Goal: Download file/media

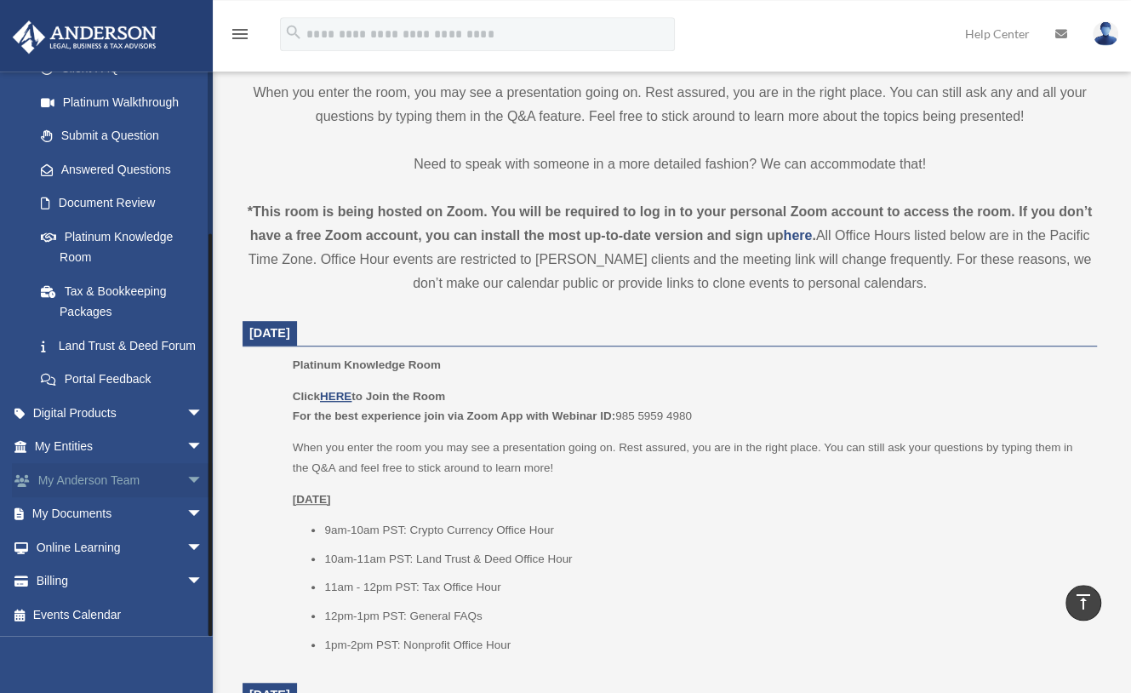
scroll to position [491, 0]
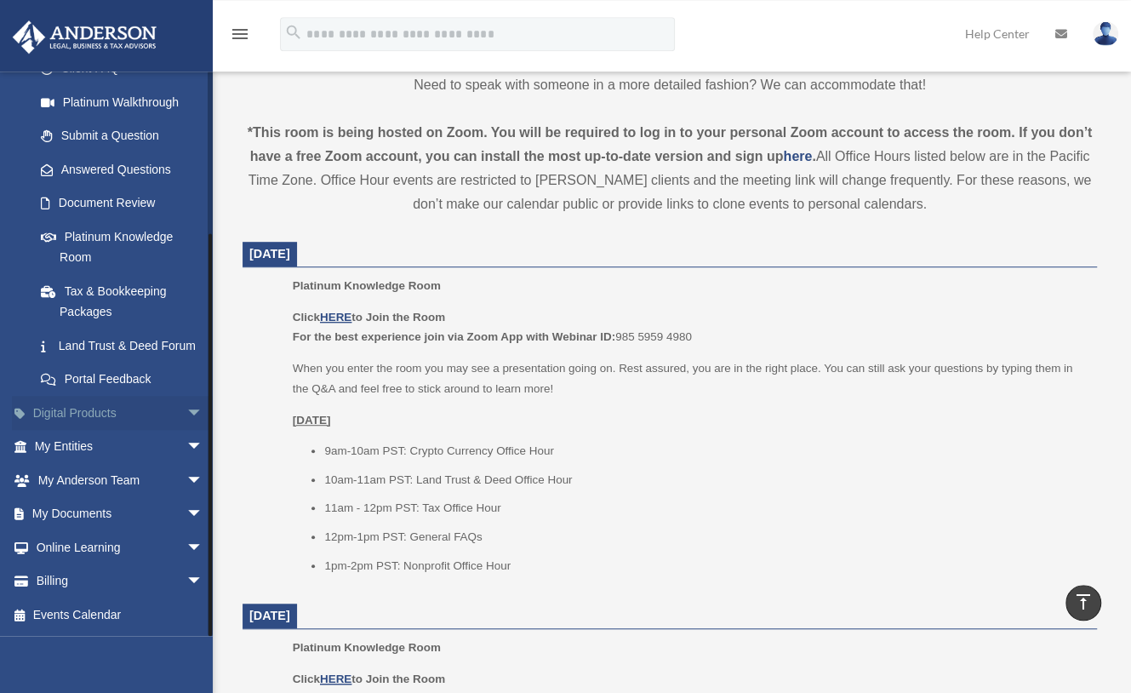
click at [155, 421] on link "Digital Products arrow_drop_down" at bounding box center [120, 413] width 217 height 34
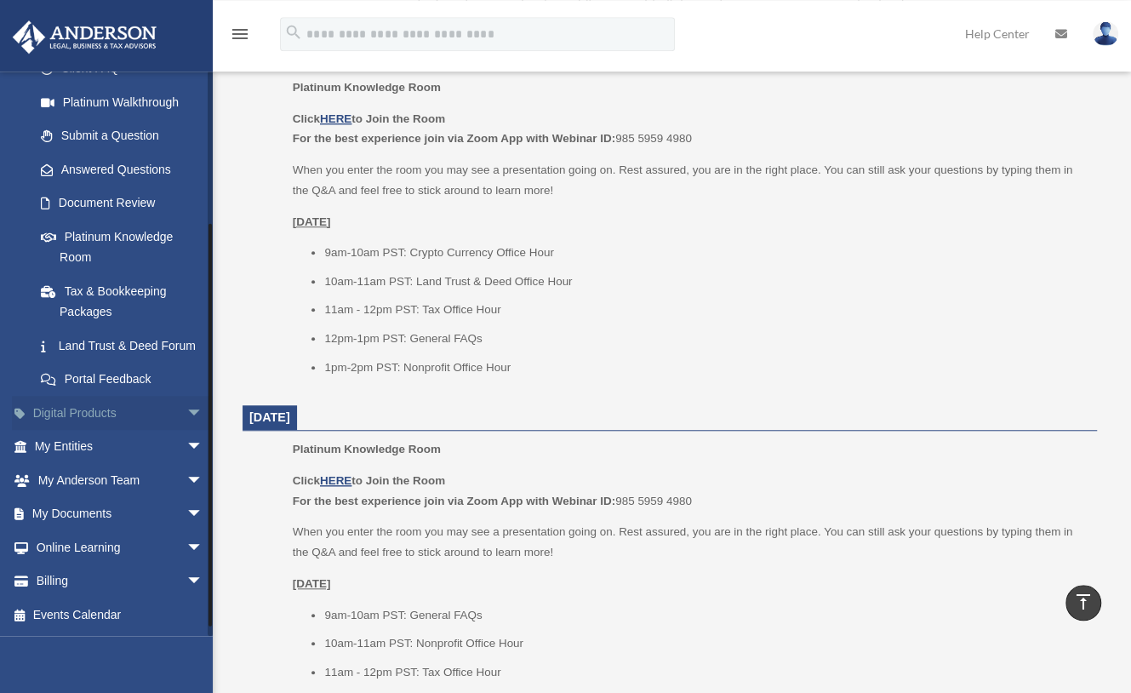
scroll to position [182, 0]
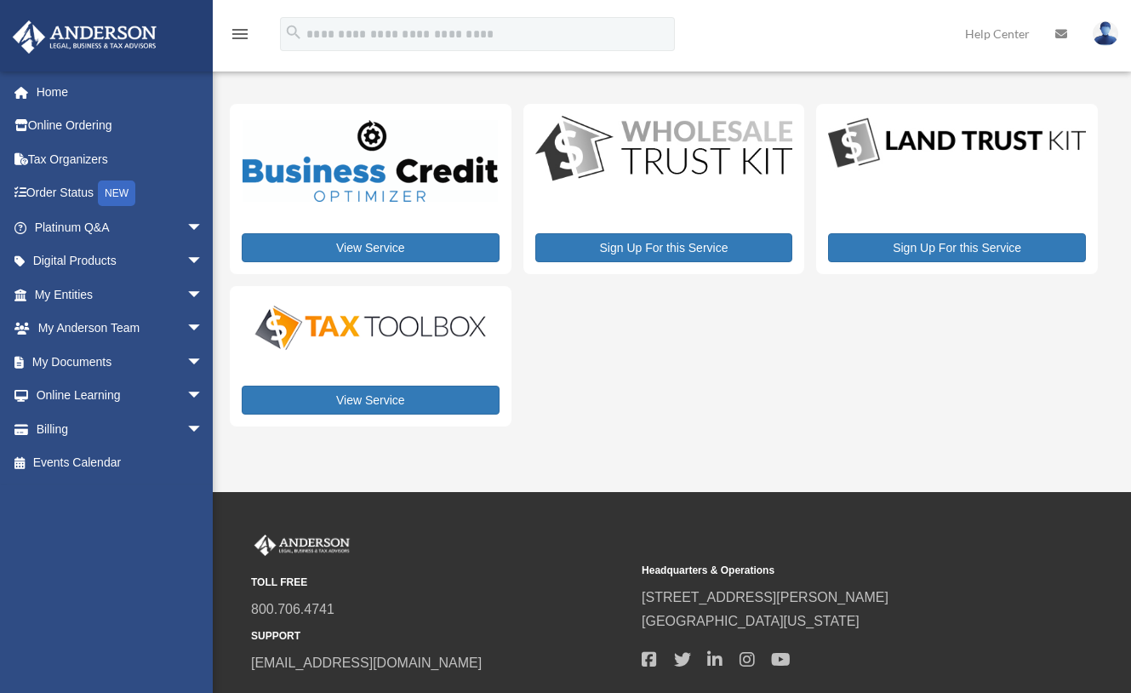
click at [90, 546] on div "[EMAIL_ADDRESS][DOMAIN_NAME] Sign Out [EMAIL_ADDRESS][DOMAIN_NAME] Home Online …" at bounding box center [114, 353] width 229 height 565
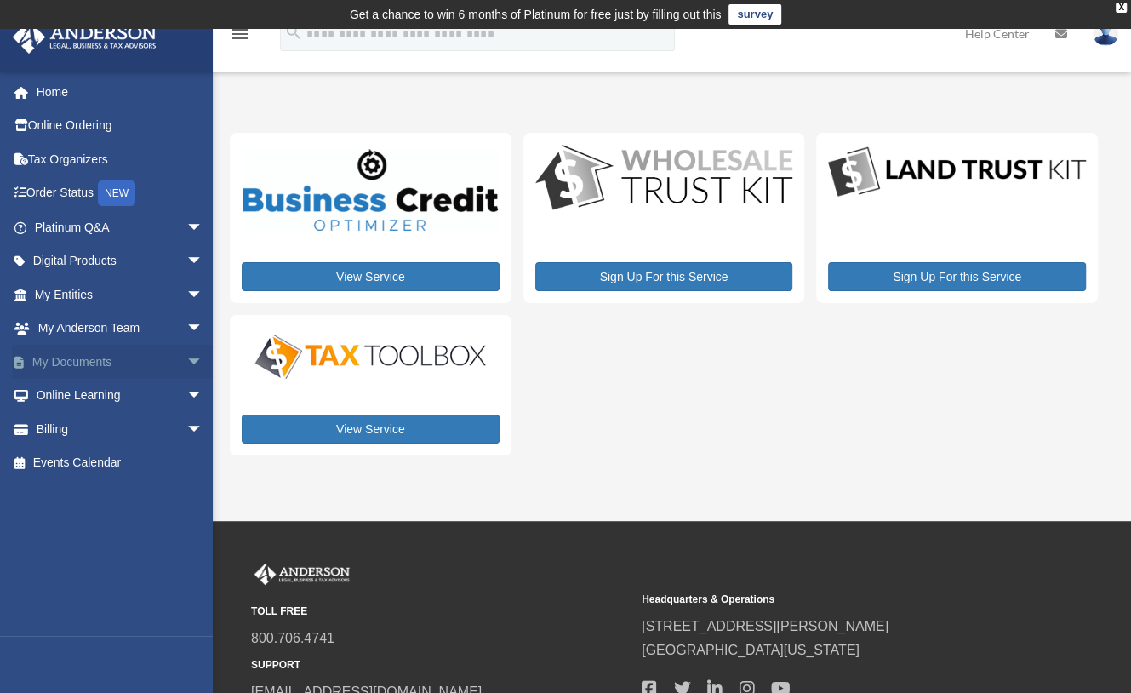
click at [97, 361] on link "My Documents arrow_drop_down" at bounding box center [120, 362] width 217 height 34
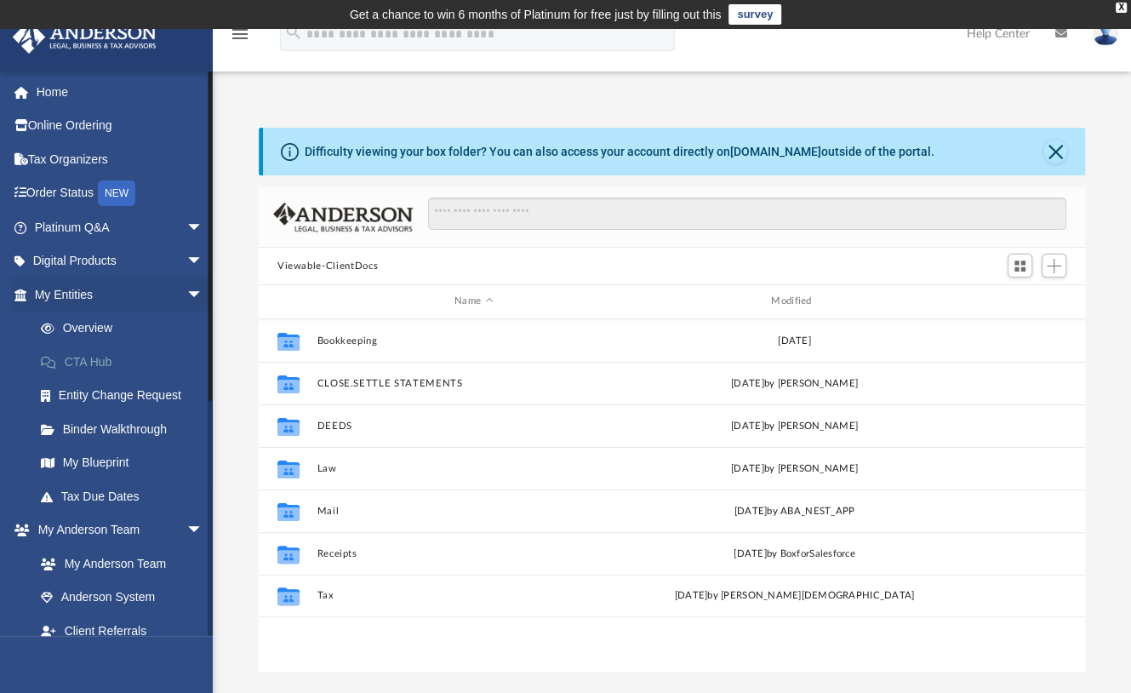
scroll to position [370, 810]
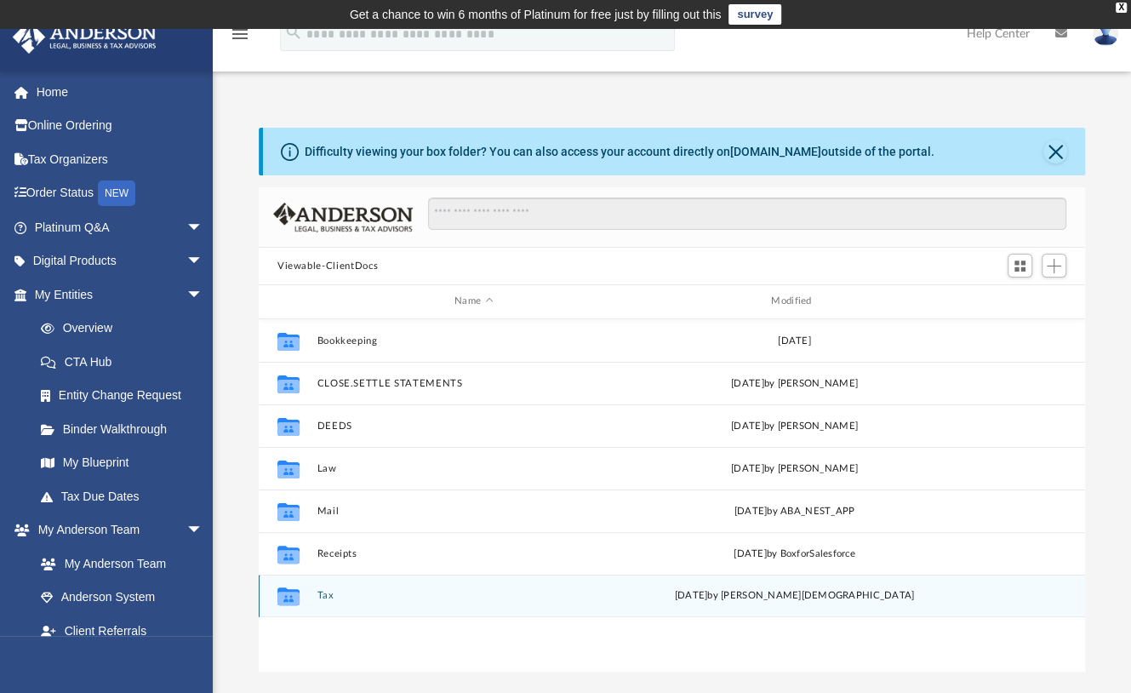
click at [288, 599] on icon "grid" at bounding box center [288, 596] width 22 height 18
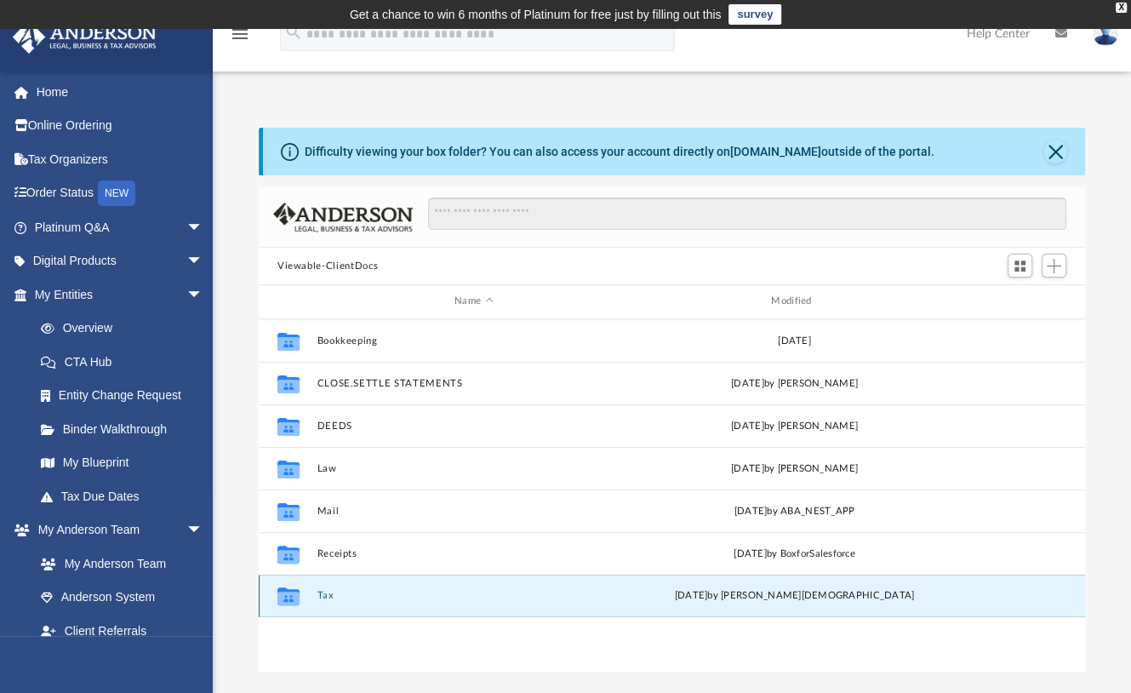
click at [324, 595] on button "Tax" at bounding box center [473, 595] width 313 height 11
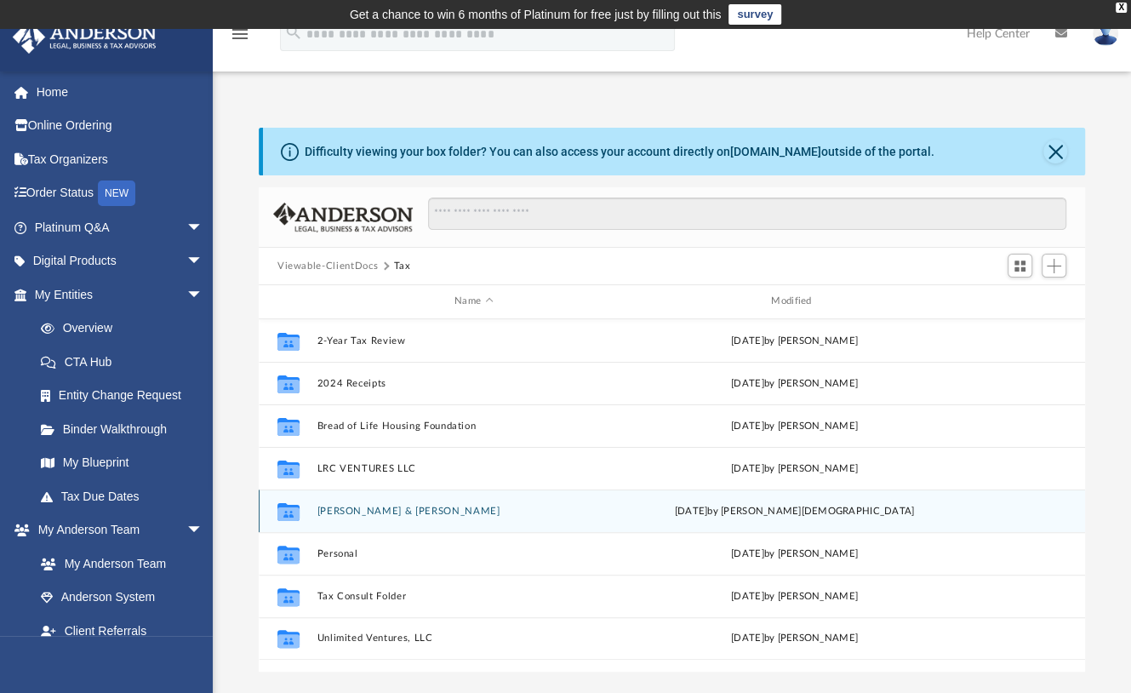
click at [294, 510] on icon "grid" at bounding box center [288, 513] width 22 height 14
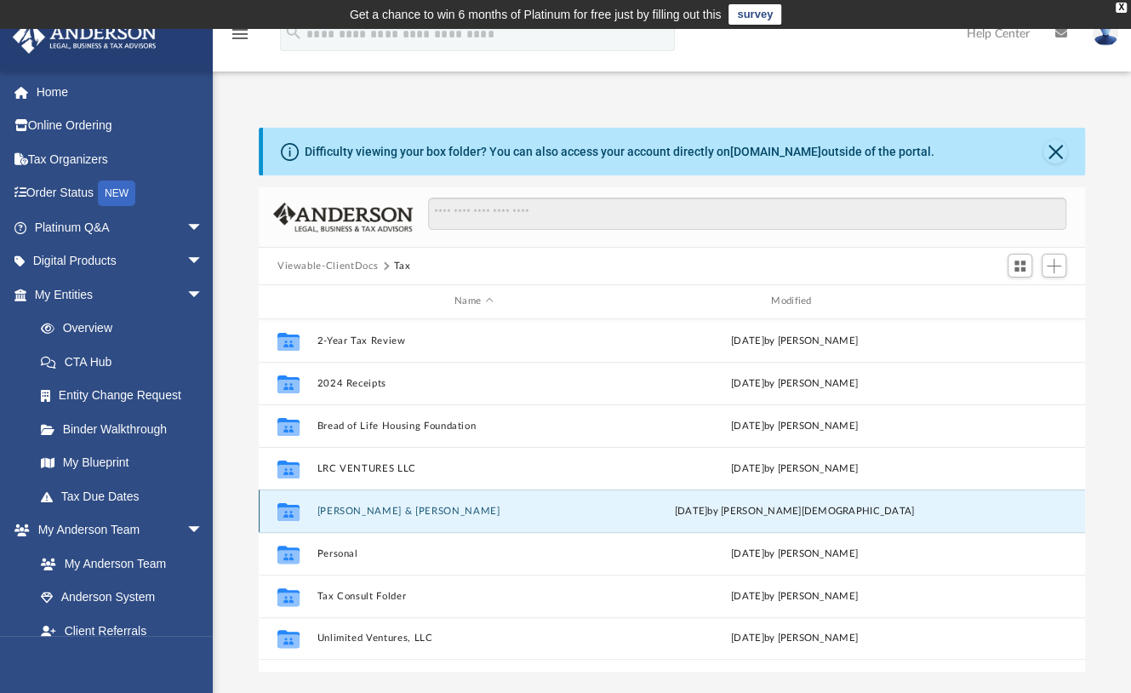
click at [353, 513] on button "[PERSON_NAME] & [PERSON_NAME]" at bounding box center [473, 511] width 313 height 11
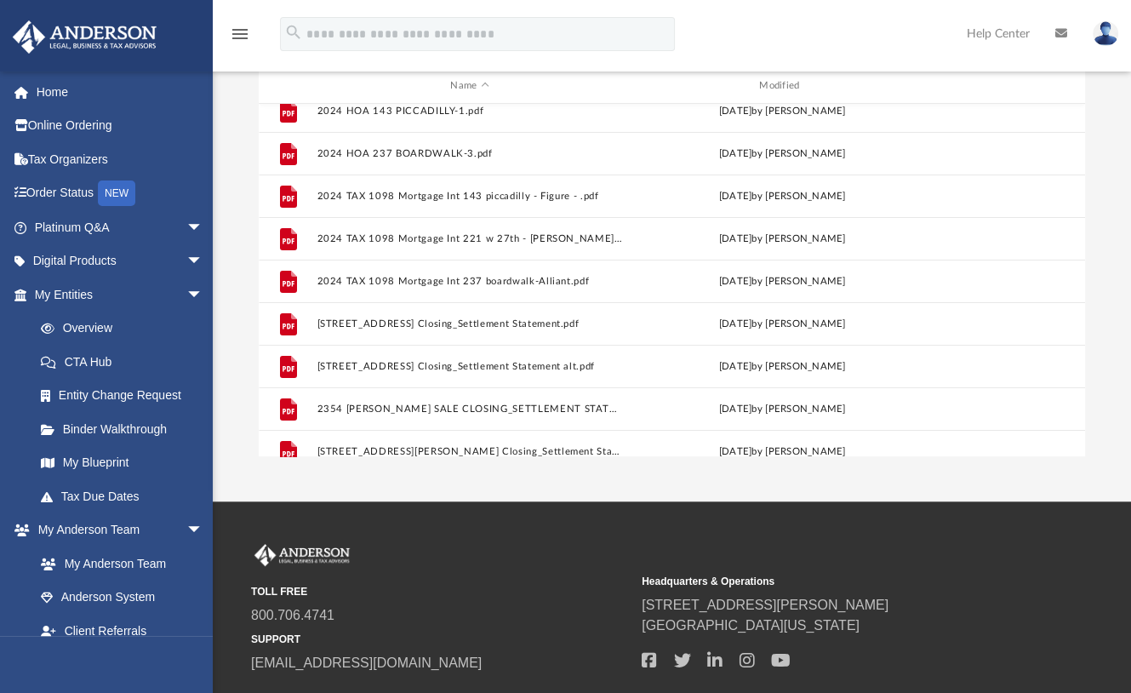
scroll to position [0, 0]
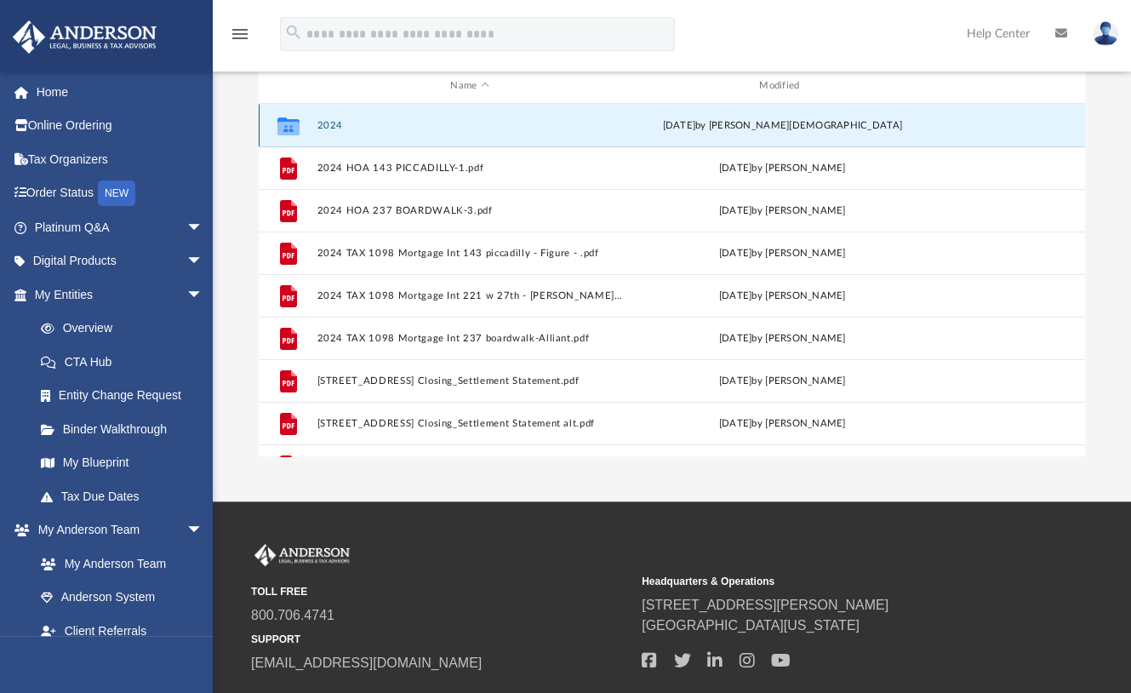
click at [331, 122] on button "2024" at bounding box center [470, 125] width 306 height 11
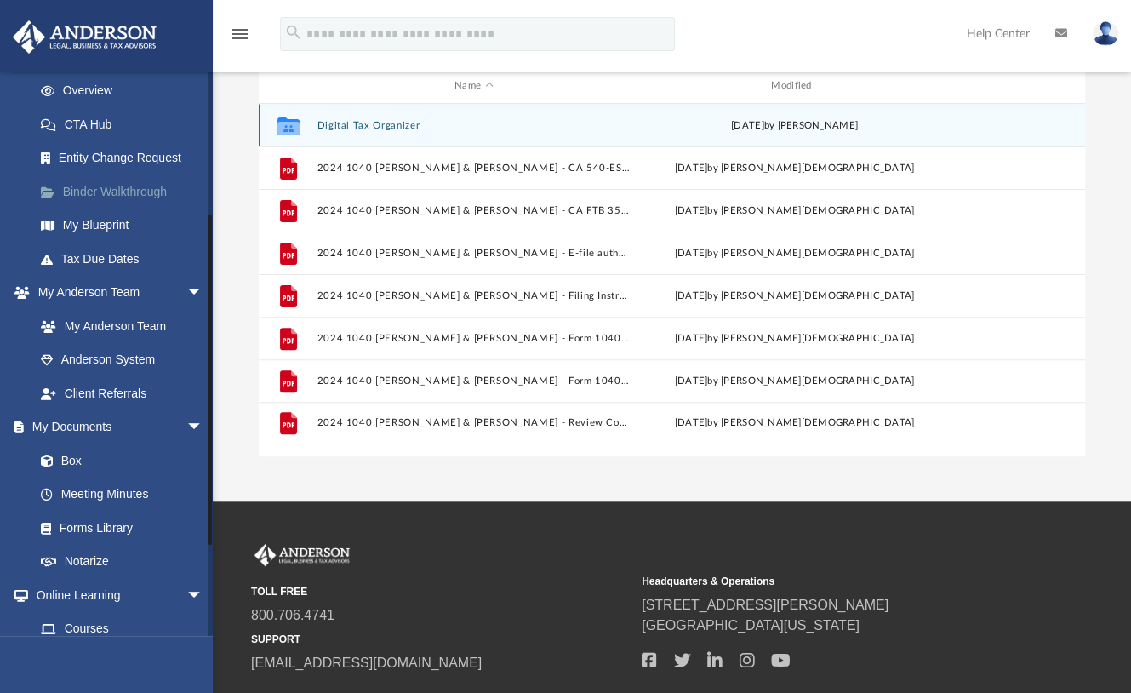
scroll to position [265, 0]
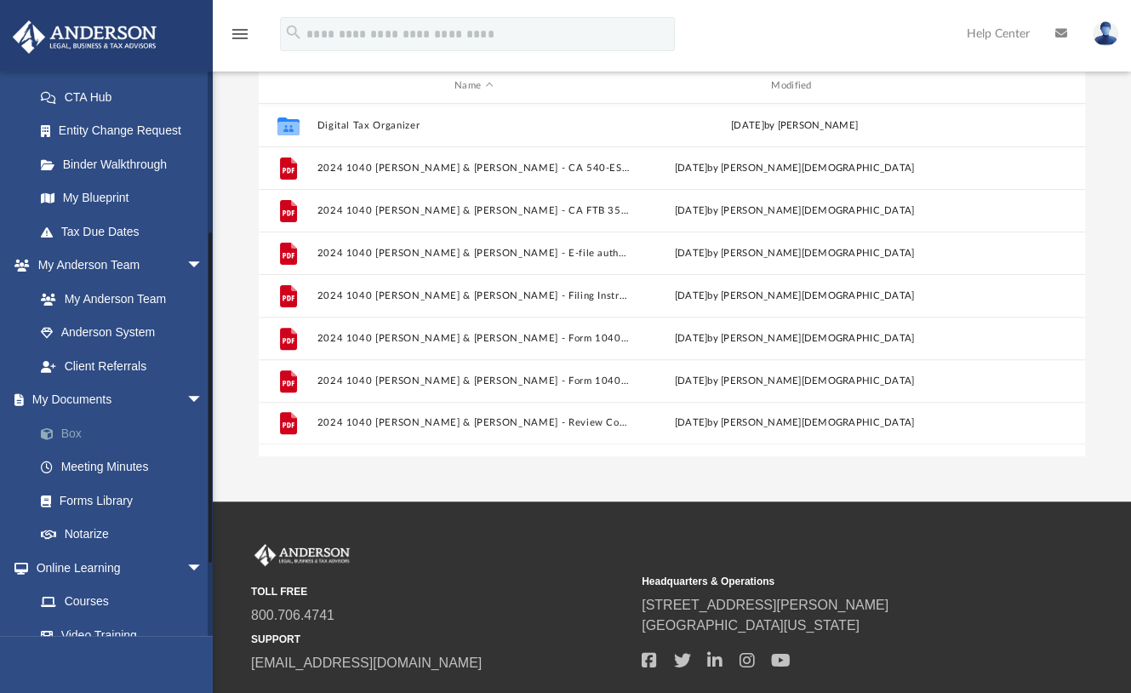
click at [67, 428] on link "Box" at bounding box center [126, 433] width 205 height 34
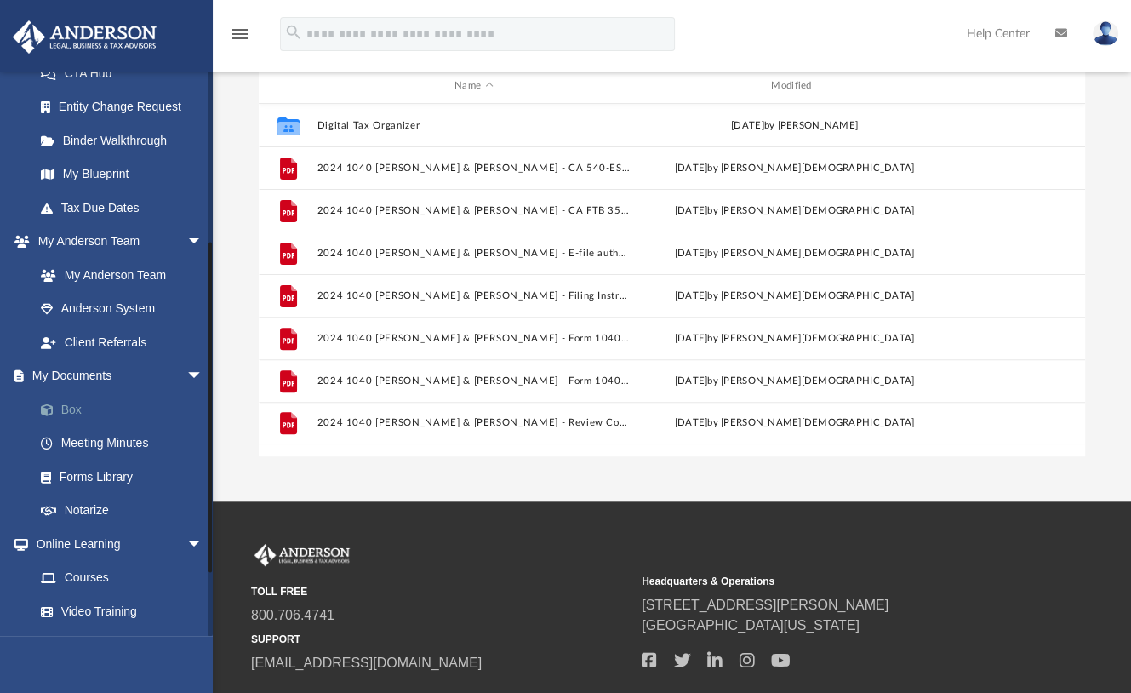
scroll to position [281, 0]
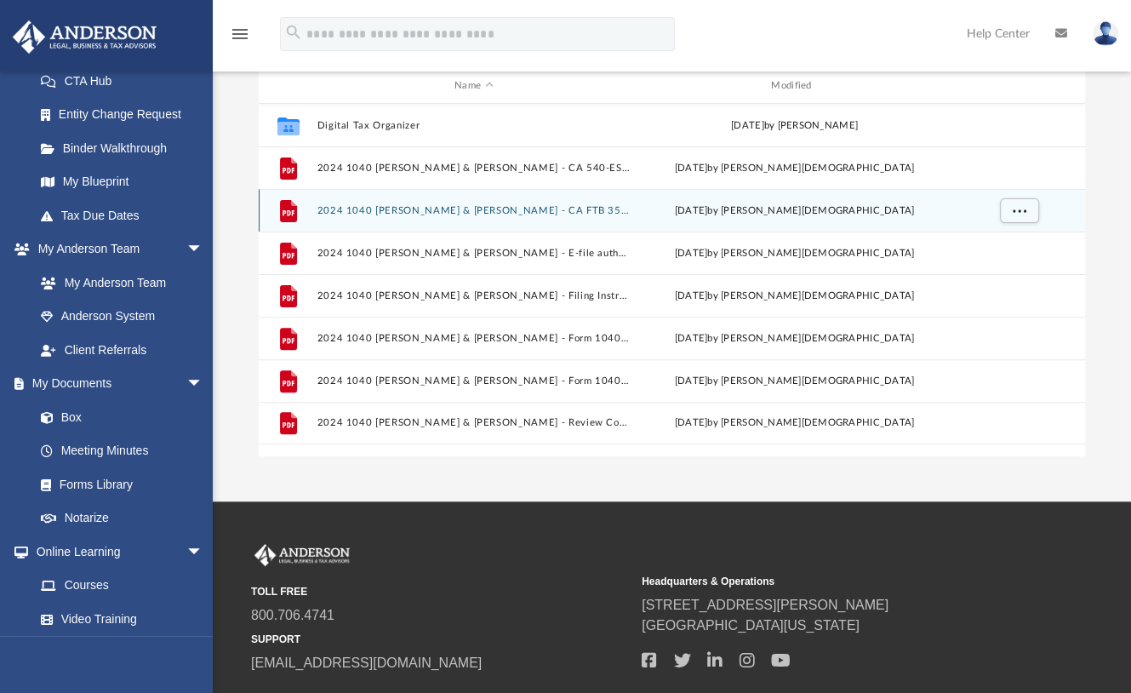
click at [395, 219] on div "File 2024 1040 Minton, Clyde & Lyn - CA FTB 3582 payment voucher.pdf Wed Oct 1 …" at bounding box center [672, 210] width 827 height 43
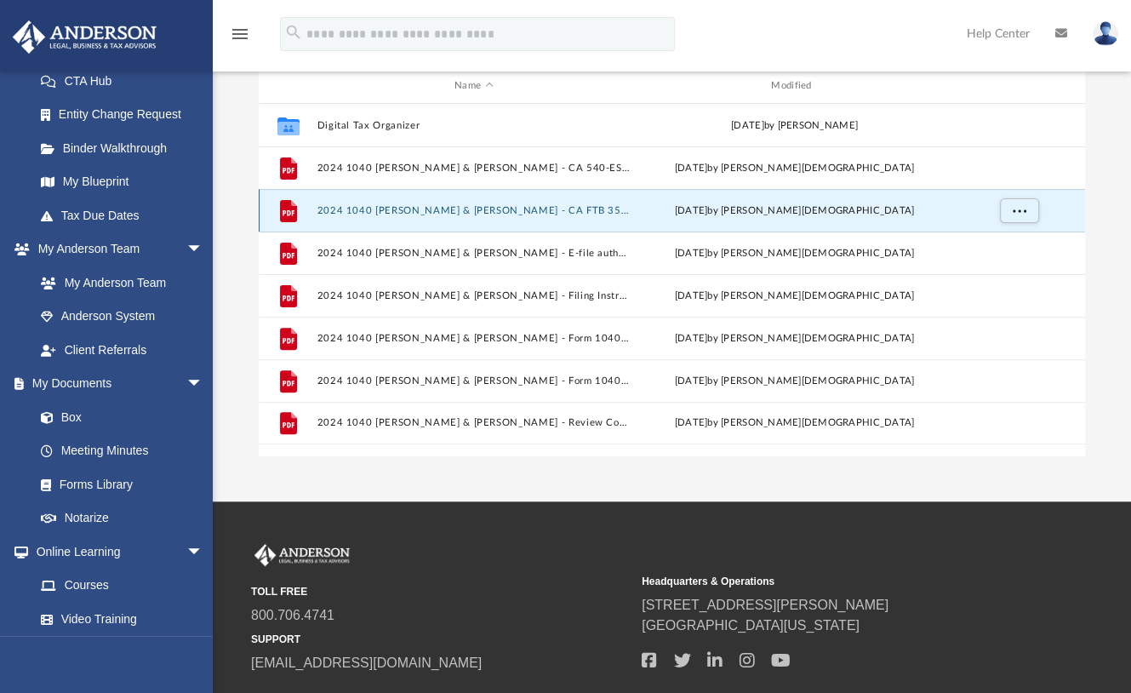
click at [398, 209] on button "2024 1040 [PERSON_NAME] & [PERSON_NAME] - CA FTB 3582 payment voucher.pdf" at bounding box center [473, 210] width 313 height 11
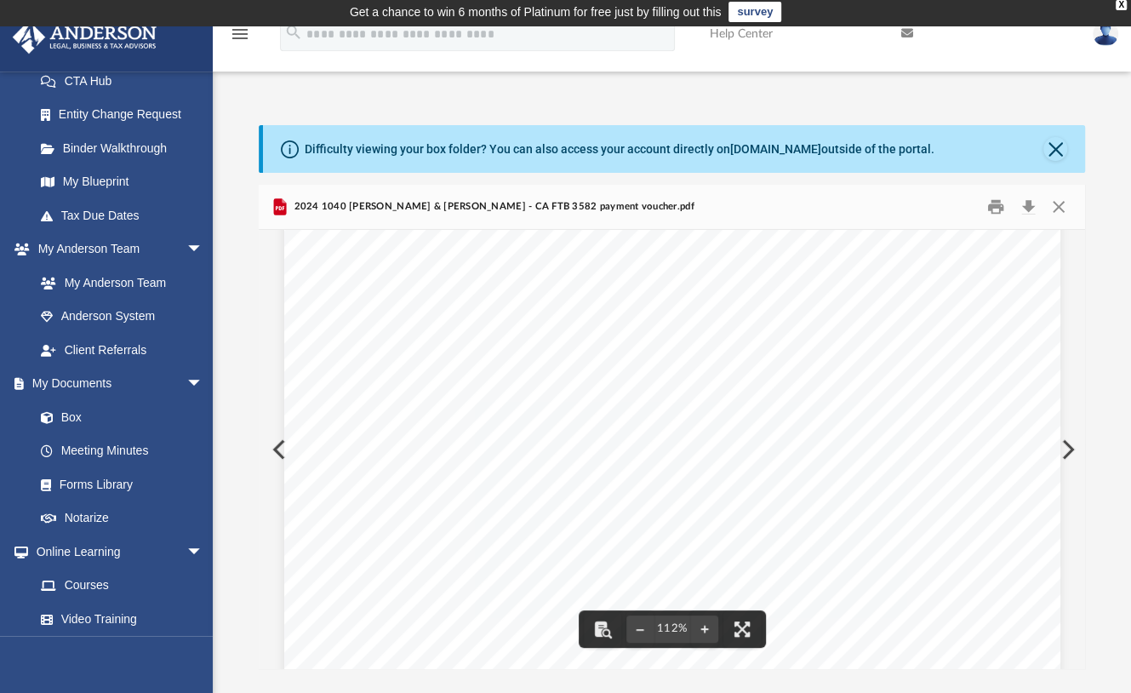
scroll to position [0, 0]
click at [1070, 255] on div "439141 11-07-24 TAXABLE YEAR CALIFORNIA FORM Do not mail a paper copy of your t…" at bounding box center [672, 449] width 827 height 439
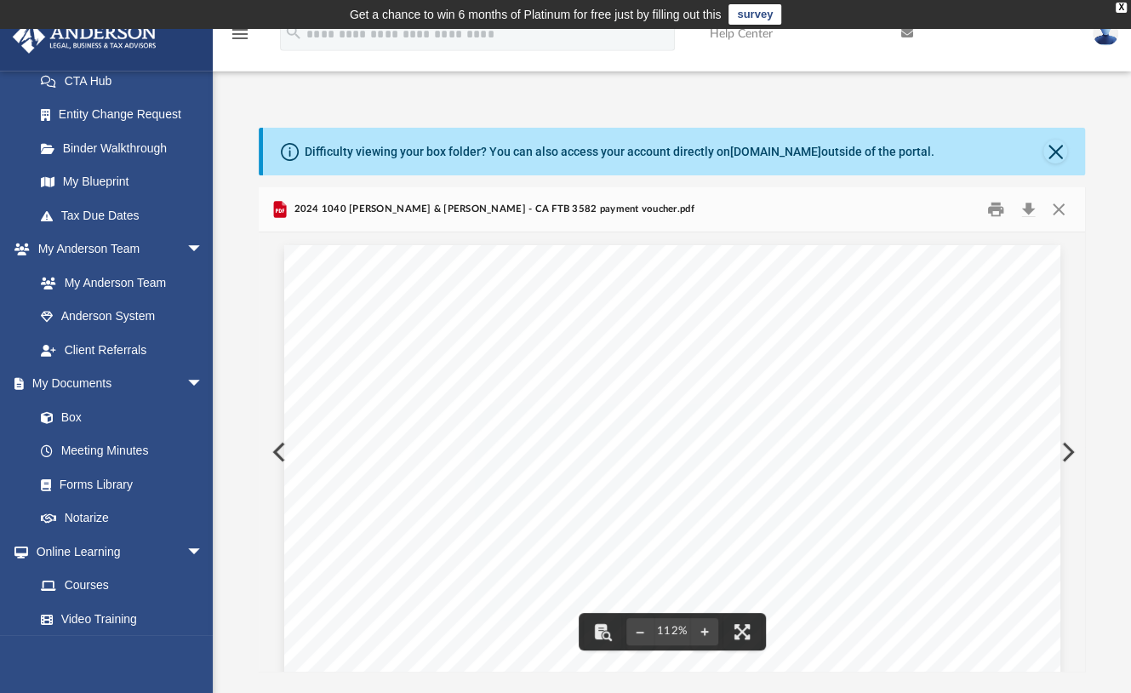
scroll to position [10, 0]
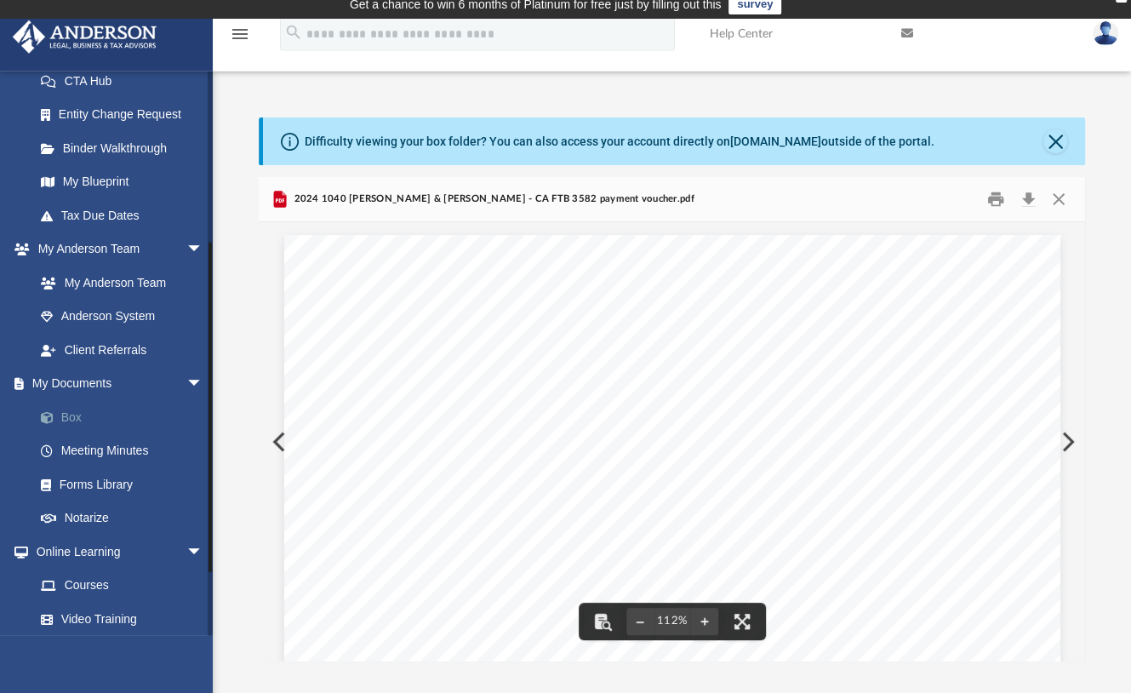
click at [79, 413] on link "Box" at bounding box center [126, 417] width 205 height 34
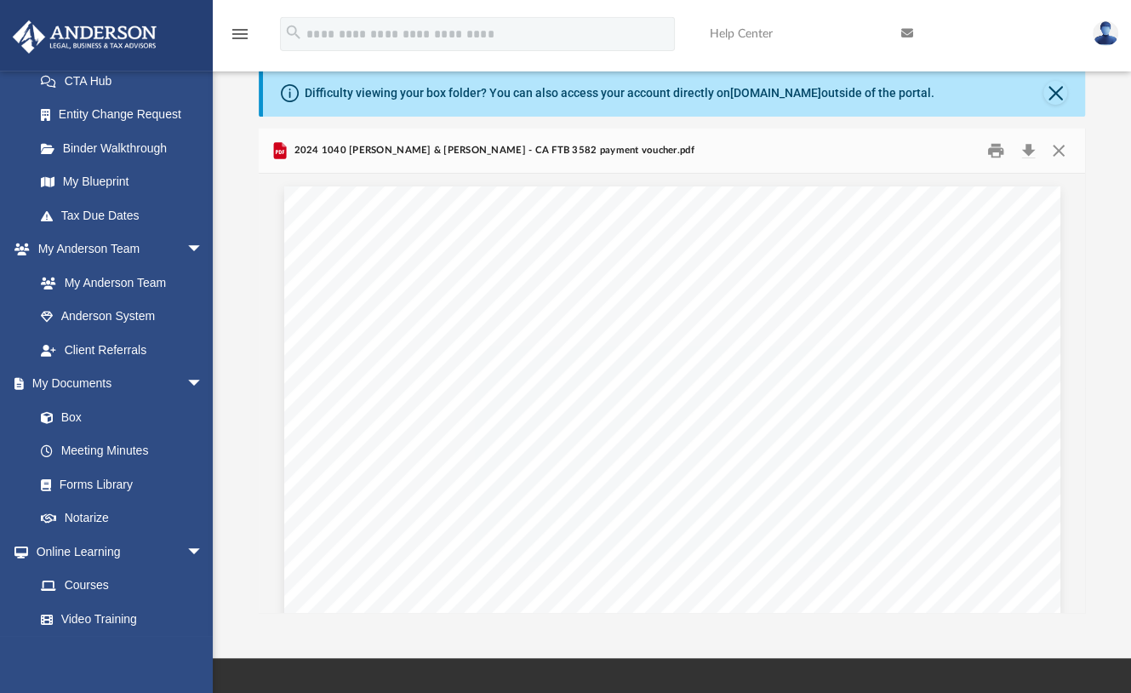
scroll to position [53, 0]
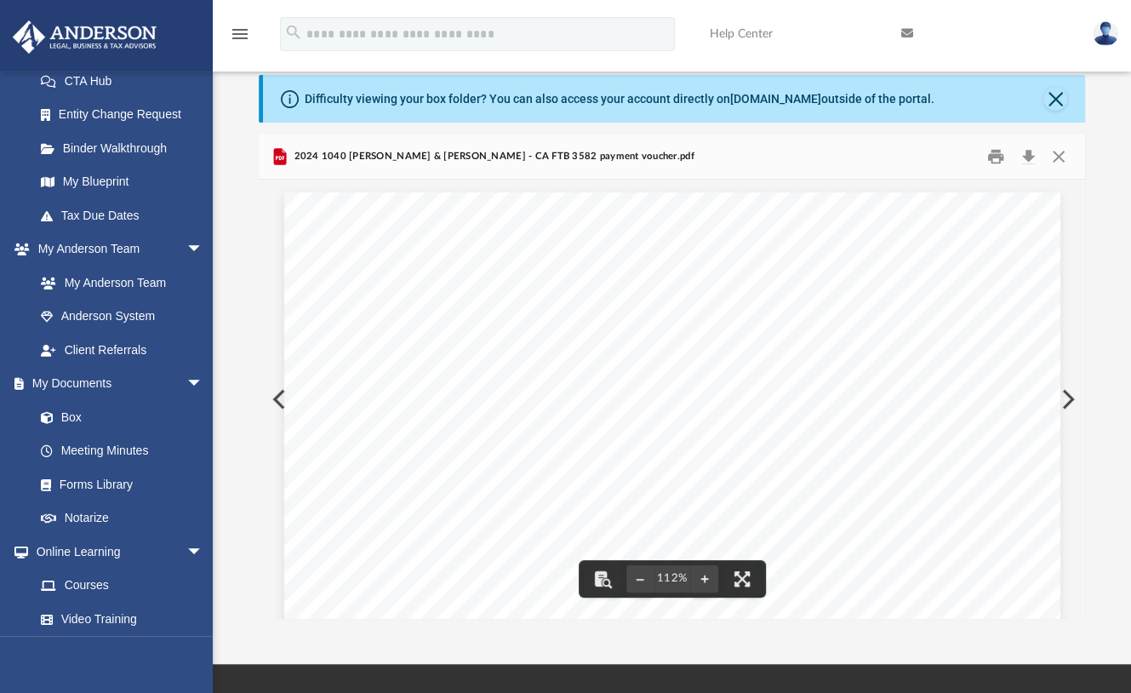
click at [274, 395] on button "Preview" at bounding box center [277, 399] width 37 height 48
click at [289, 363] on div "Multiply the amount on line 21 by 30%. Enter the results on the 1st and 4th ins…" at bounding box center [672, 694] width 776 height 1004
click at [70, 415] on link "Box" at bounding box center [126, 417] width 205 height 34
click at [75, 415] on link "Box" at bounding box center [126, 417] width 205 height 34
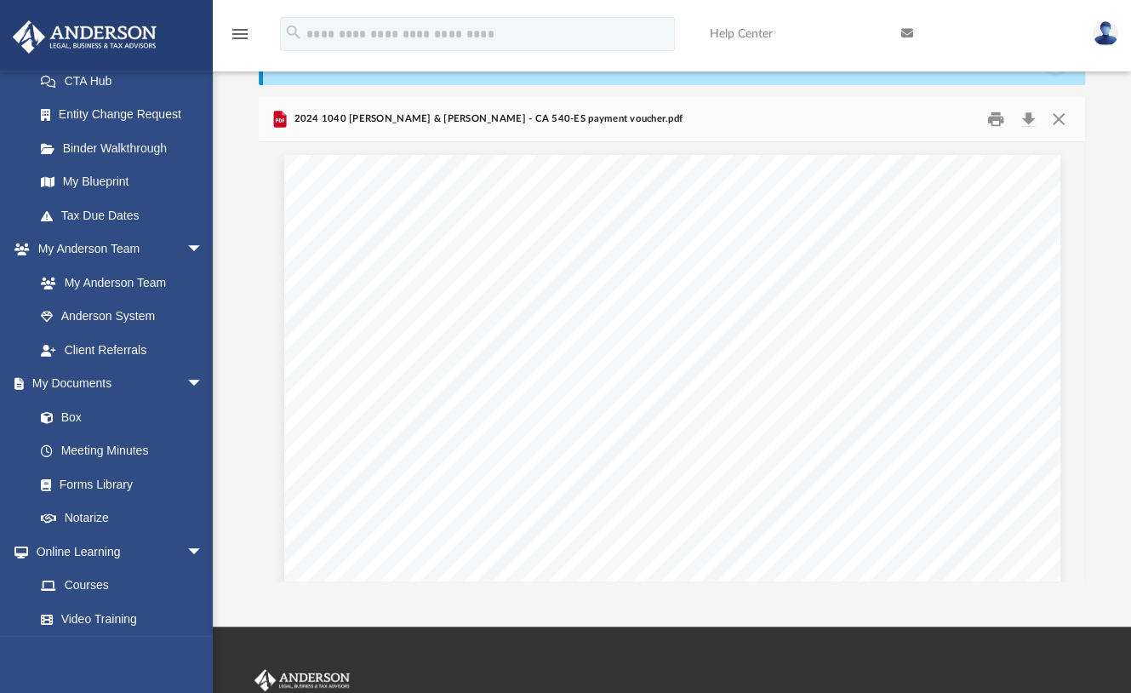
scroll to position [105, 0]
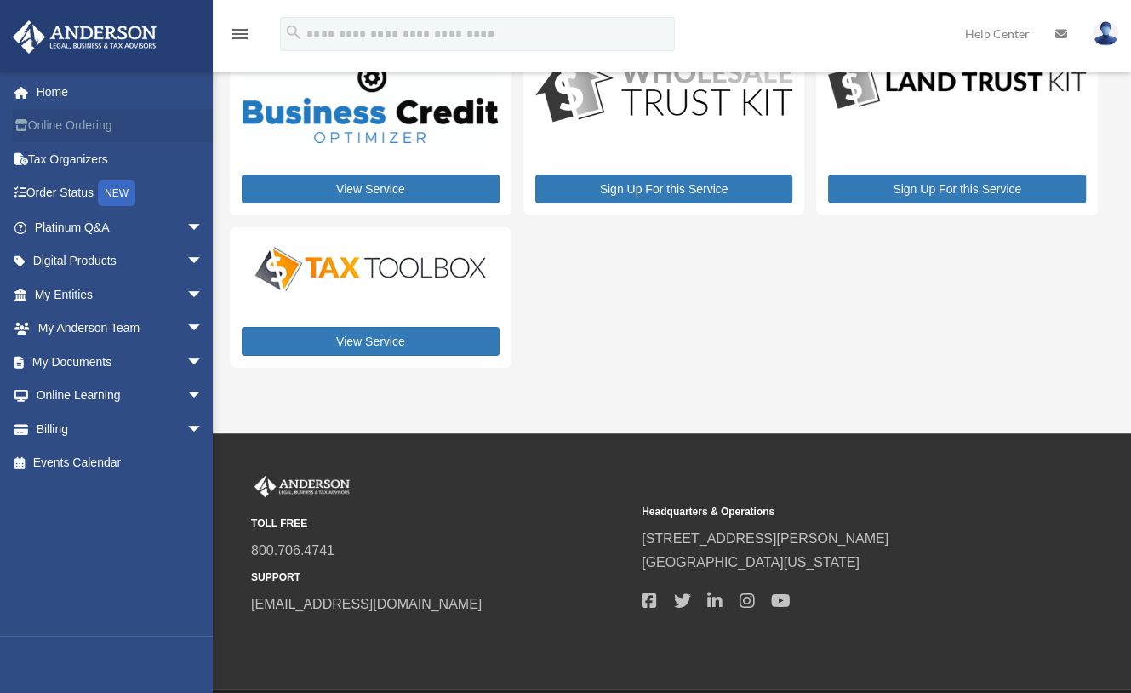
scroll to position [135, 0]
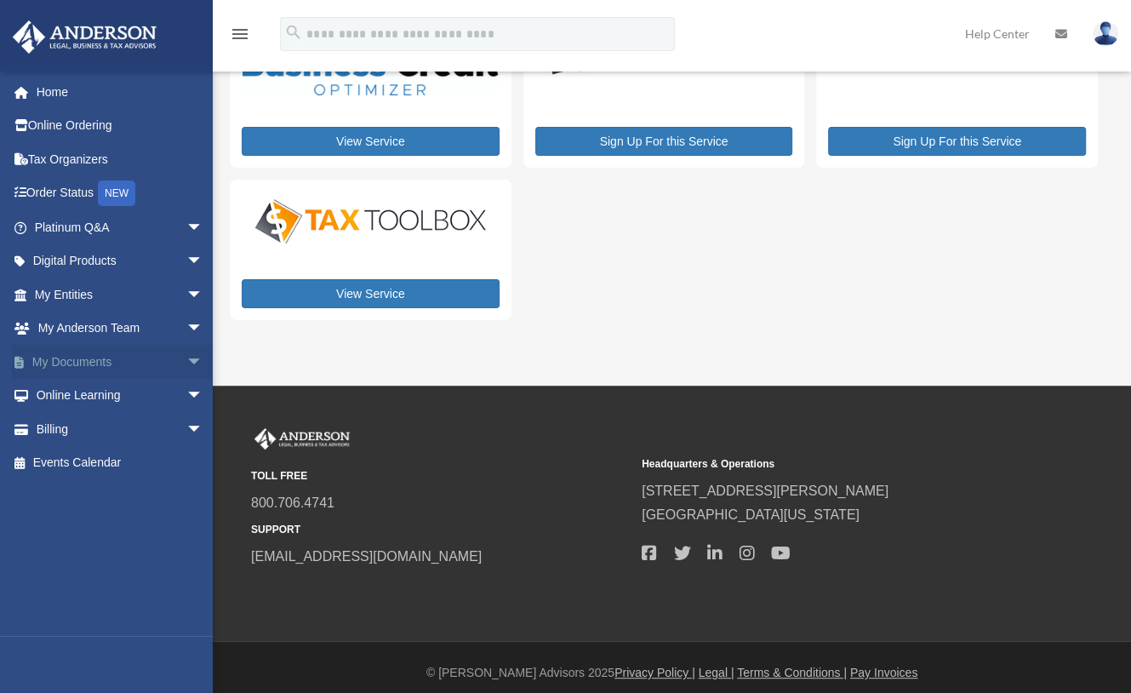
click at [94, 360] on link "My Documents arrow_drop_down" at bounding box center [120, 362] width 217 height 34
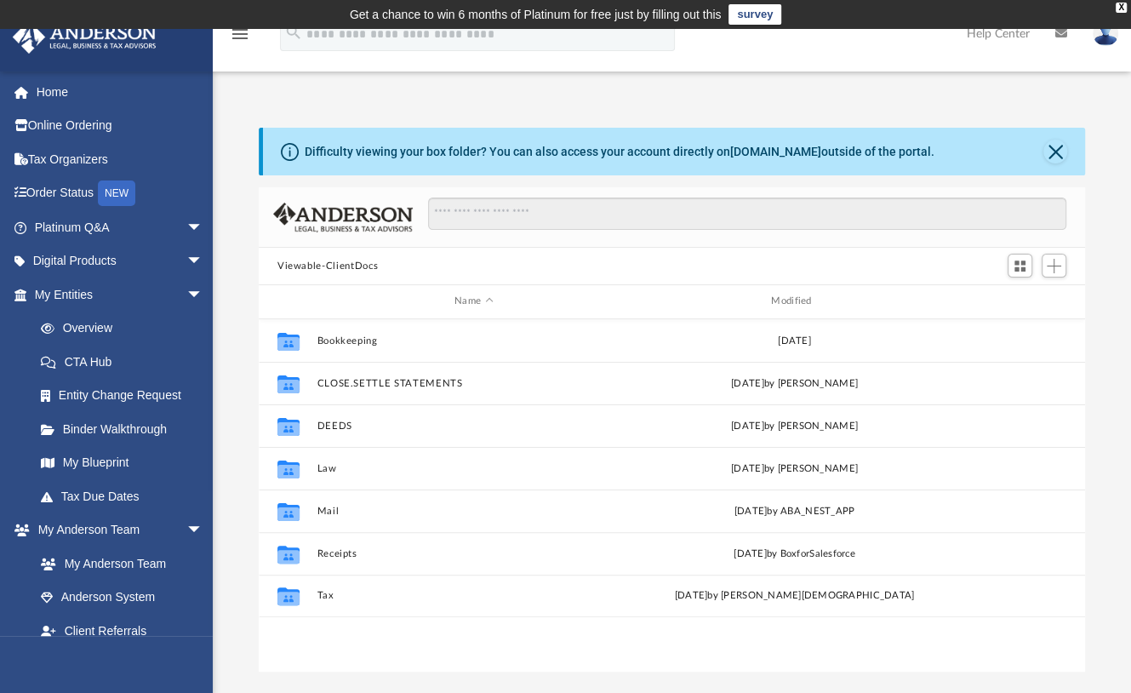
scroll to position [370, 810]
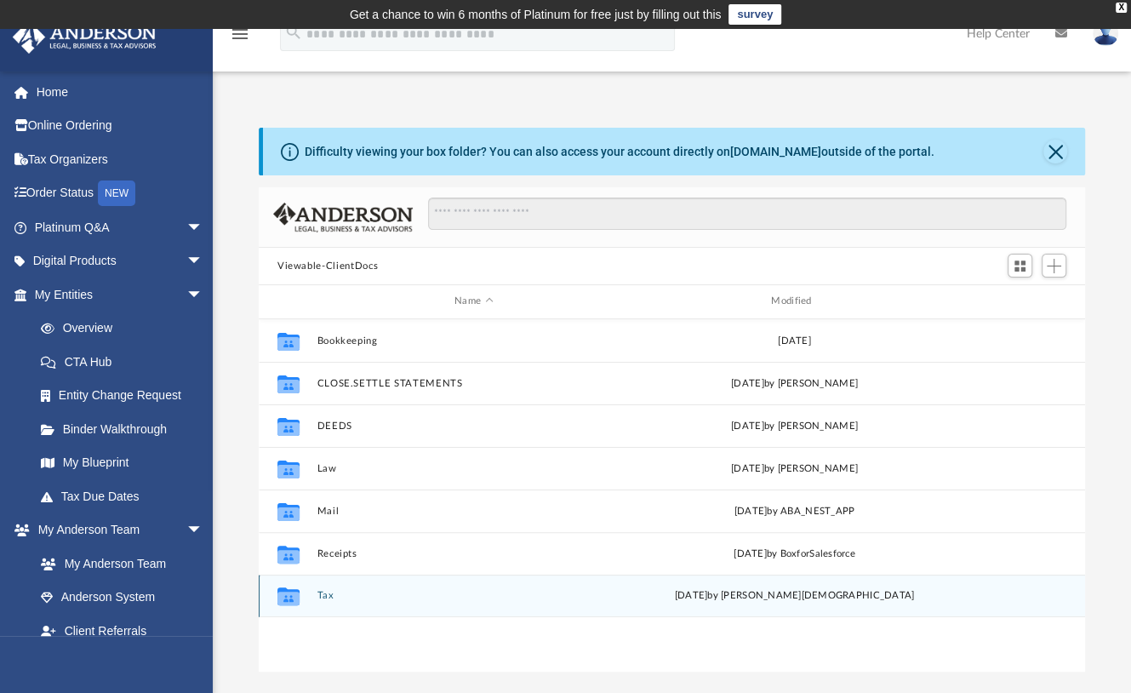
click at [317, 598] on div "Collaborated Folder Tax Wed Oct 1 2025 by Oshee Jain" at bounding box center [672, 596] width 827 height 43
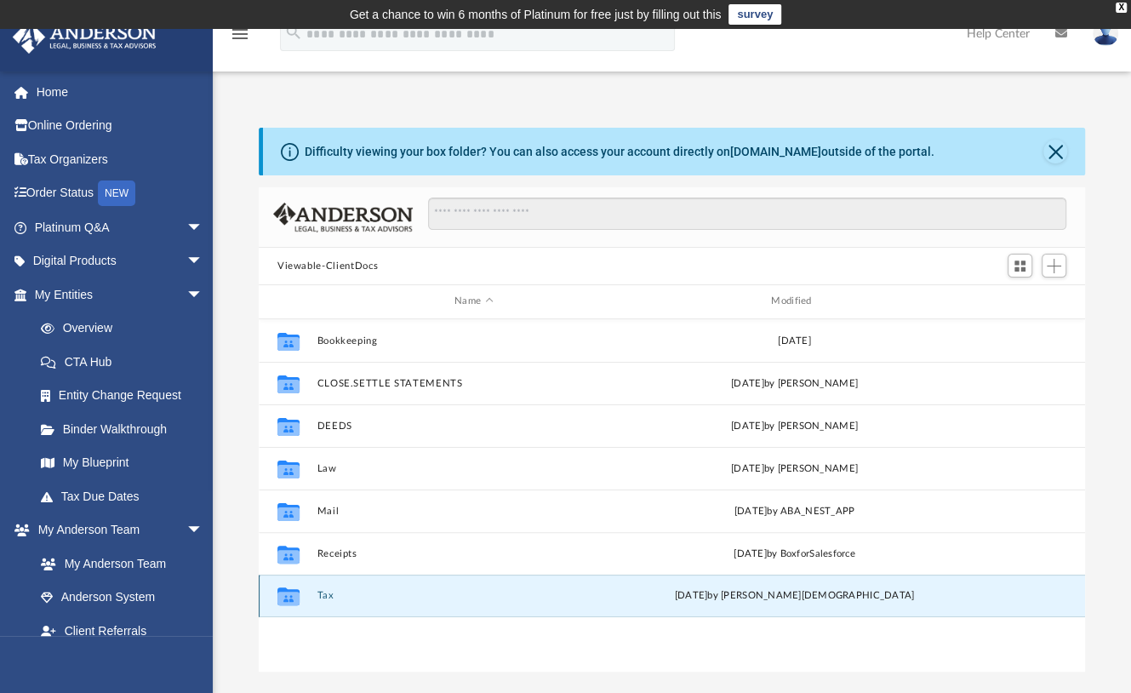
click at [288, 594] on icon "grid" at bounding box center [288, 599] width 22 height 14
click at [329, 593] on button "Tax" at bounding box center [473, 595] width 313 height 11
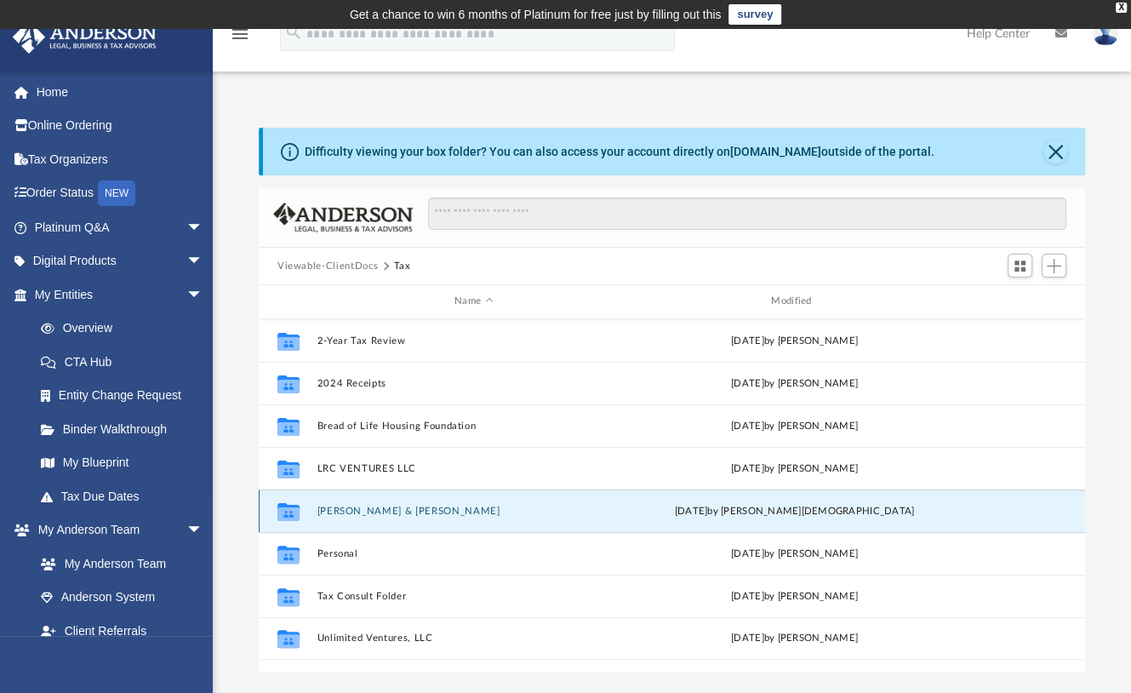
click at [403, 510] on button "Minton, Lyn & Clyde" at bounding box center [473, 511] width 313 height 11
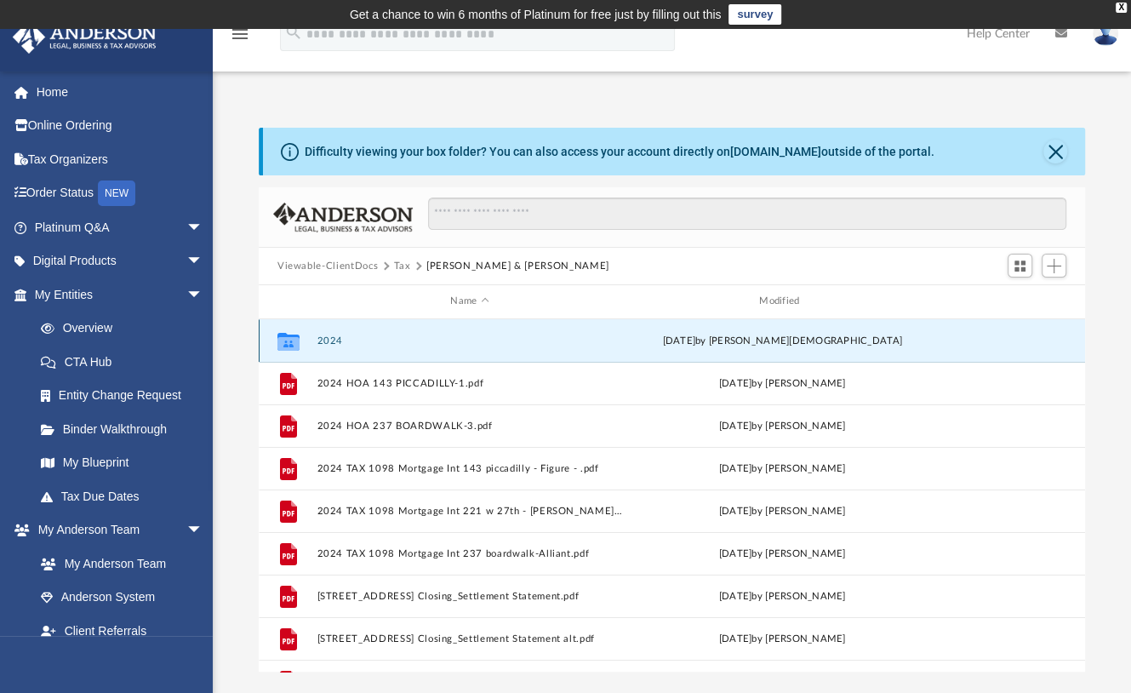
click at [332, 337] on button "2024" at bounding box center [470, 340] width 306 height 11
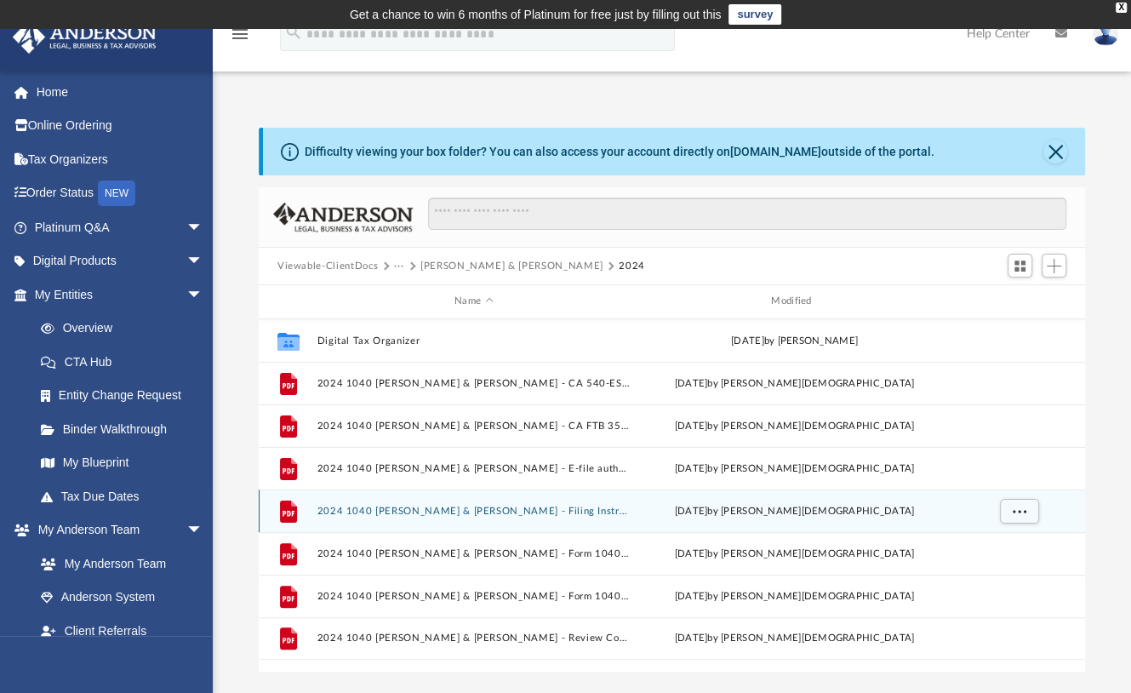
click at [362, 511] on button "2024 1040 Minton, Clyde & Lyn - Filing Instructions.pdf" at bounding box center [473, 511] width 313 height 11
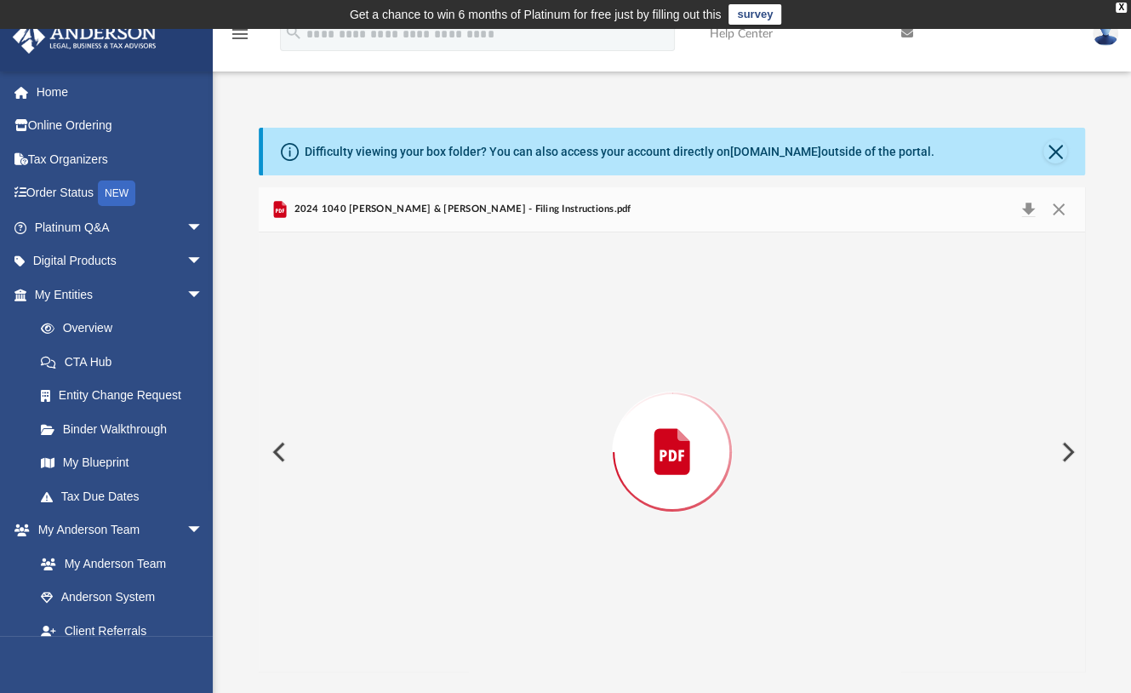
scroll to position [3090, 0]
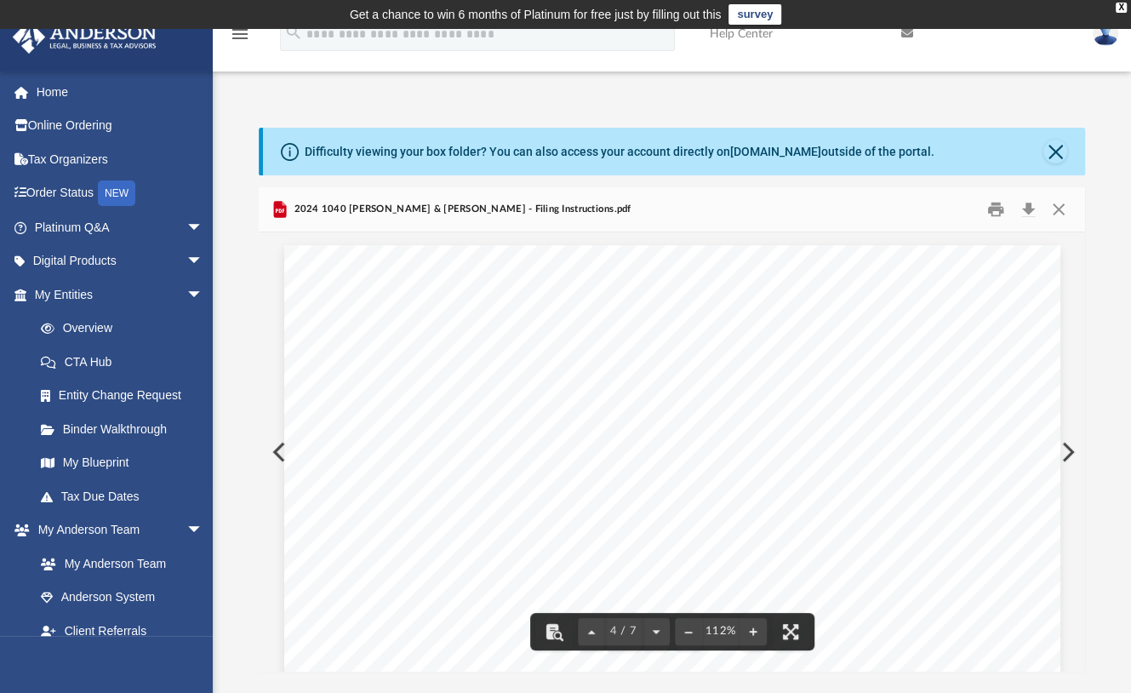
drag, startPoint x: 1080, startPoint y: 435, endPoint x: 1080, endPoint y: 450, distance: 15.3
click at [1080, 450] on button "Preview" at bounding box center [1066, 452] width 37 height 48
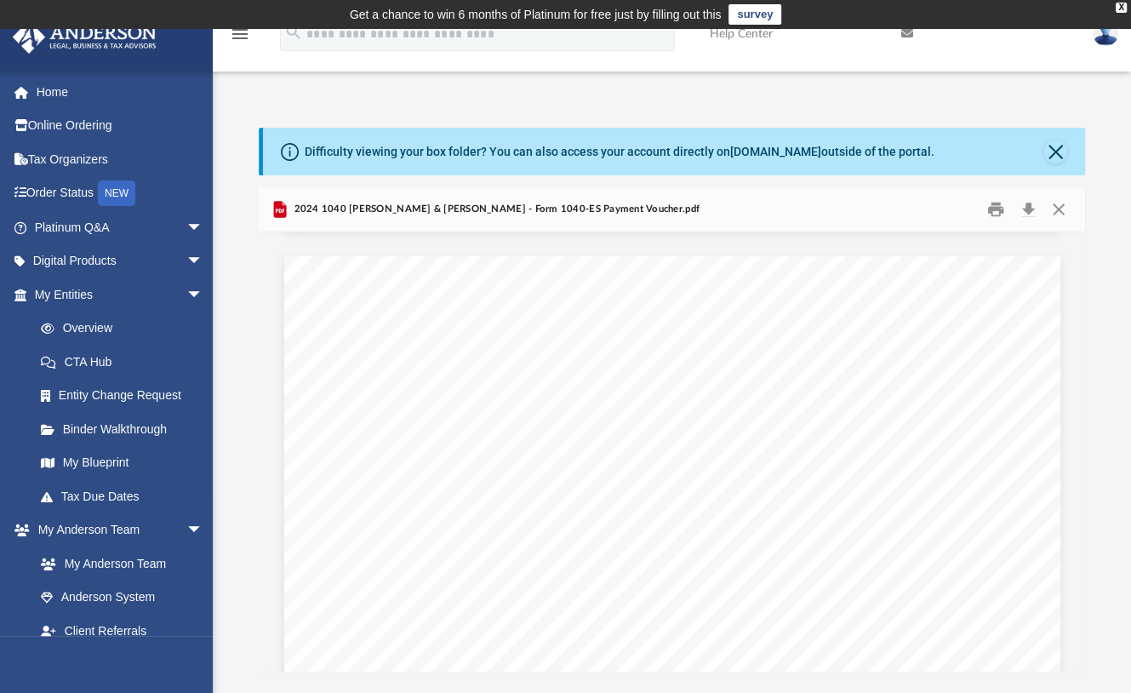
scroll to position [2047, 0]
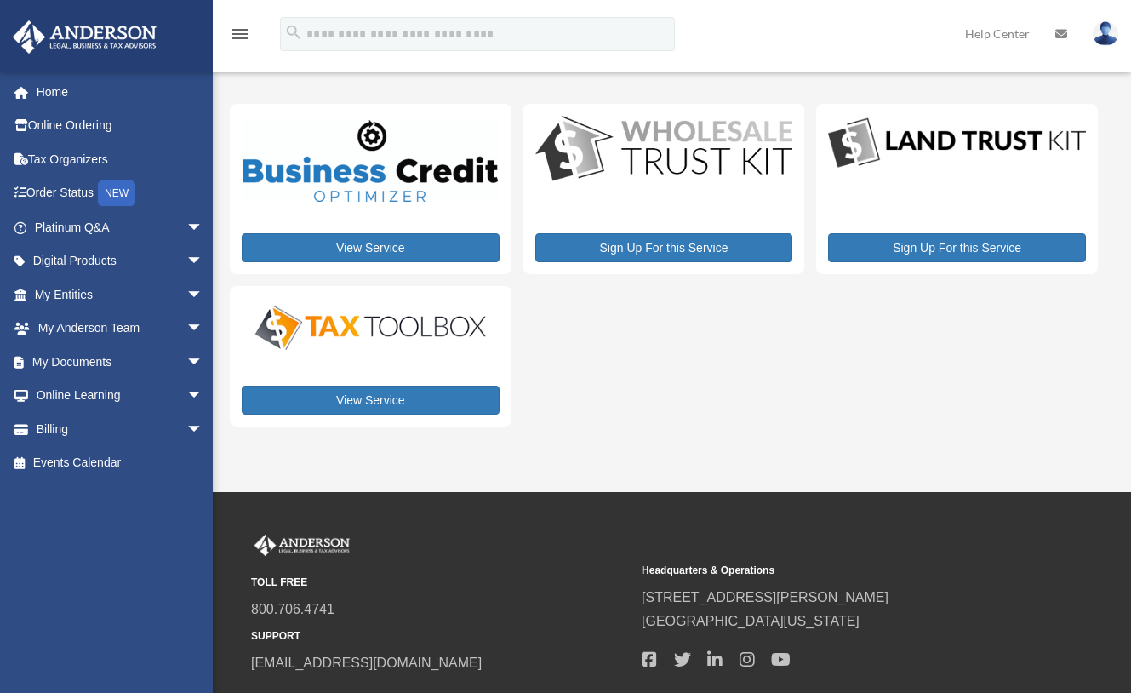
scroll to position [135, 0]
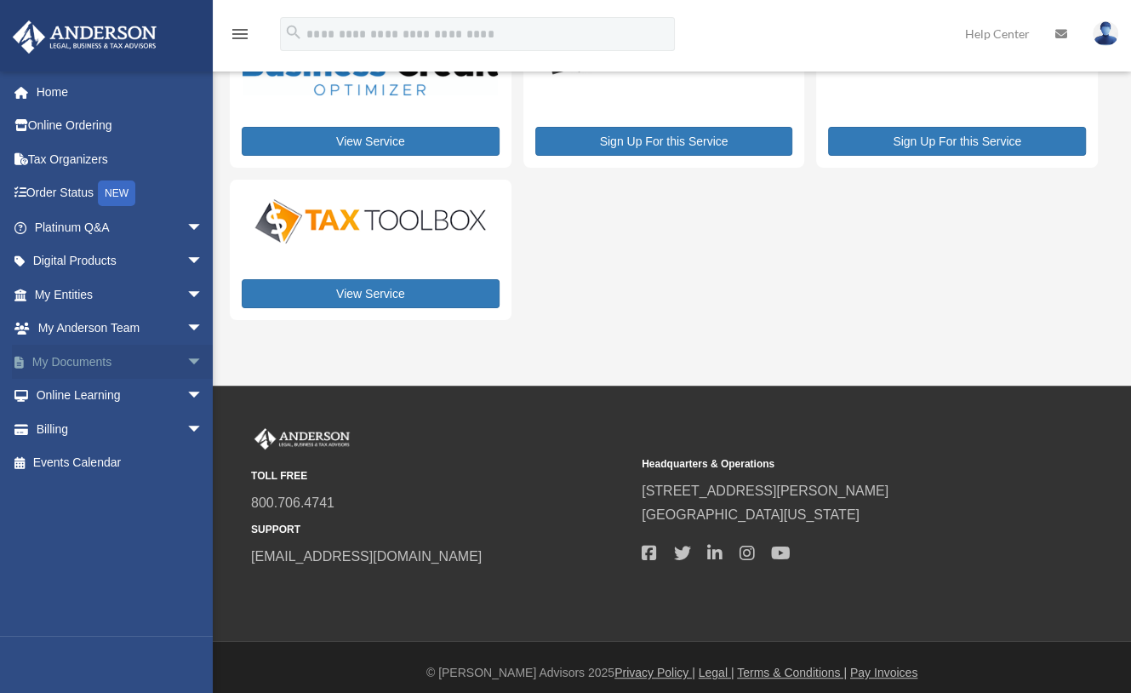
click at [102, 364] on link "My Documents arrow_drop_down" at bounding box center [120, 362] width 217 height 34
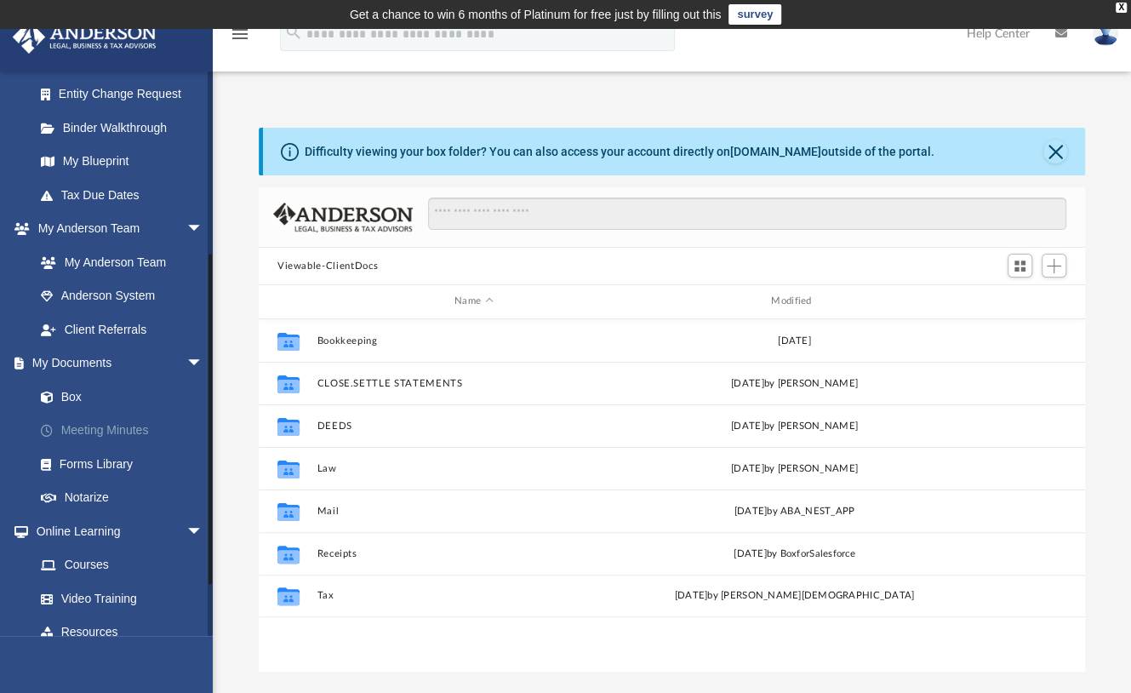
scroll to position [302, 0]
click at [72, 397] on link "Box" at bounding box center [126, 396] width 205 height 34
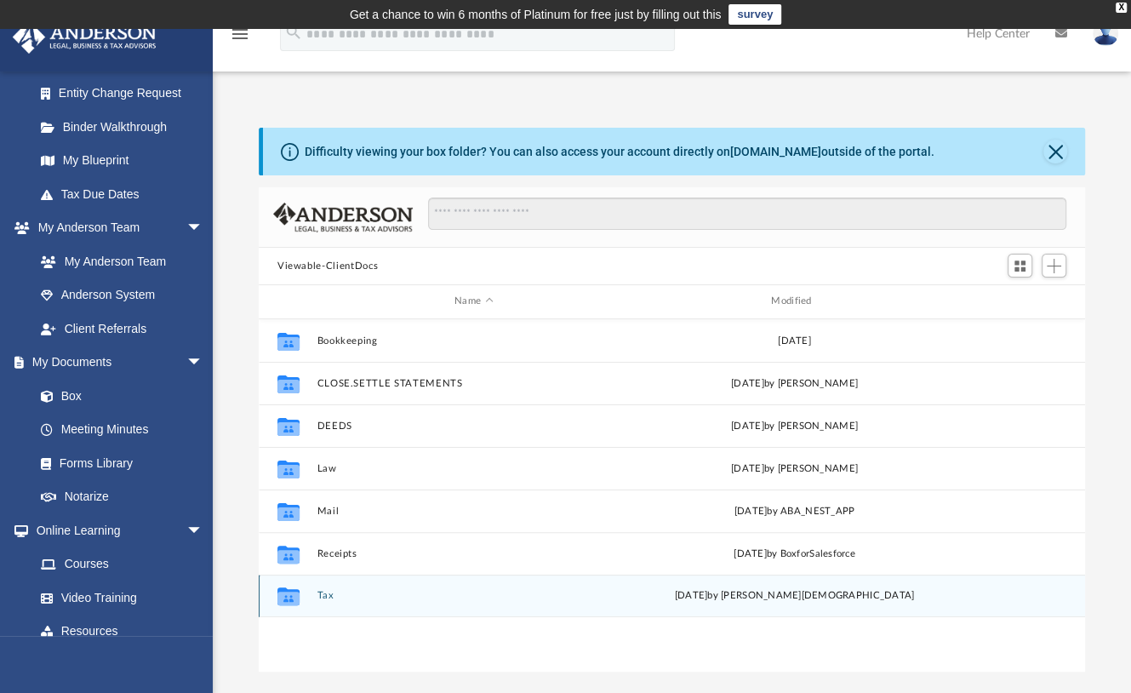
click at [326, 593] on button "Tax" at bounding box center [473, 595] width 313 height 11
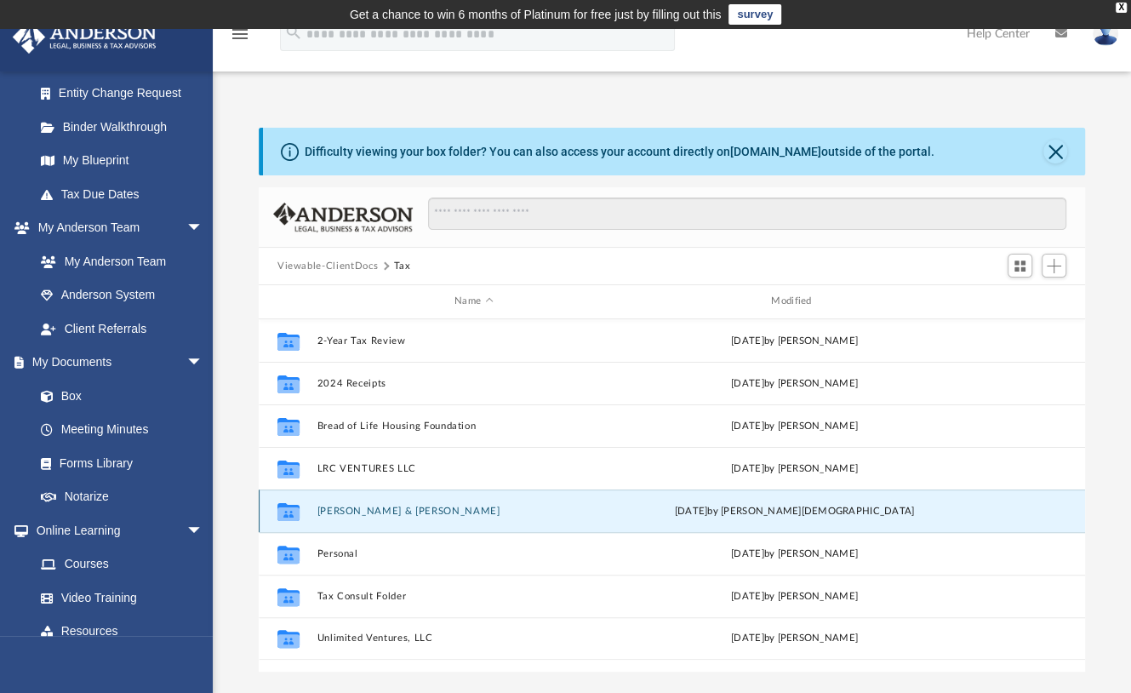
click at [340, 510] on button "Minton, Lyn & Clyde" at bounding box center [473, 511] width 313 height 11
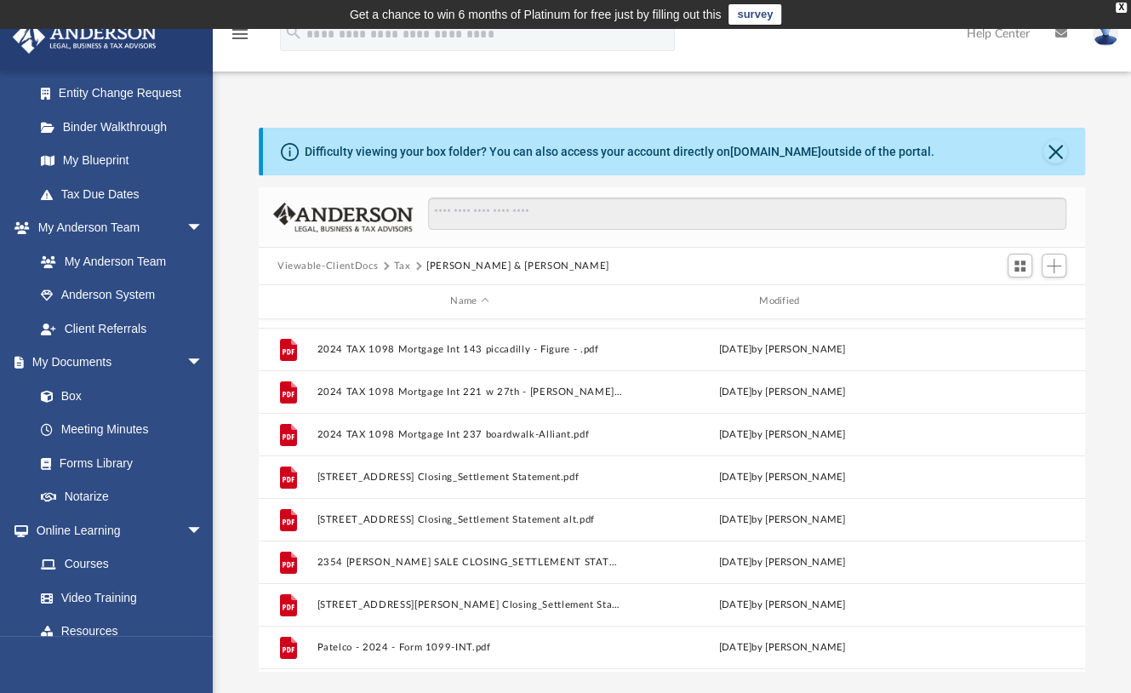
scroll to position [0, 0]
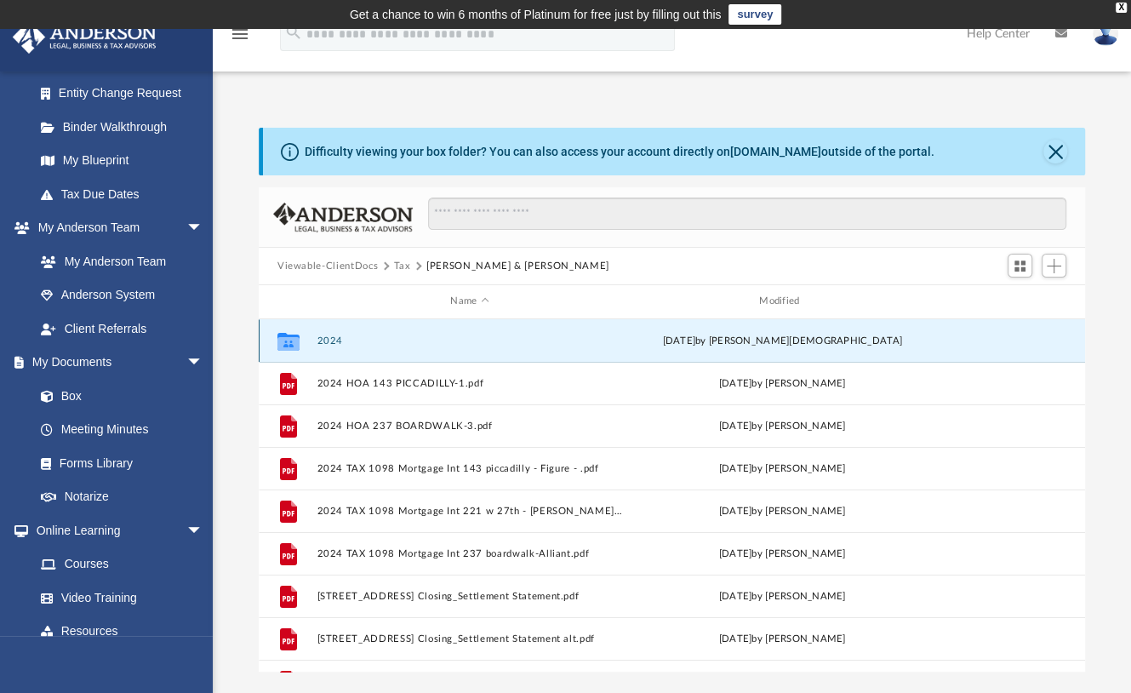
click at [329, 341] on button "2024" at bounding box center [470, 340] width 306 height 11
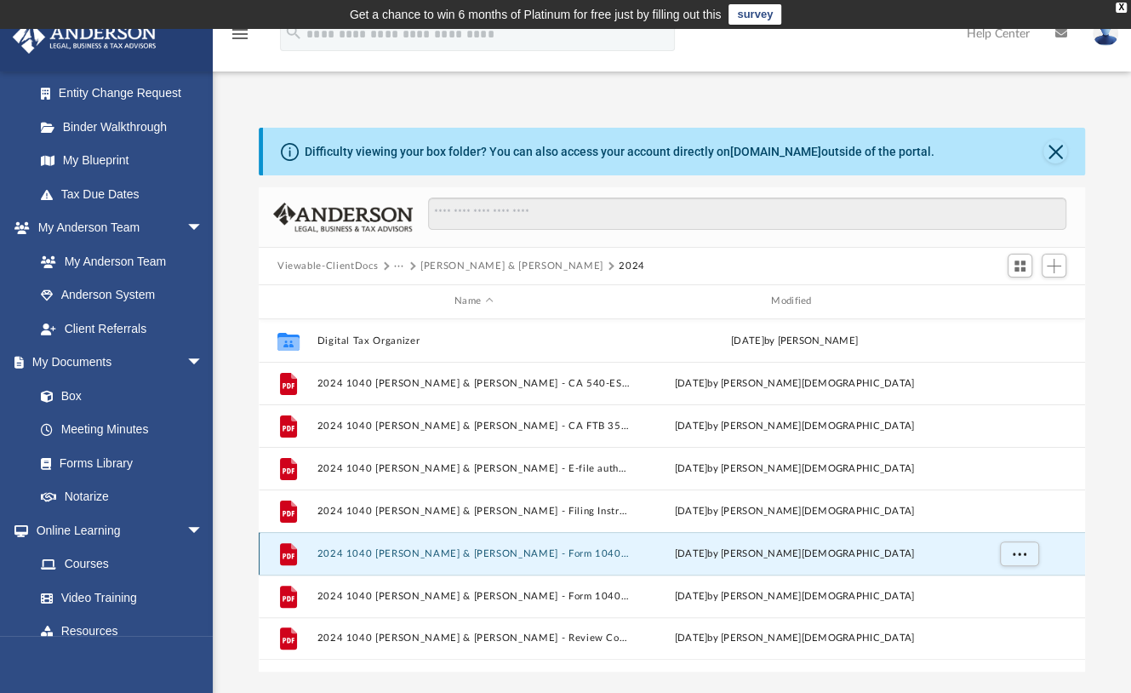
click at [407, 554] on button "2024 1040 Minton, Clyde & Lyn - Form 1040-ES Payment Voucher.pdf" at bounding box center [473, 553] width 313 height 11
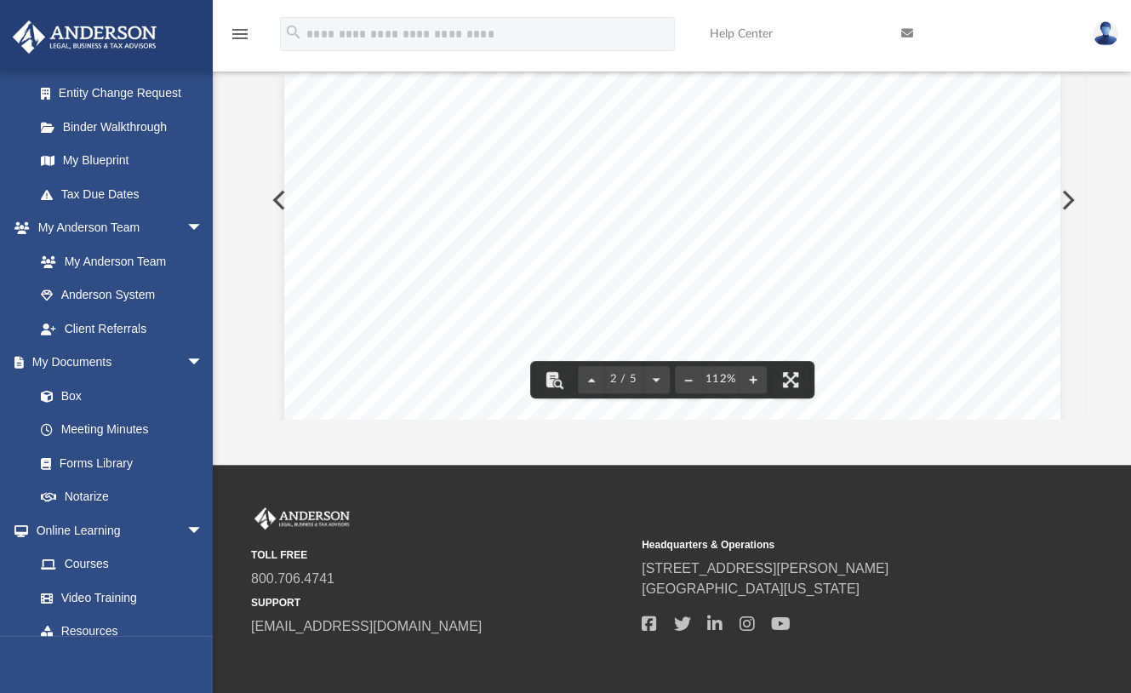
scroll to position [948, 0]
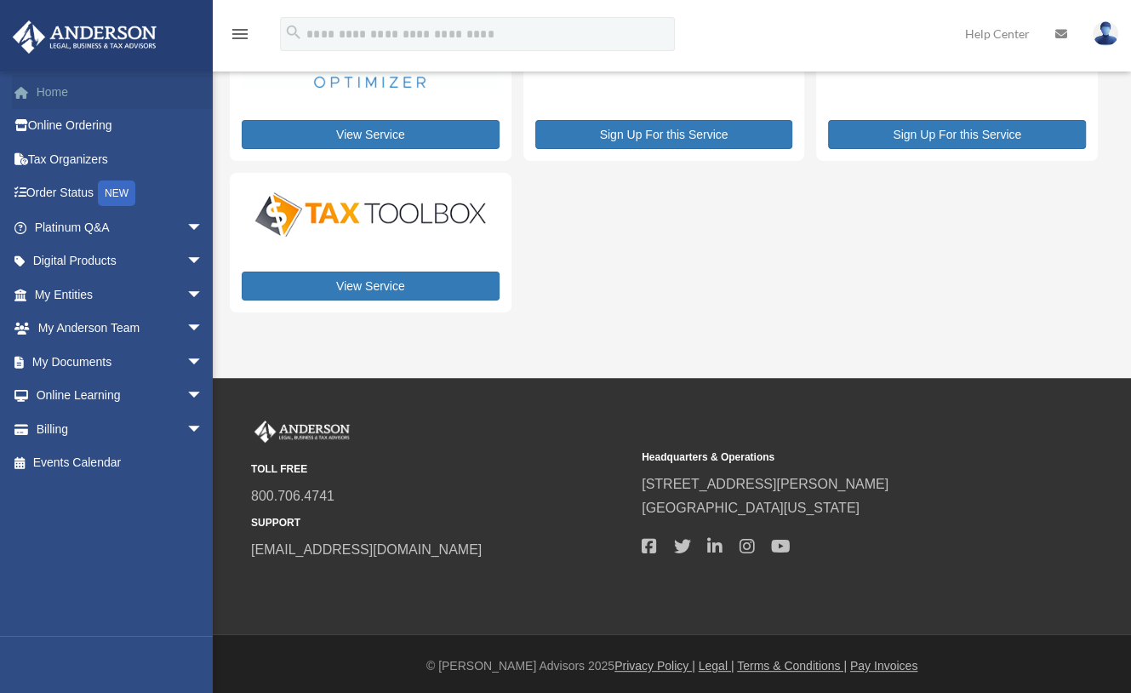
scroll to position [134, 0]
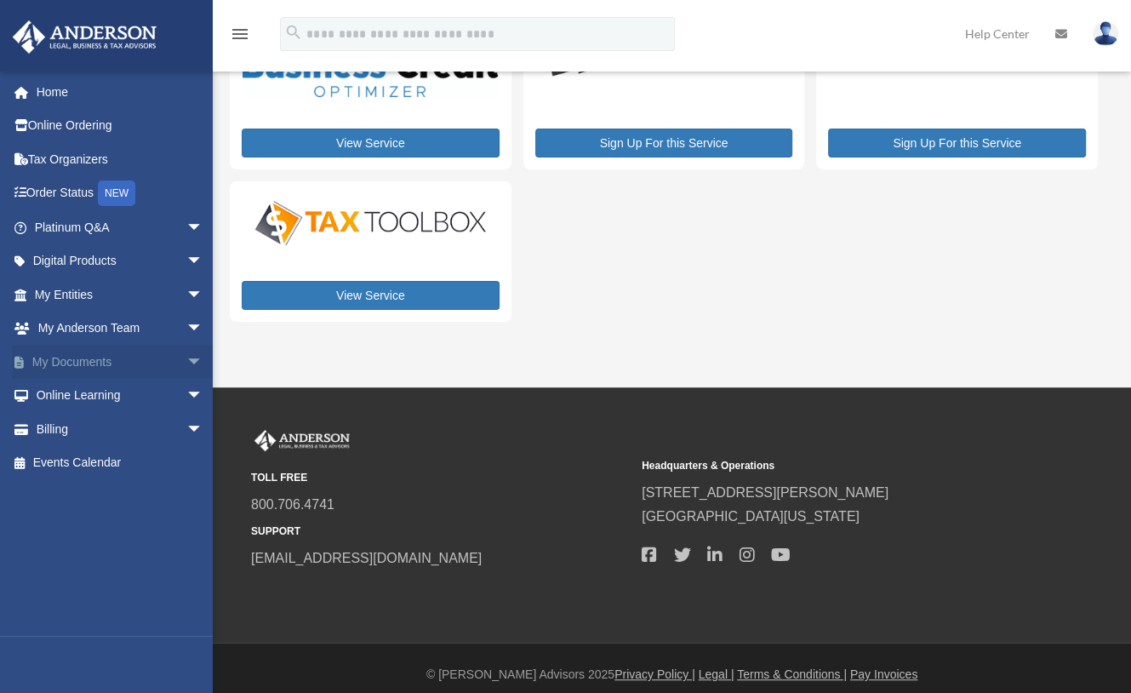
click at [93, 365] on link "My Documents arrow_drop_down" at bounding box center [120, 362] width 217 height 34
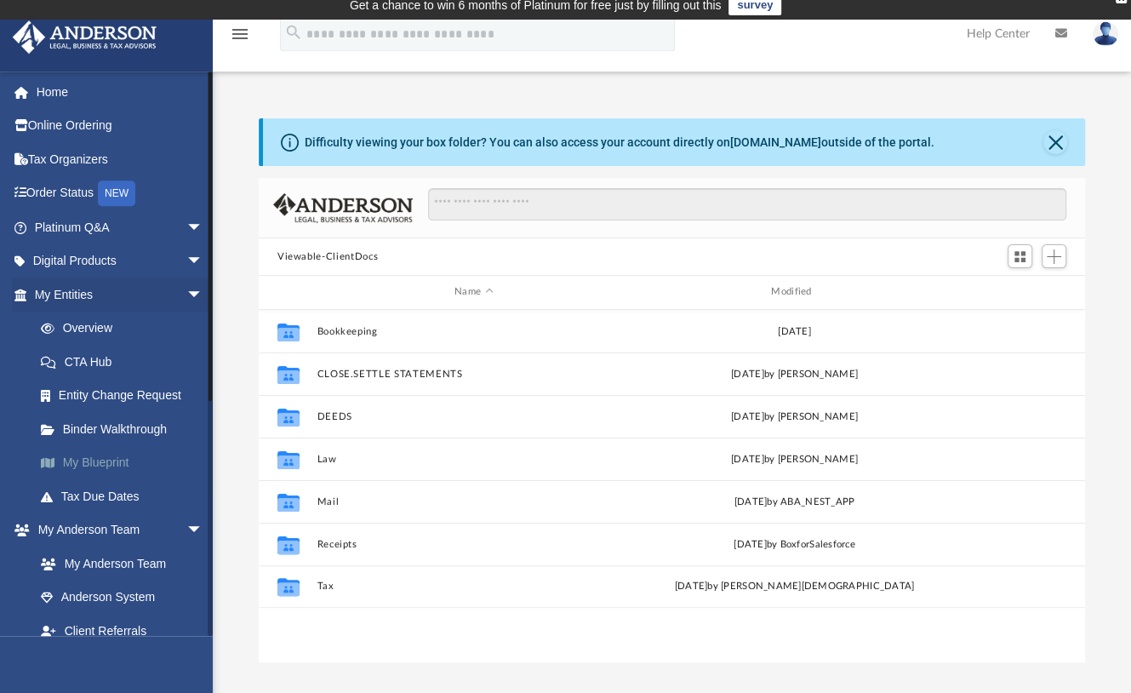
scroll to position [9, 0]
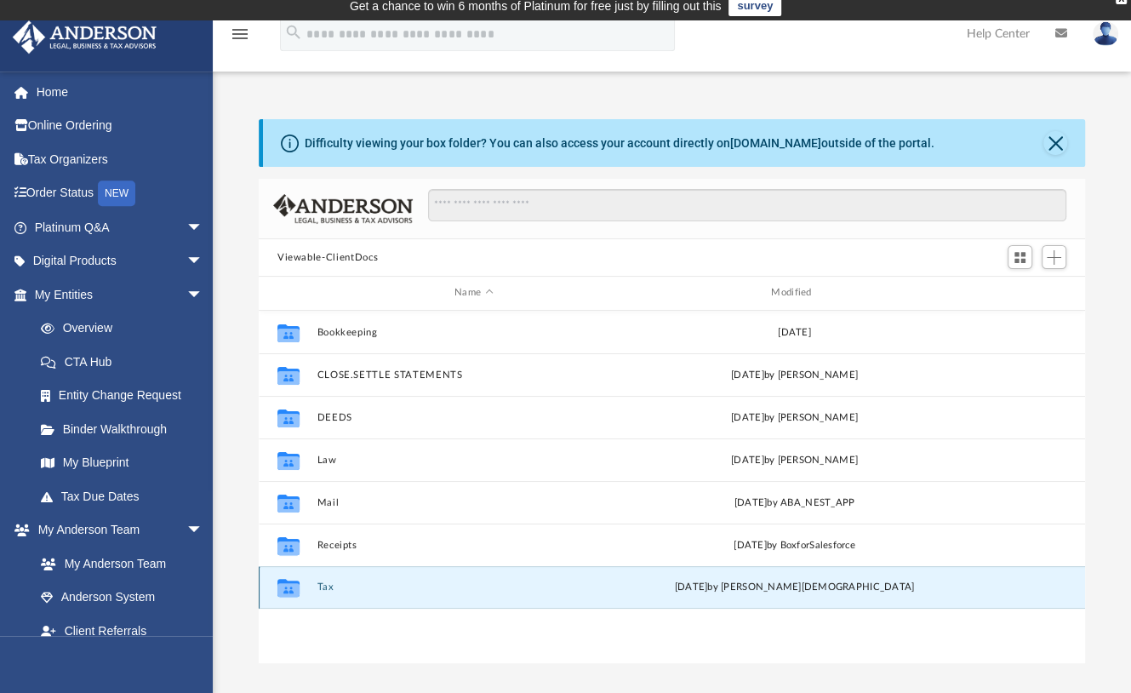
click at [335, 586] on button "Tax" at bounding box center [473, 586] width 313 height 11
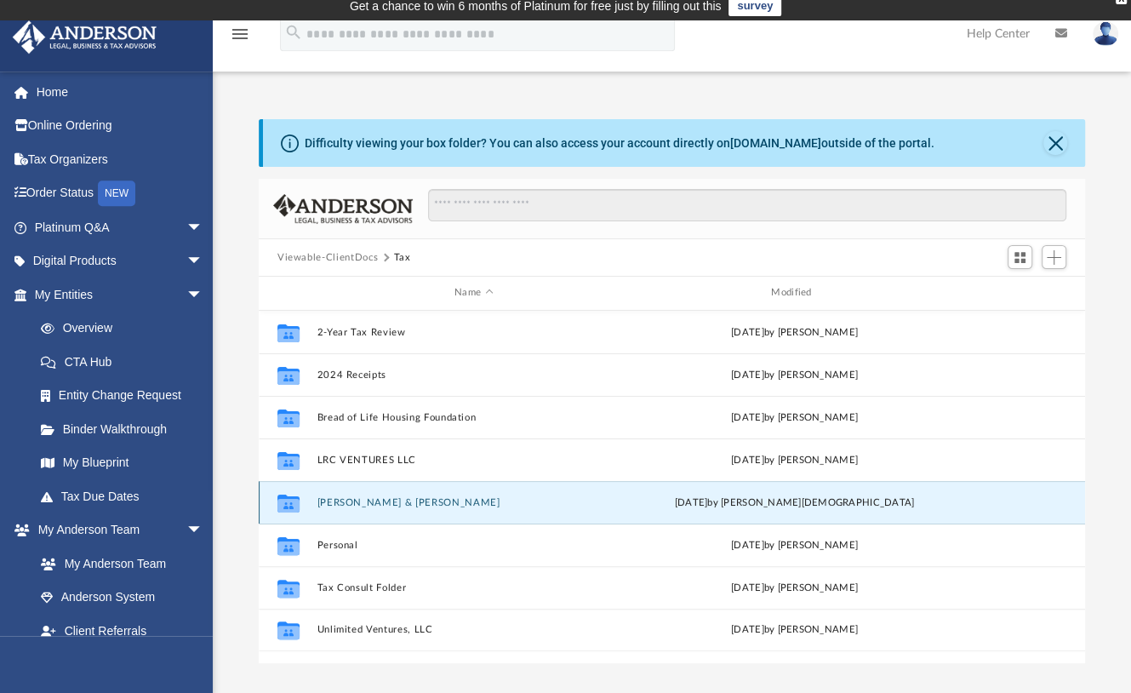
click at [363, 502] on button "[PERSON_NAME] & [PERSON_NAME]" at bounding box center [473, 502] width 313 height 11
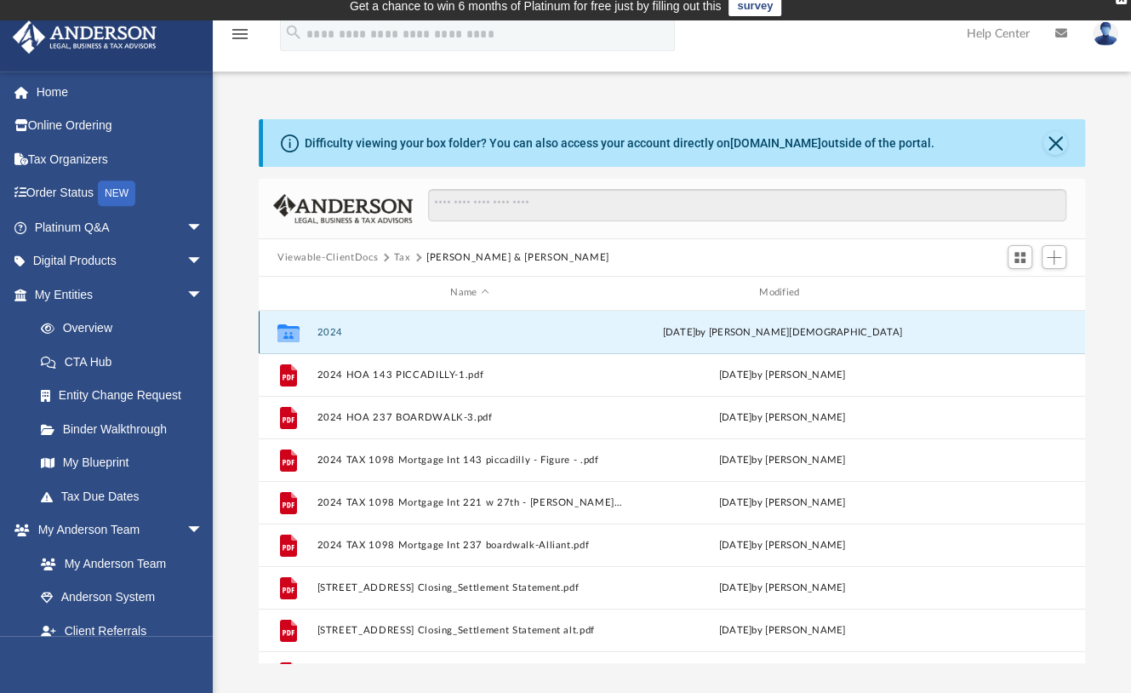
click at [338, 332] on button "2024" at bounding box center [470, 332] width 306 height 11
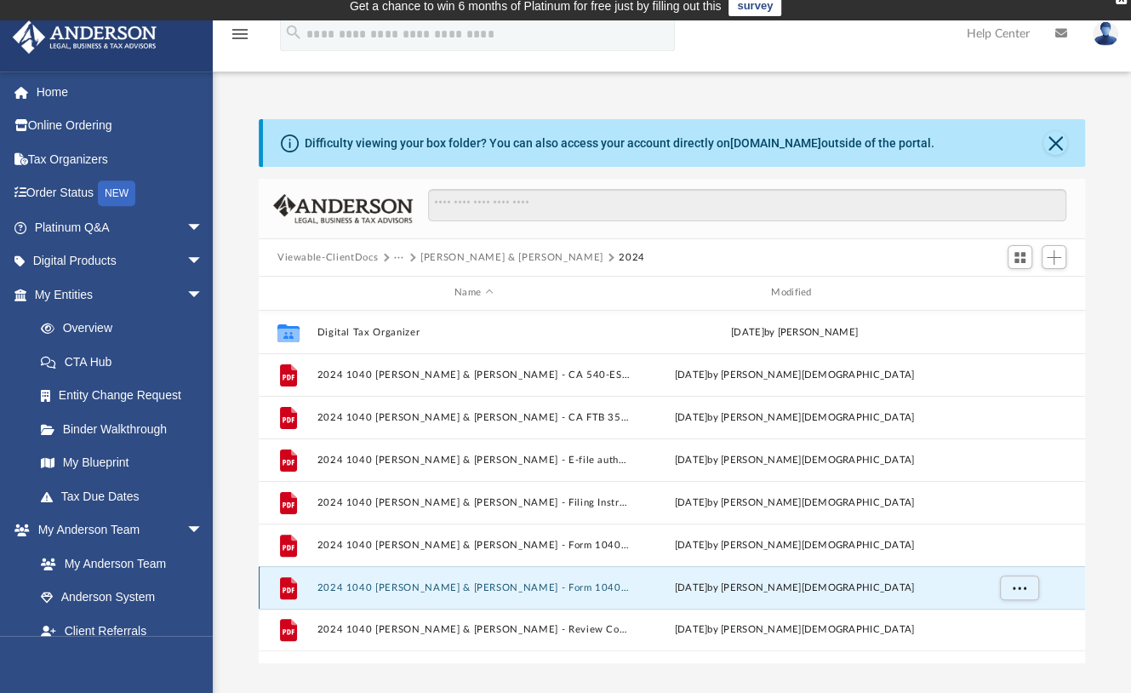
click at [526, 587] on button "2024 1040 Minton, Clyde & Lyn - Form 1040-V, Form 1040 Payment Voucher.pdf" at bounding box center [473, 587] width 313 height 11
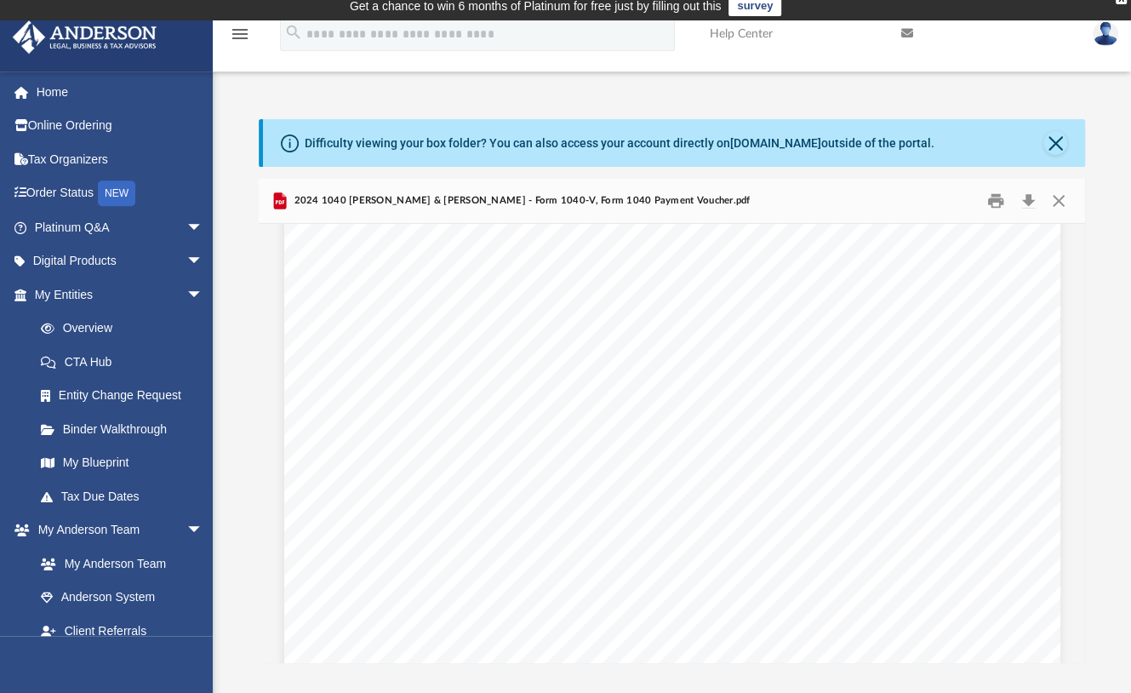
scroll to position [590, 0]
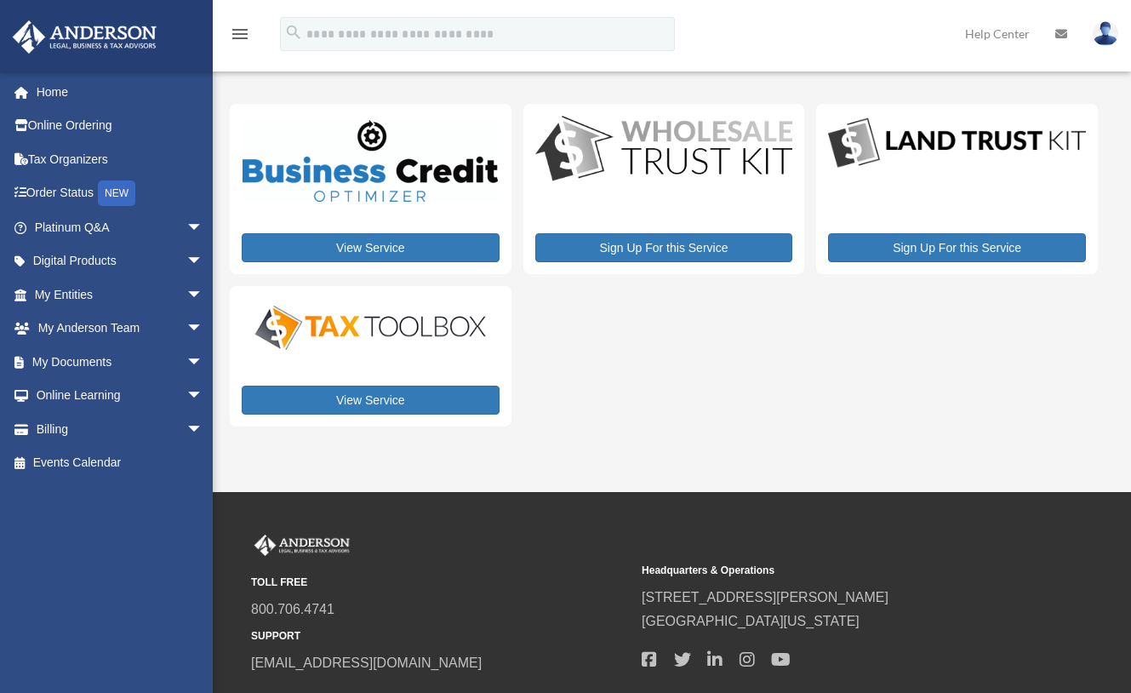
scroll to position [134, 0]
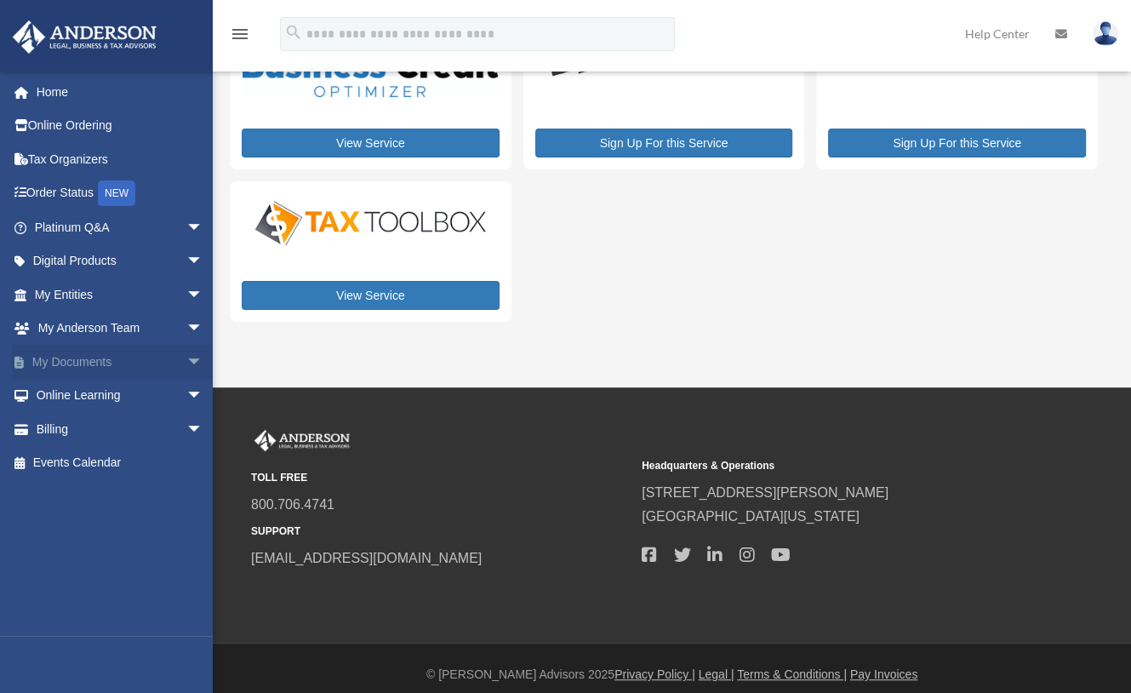
click at [72, 357] on link "My Documents arrow_drop_down" at bounding box center [120, 362] width 217 height 34
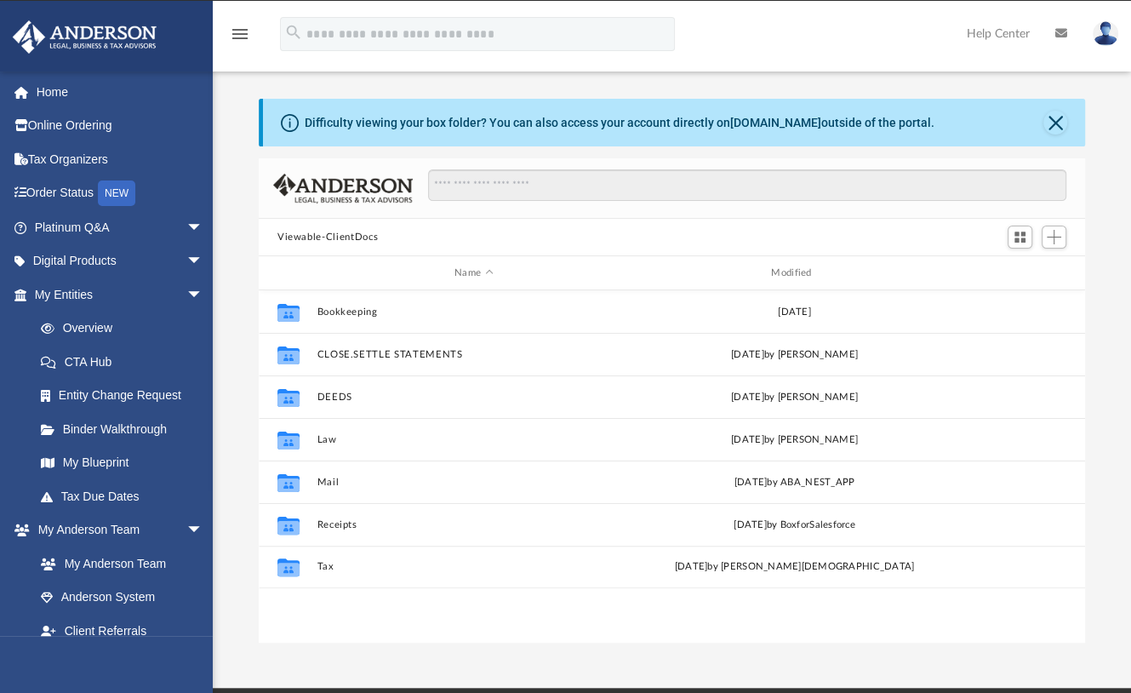
scroll to position [17, 17]
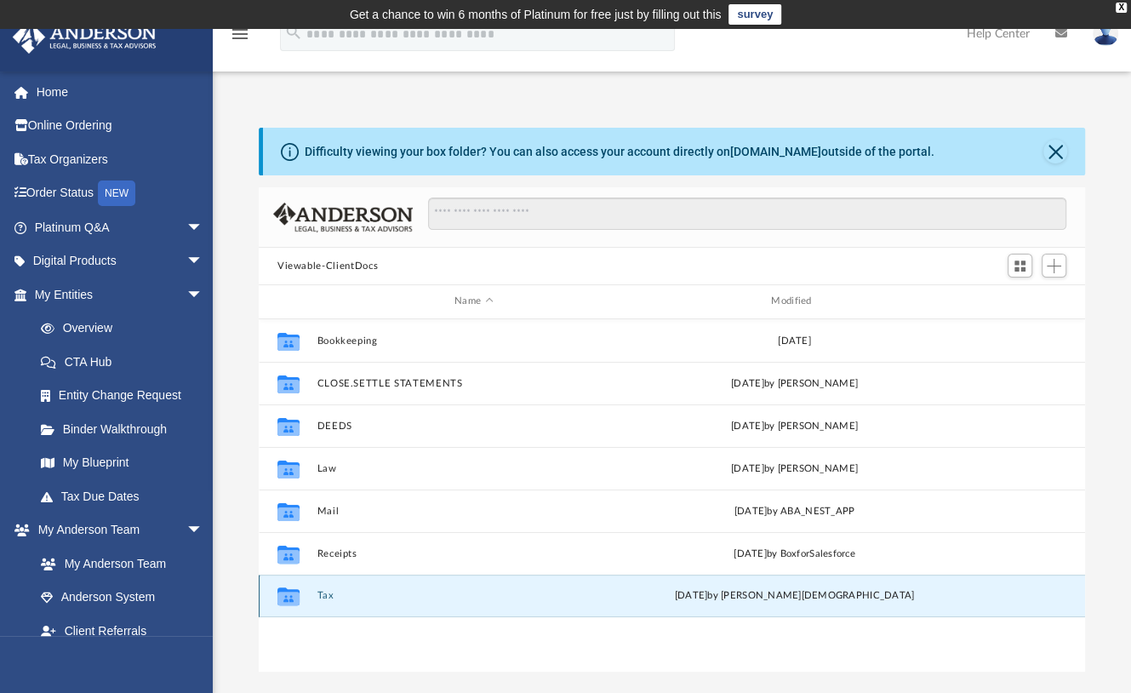
click at [326, 596] on button "Tax" at bounding box center [473, 595] width 313 height 11
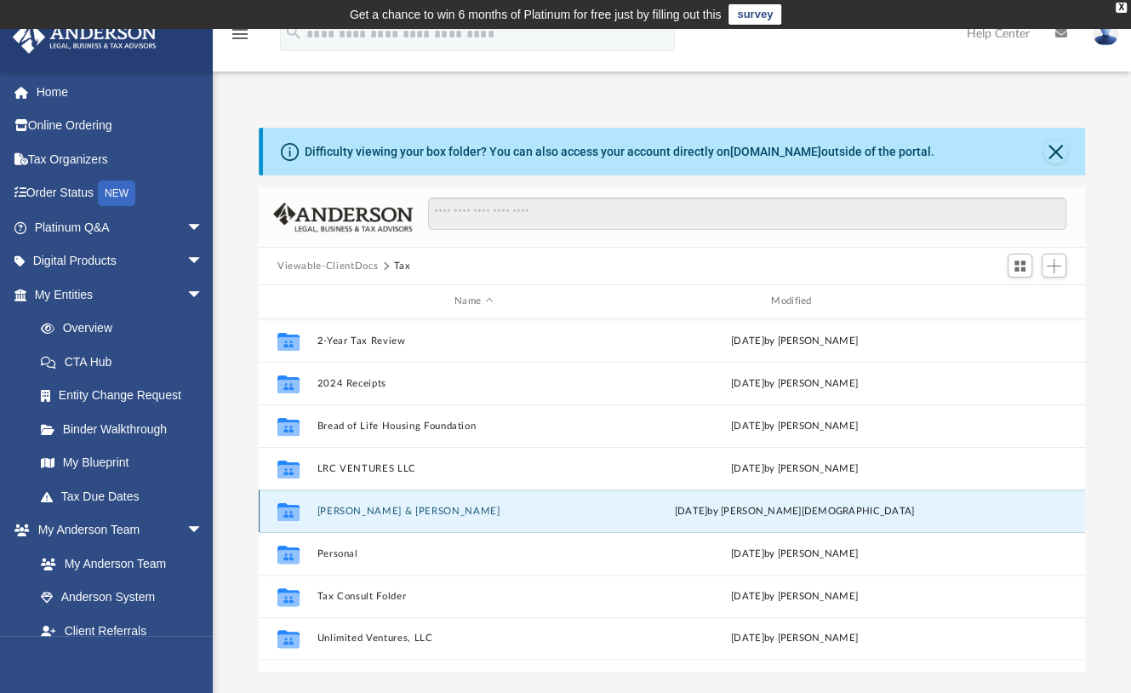
click at [368, 512] on button "[PERSON_NAME] & [PERSON_NAME]" at bounding box center [473, 511] width 313 height 11
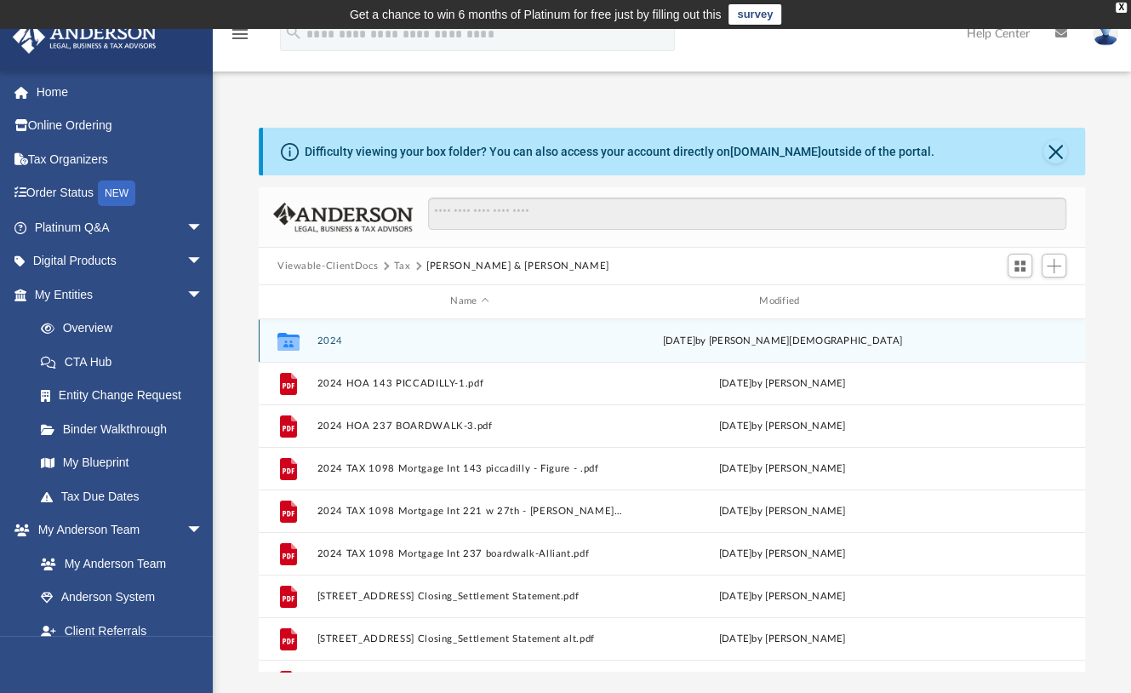
click at [335, 335] on button "2024" at bounding box center [470, 340] width 306 height 11
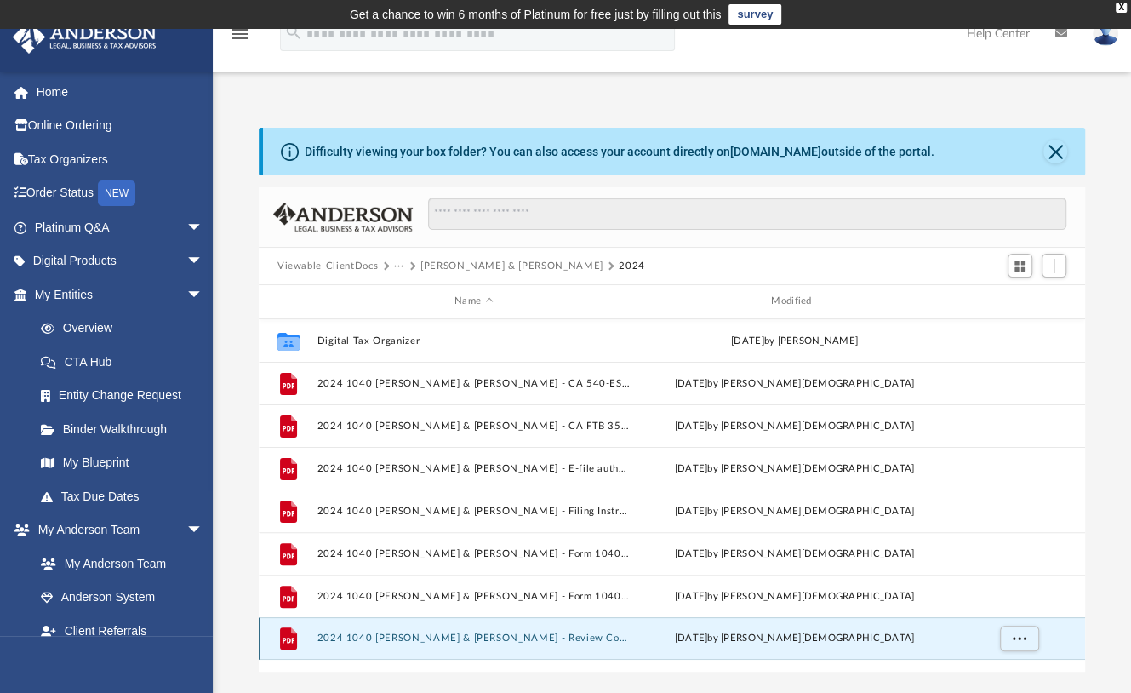
click at [466, 633] on button "2024 1040 [PERSON_NAME] & [PERSON_NAME] - Review Copy.pdf" at bounding box center [473, 637] width 313 height 11
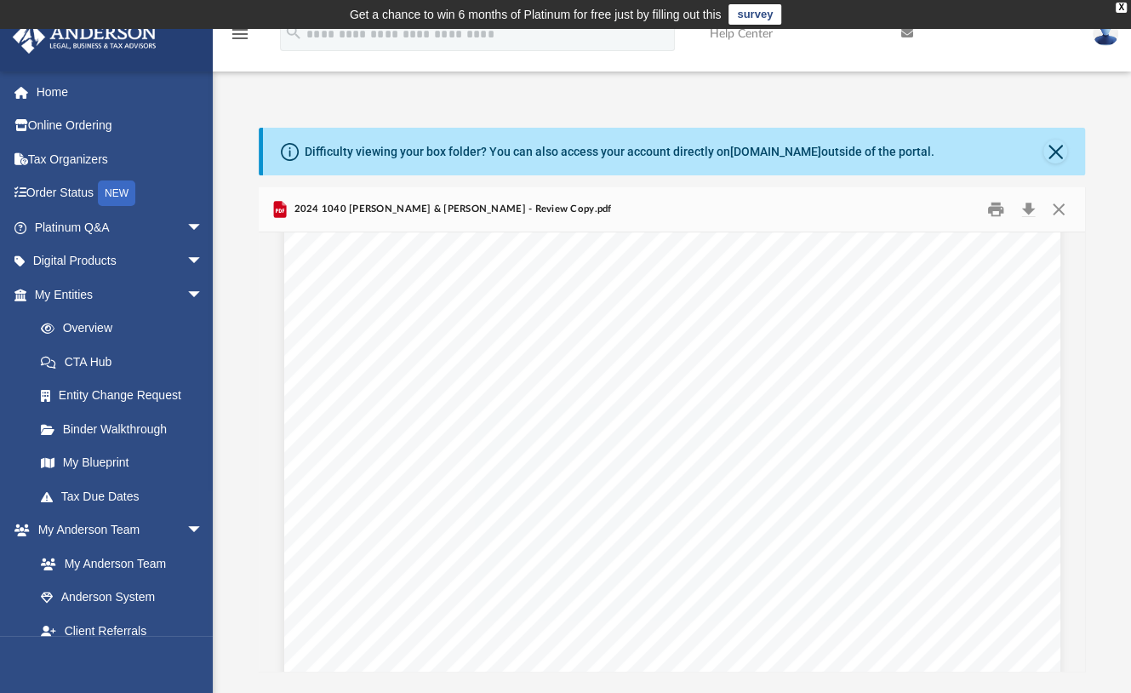
scroll to position [95325, 0]
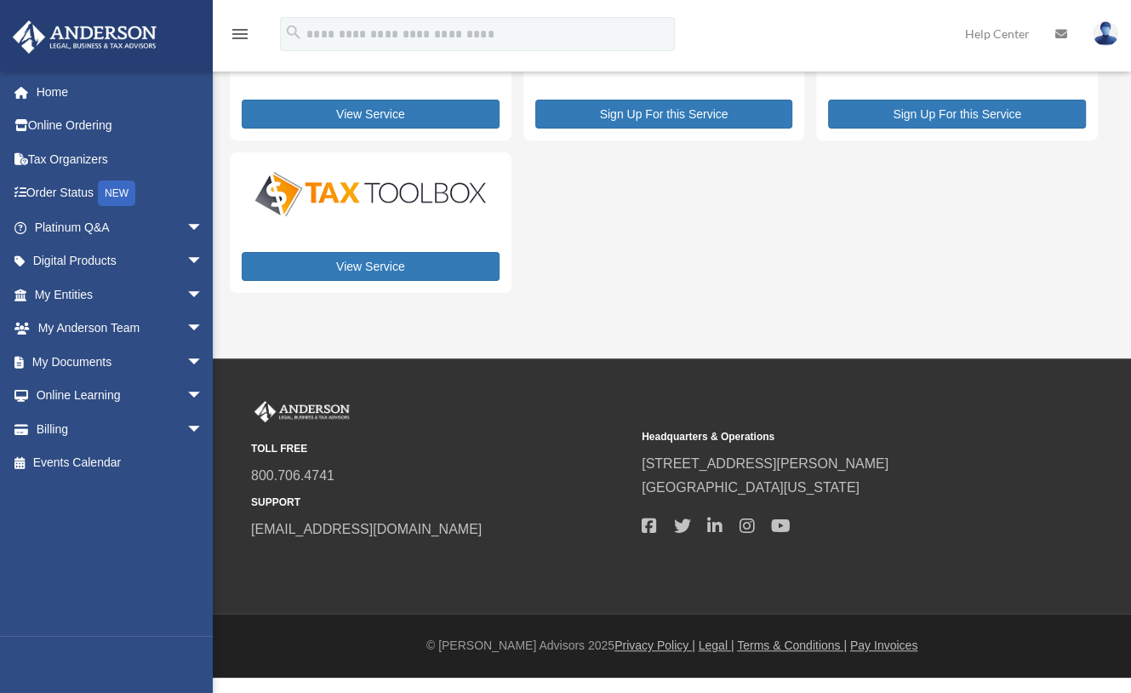
scroll to position [117, 0]
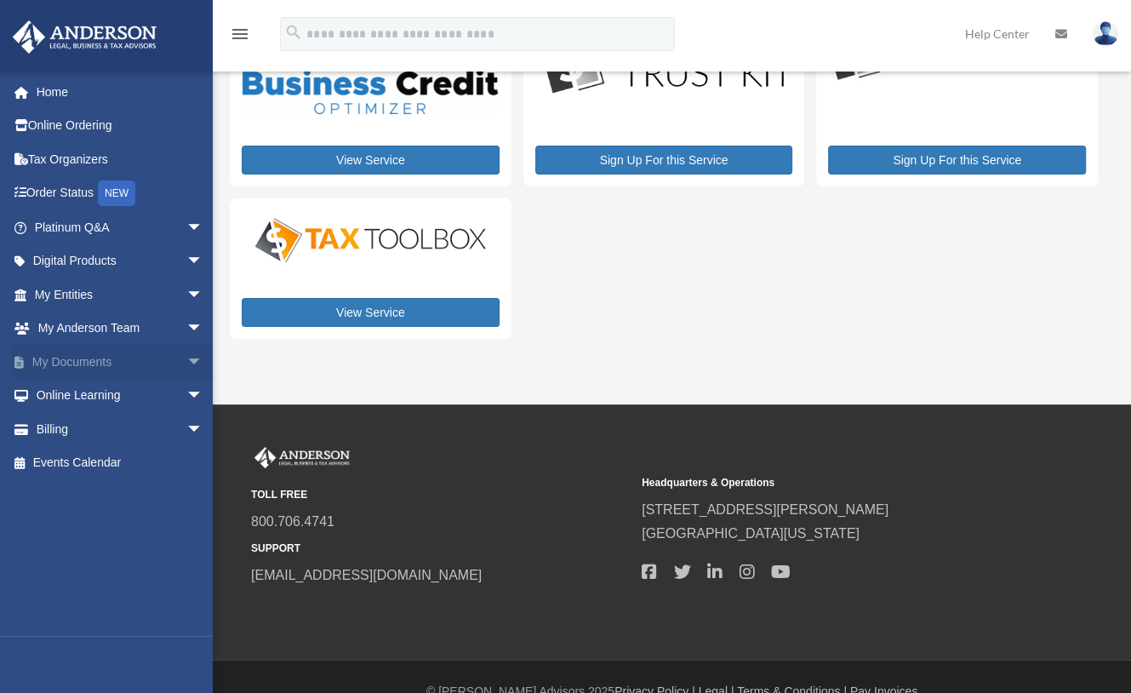
click at [87, 362] on link "My Documents arrow_drop_down" at bounding box center [120, 362] width 217 height 34
click at [87, 363] on link "My Documents arrow_drop_down" at bounding box center [120, 362] width 217 height 34
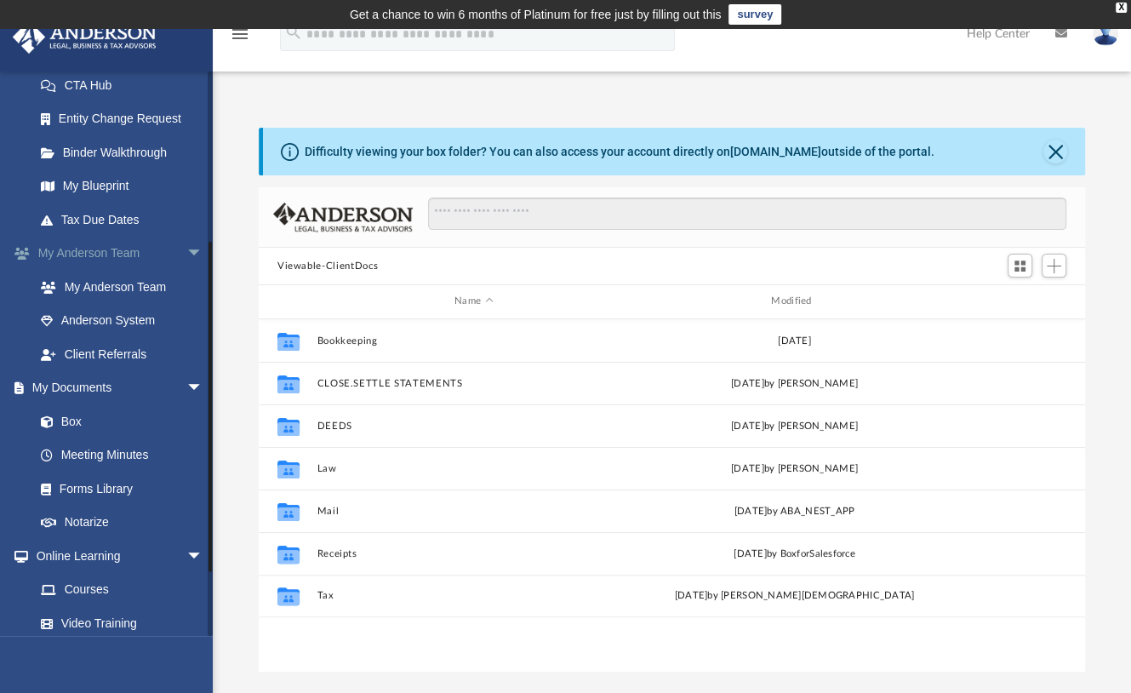
scroll to position [281, 0]
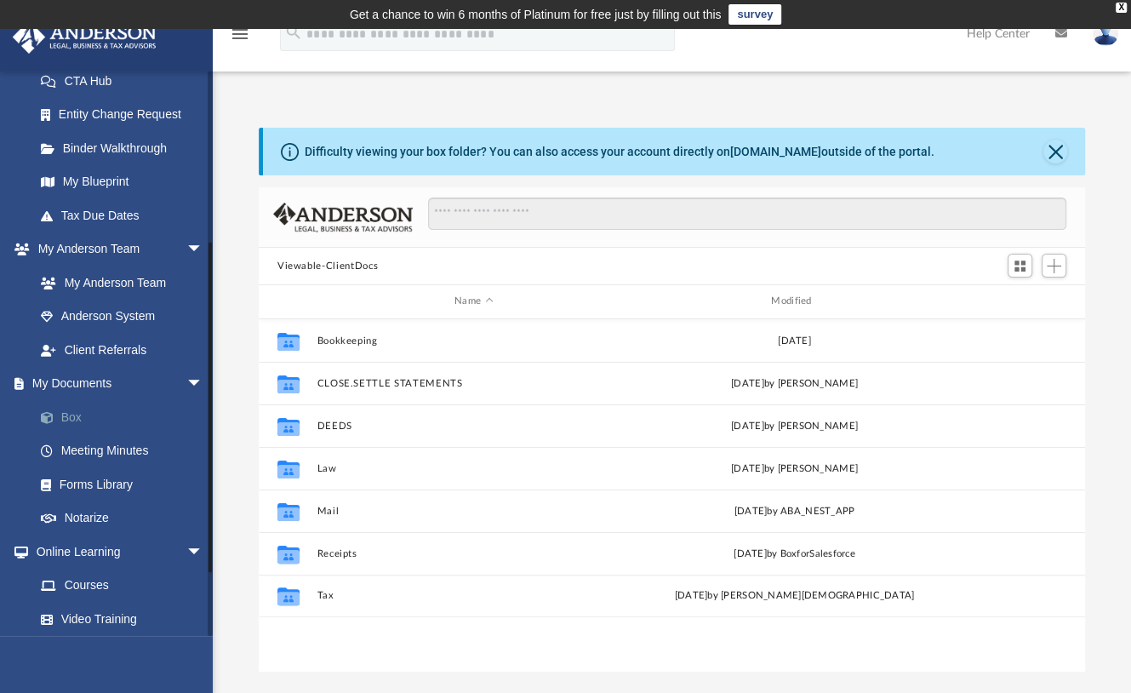
click at [72, 410] on link "Box" at bounding box center [126, 417] width 205 height 34
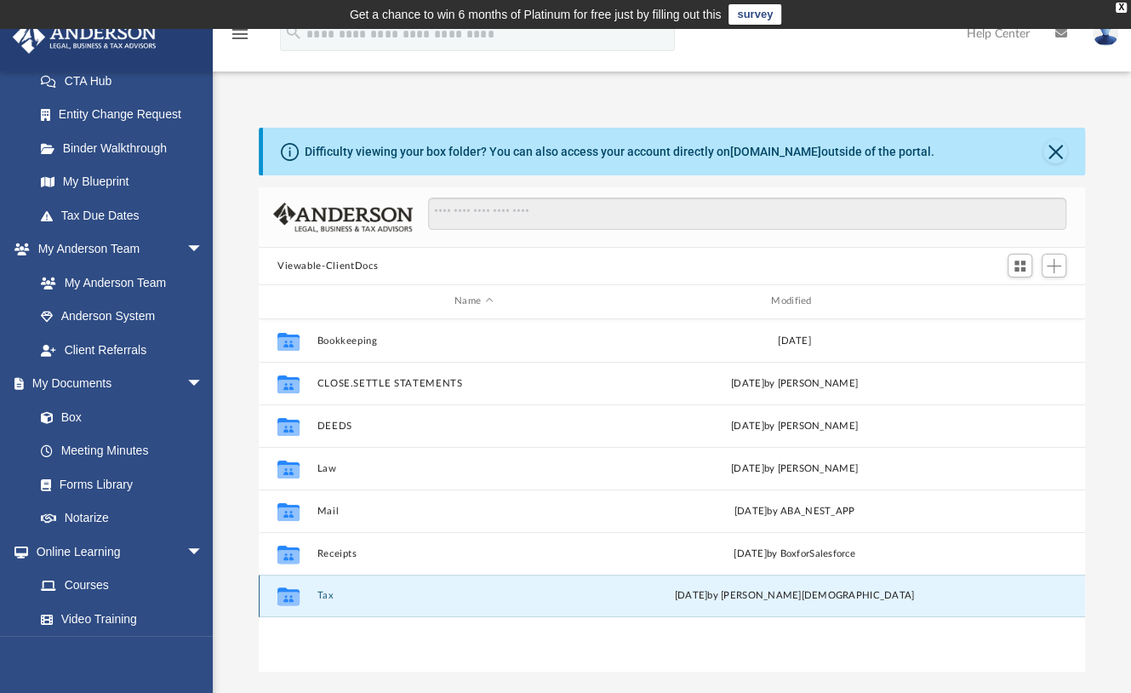
click at [329, 595] on button "Tax" at bounding box center [473, 595] width 313 height 11
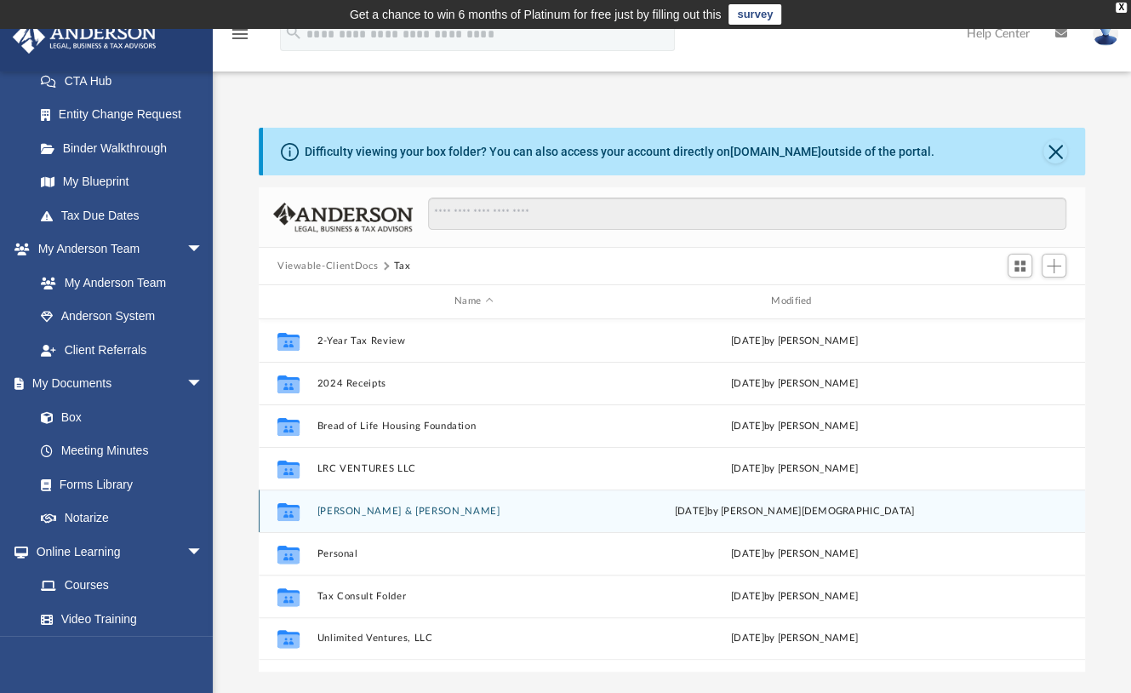
click at [354, 511] on button "[PERSON_NAME] & [PERSON_NAME]" at bounding box center [473, 511] width 313 height 11
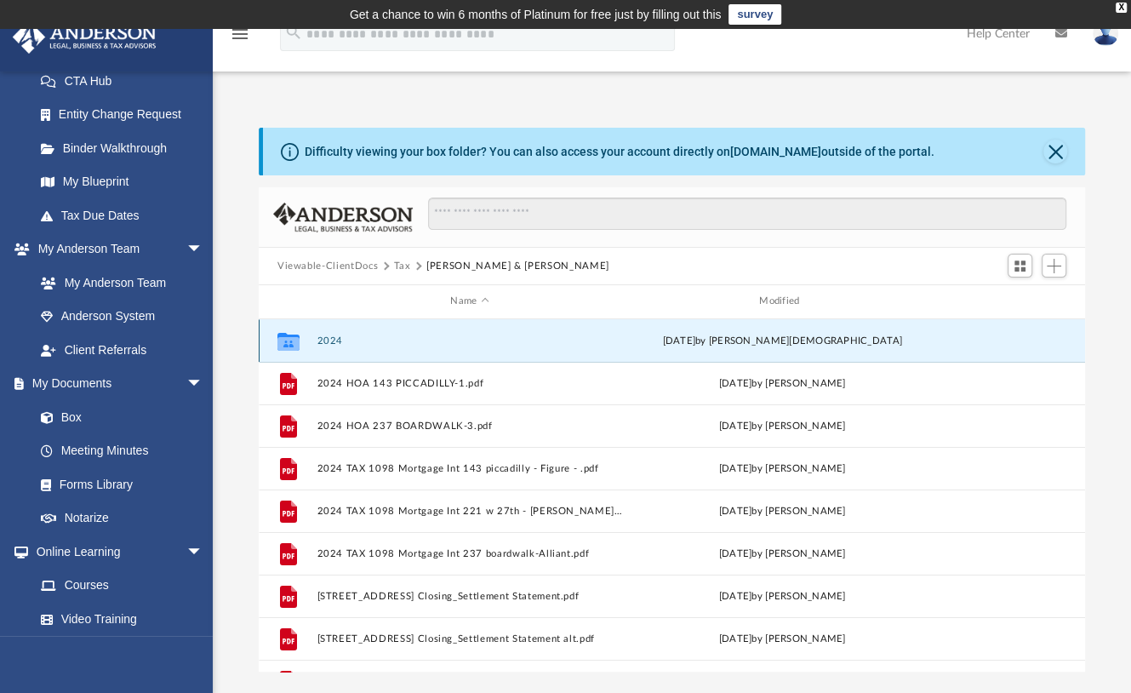
click at [333, 342] on button "2024" at bounding box center [470, 340] width 306 height 11
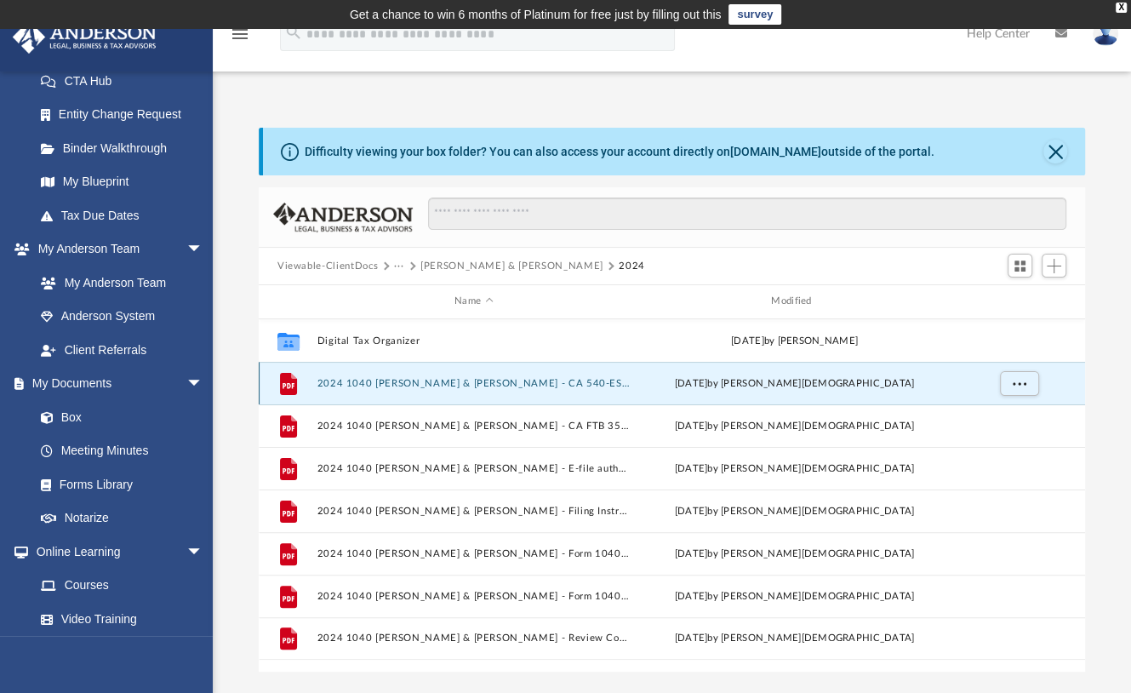
click at [353, 380] on button "2024 1040 [PERSON_NAME] & [PERSON_NAME] - CA 540-ES payment voucher.pdf" at bounding box center [473, 383] width 313 height 11
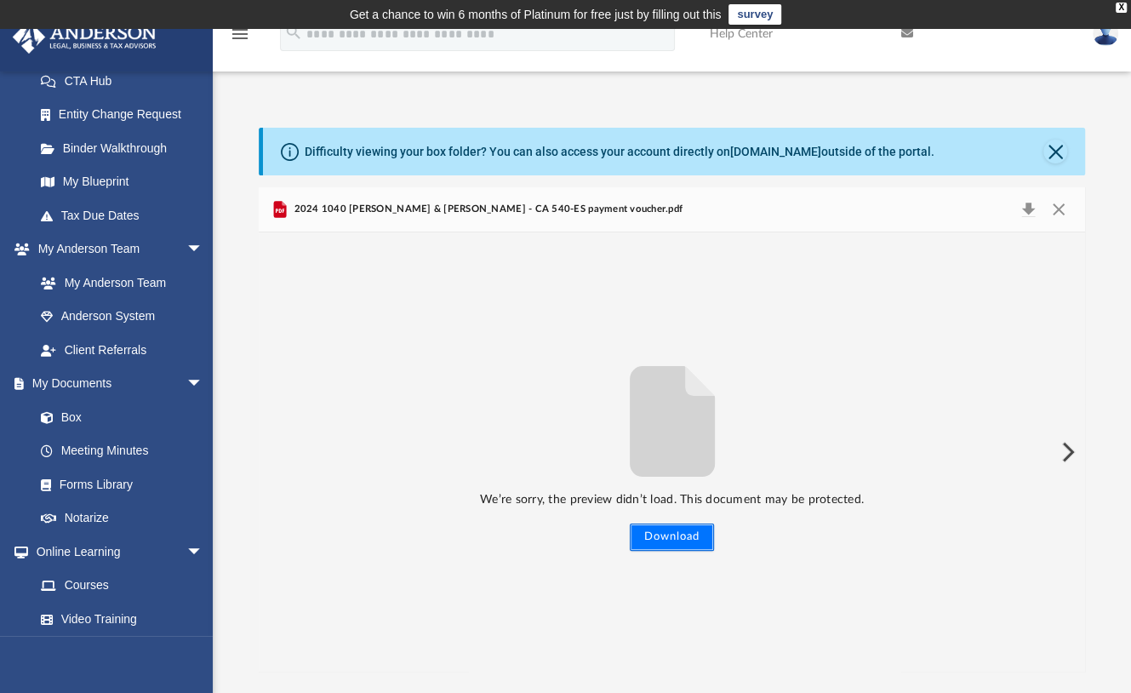
click at [682, 533] on button "Download" at bounding box center [672, 537] width 84 height 27
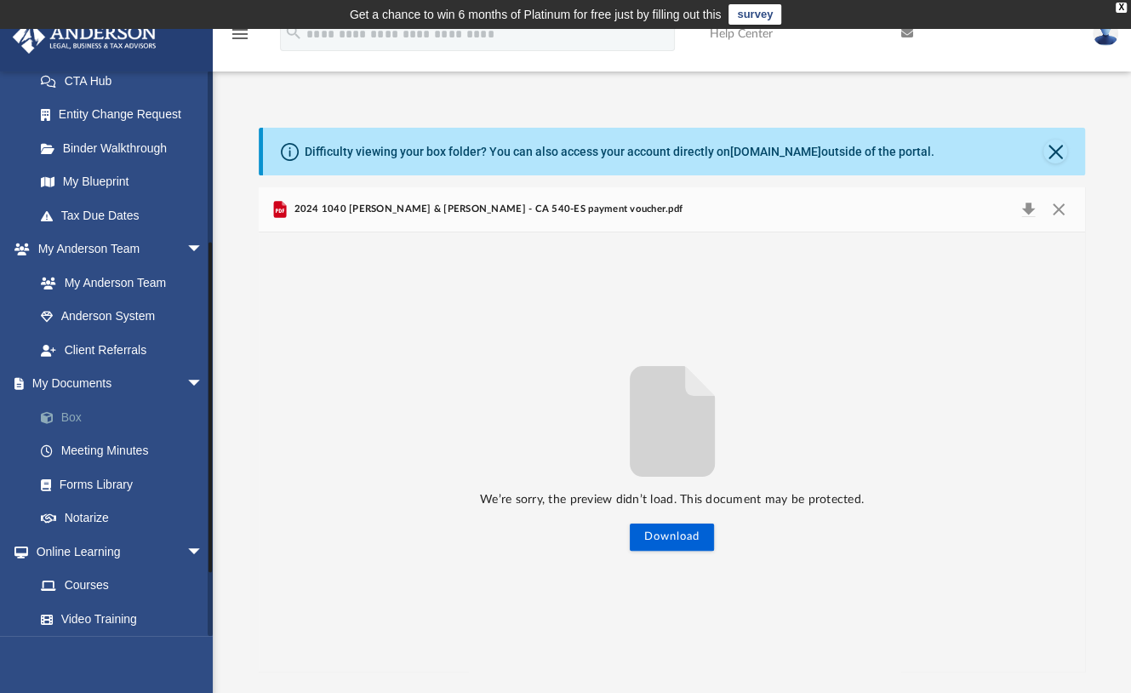
click at [73, 417] on link "Box" at bounding box center [126, 417] width 205 height 34
click at [70, 413] on link "Box" at bounding box center [126, 417] width 205 height 34
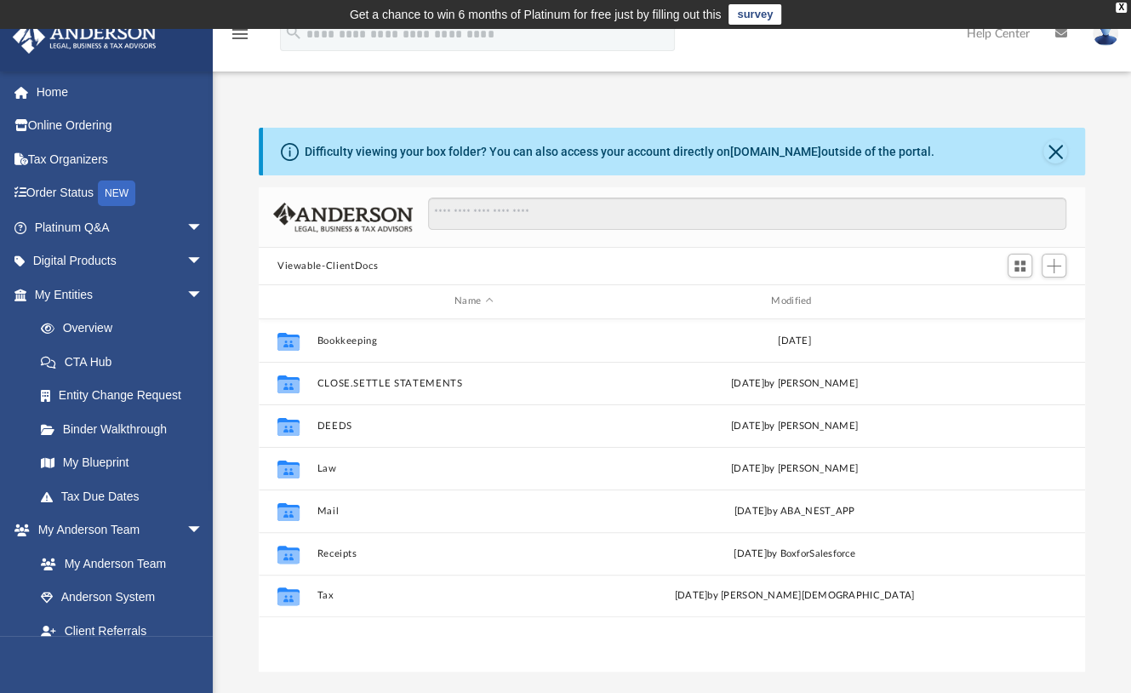
scroll to position [370, 810]
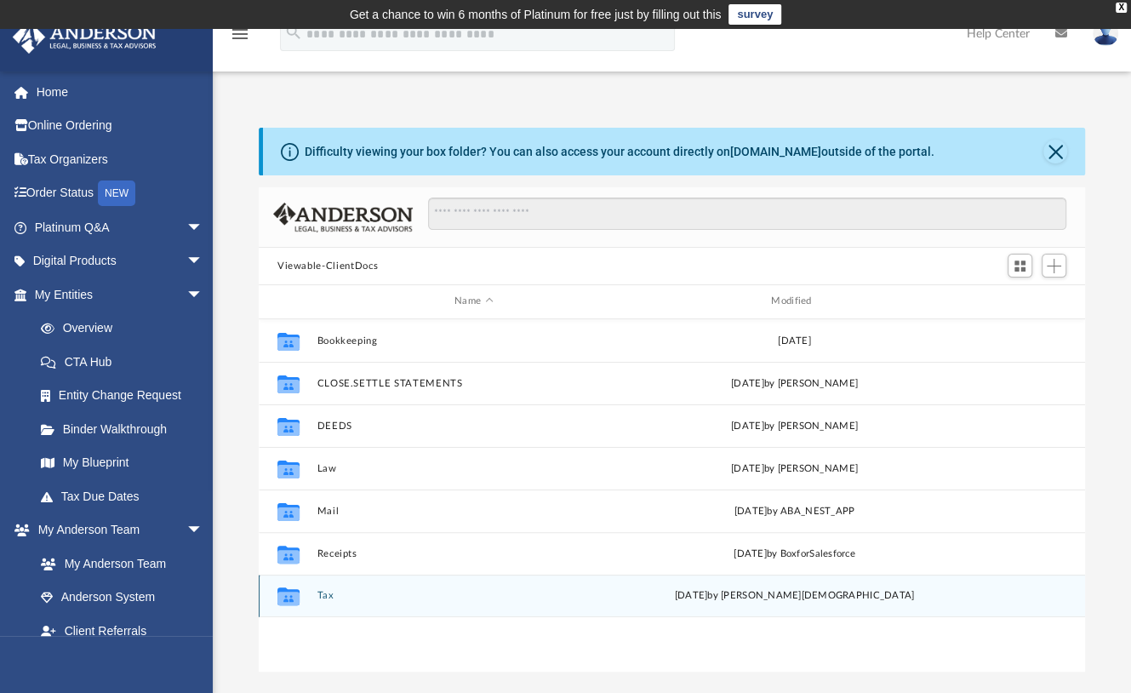
click at [323, 593] on button "Tax" at bounding box center [473, 595] width 313 height 11
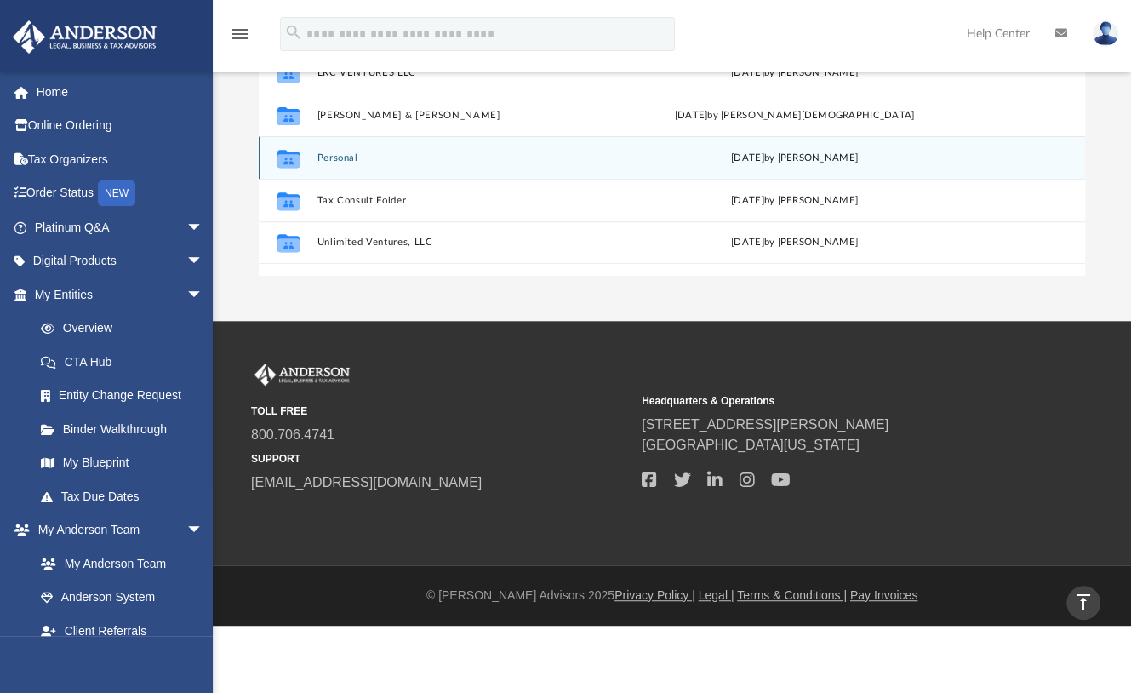
scroll to position [326, 0]
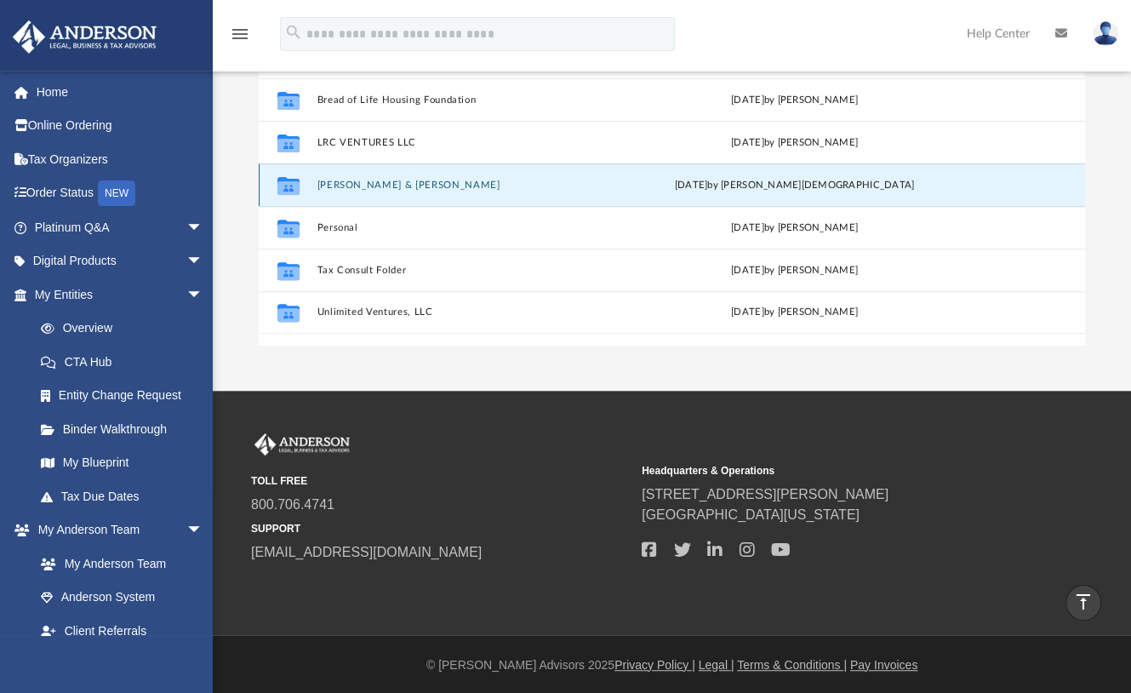
click at [384, 186] on button "[PERSON_NAME] & [PERSON_NAME]" at bounding box center [473, 185] width 313 height 11
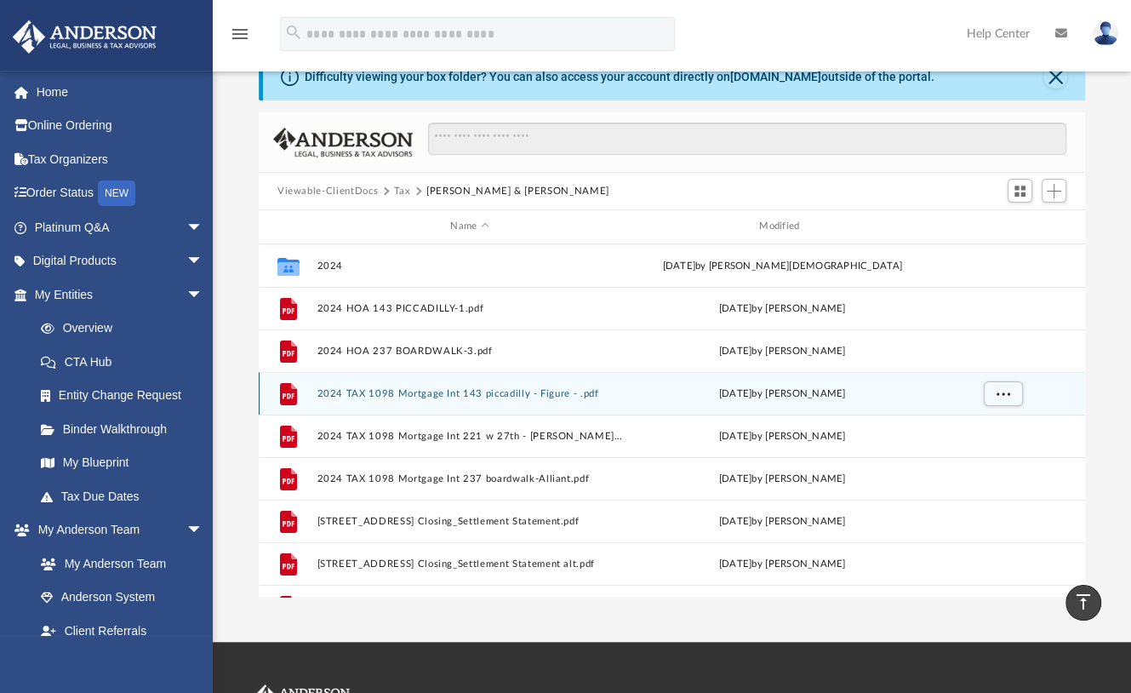
scroll to position [0, 0]
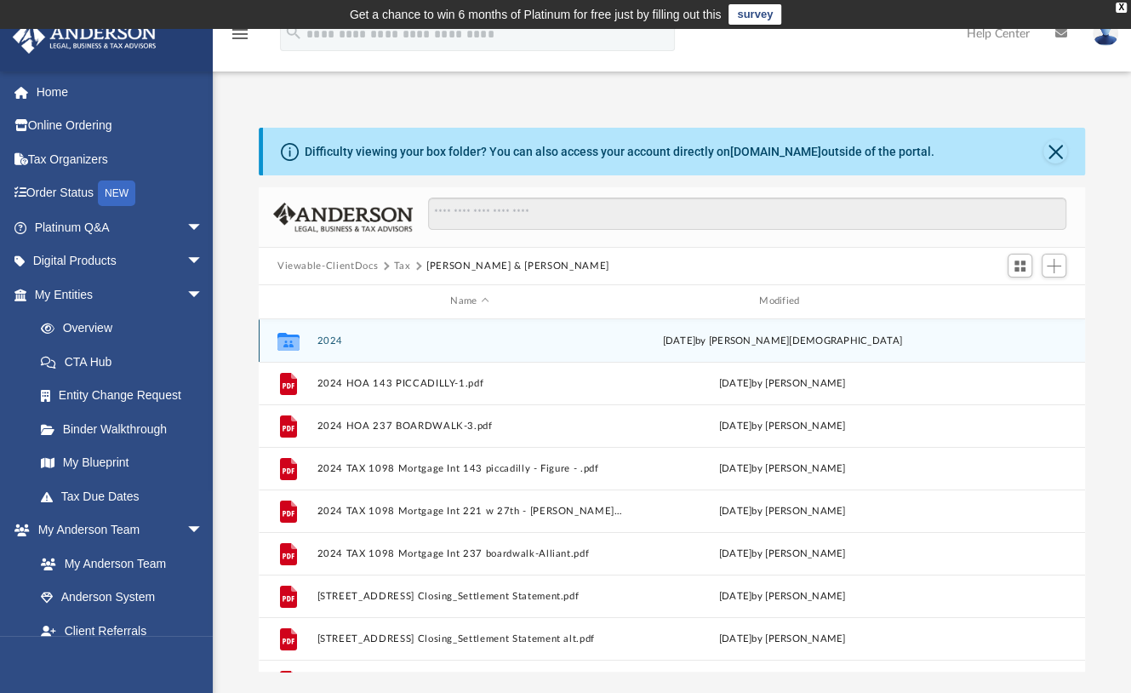
click at [331, 340] on button "2024" at bounding box center [470, 340] width 306 height 11
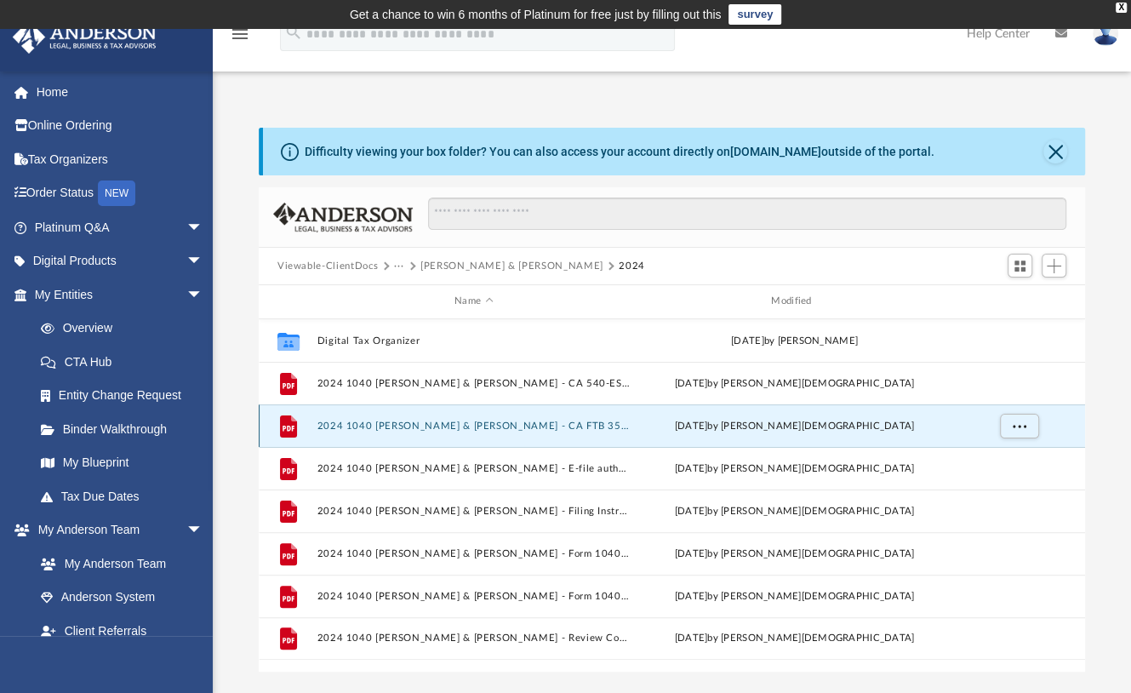
click at [335, 428] on button "2024 1040 [PERSON_NAME] & [PERSON_NAME] - CA FTB 3582 payment voucher.pdf" at bounding box center [473, 426] width 313 height 11
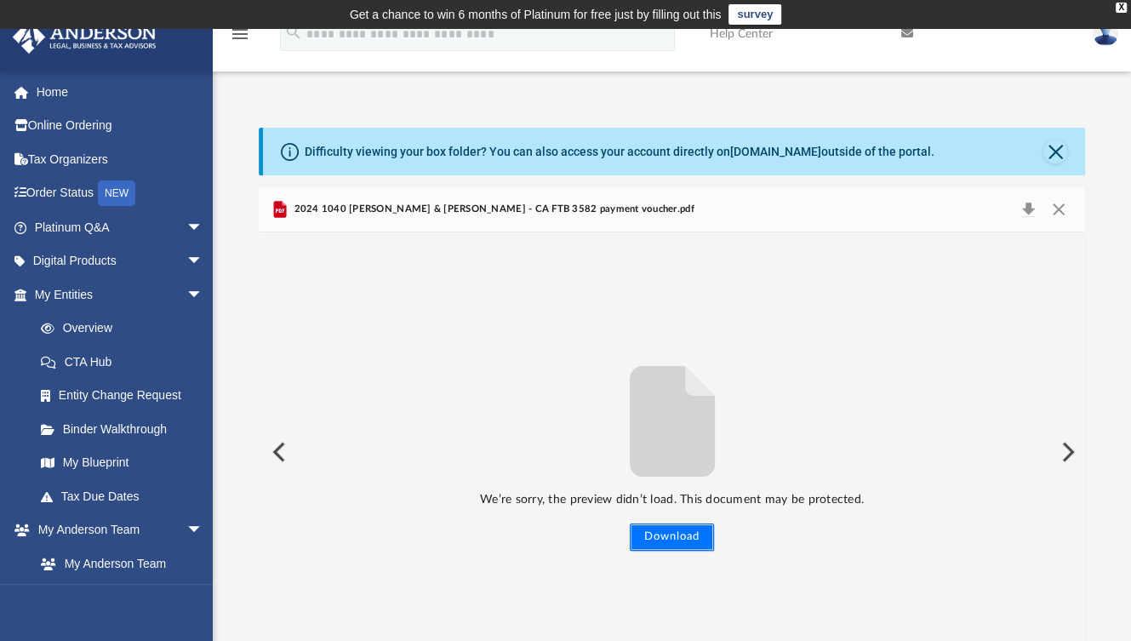
click at [679, 537] on button "Download" at bounding box center [672, 537] width 84 height 27
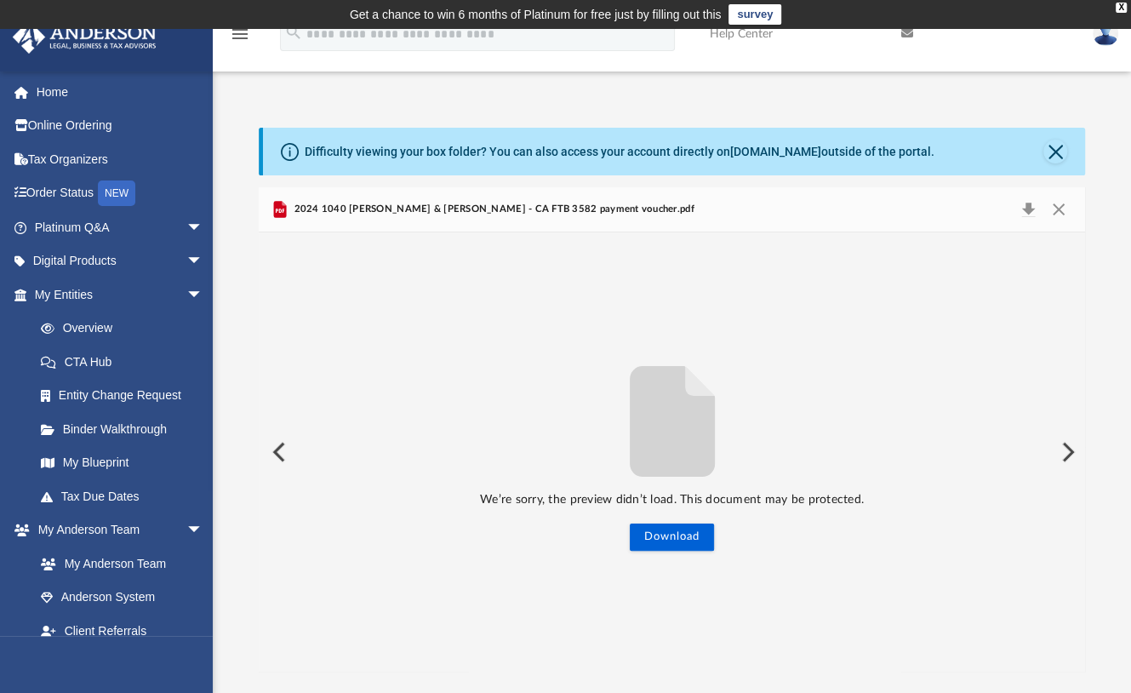
click at [884, 304] on div "We’re sorry, the preview didn’t load. This document may be protected. Download …" at bounding box center [672, 451] width 827 height 439
click at [687, 536] on button "Download" at bounding box center [672, 537] width 84 height 27
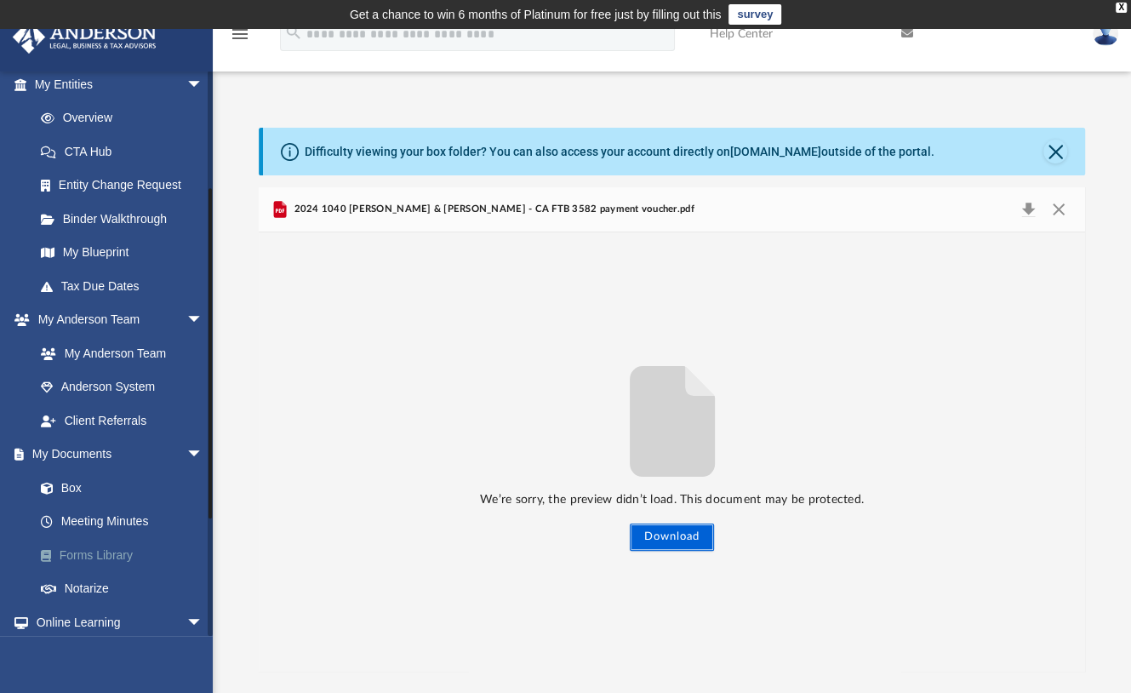
scroll to position [385, 0]
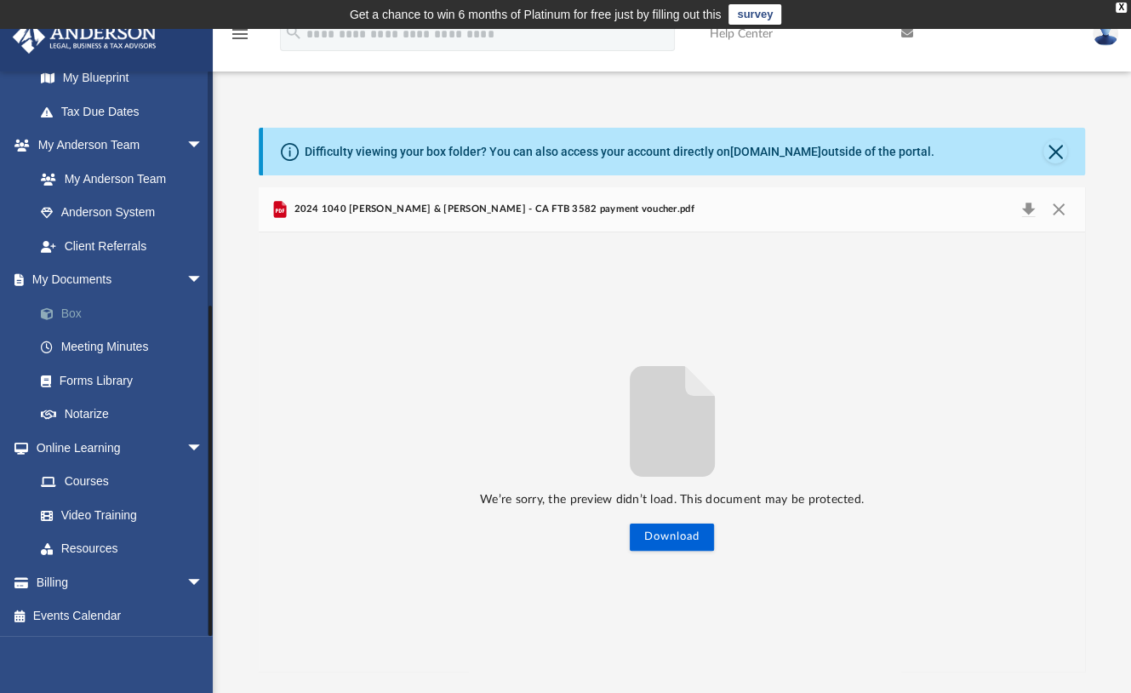
click at [75, 308] on link "Box" at bounding box center [126, 313] width 205 height 34
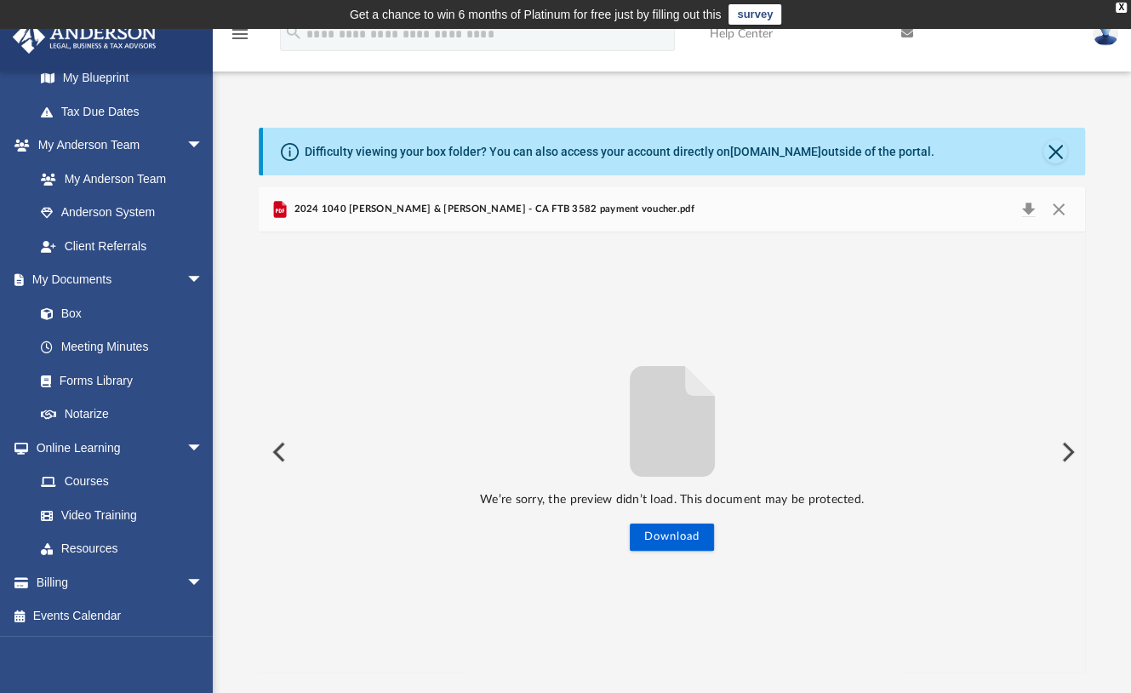
click at [1068, 449] on button "Preview" at bounding box center [1066, 452] width 37 height 48
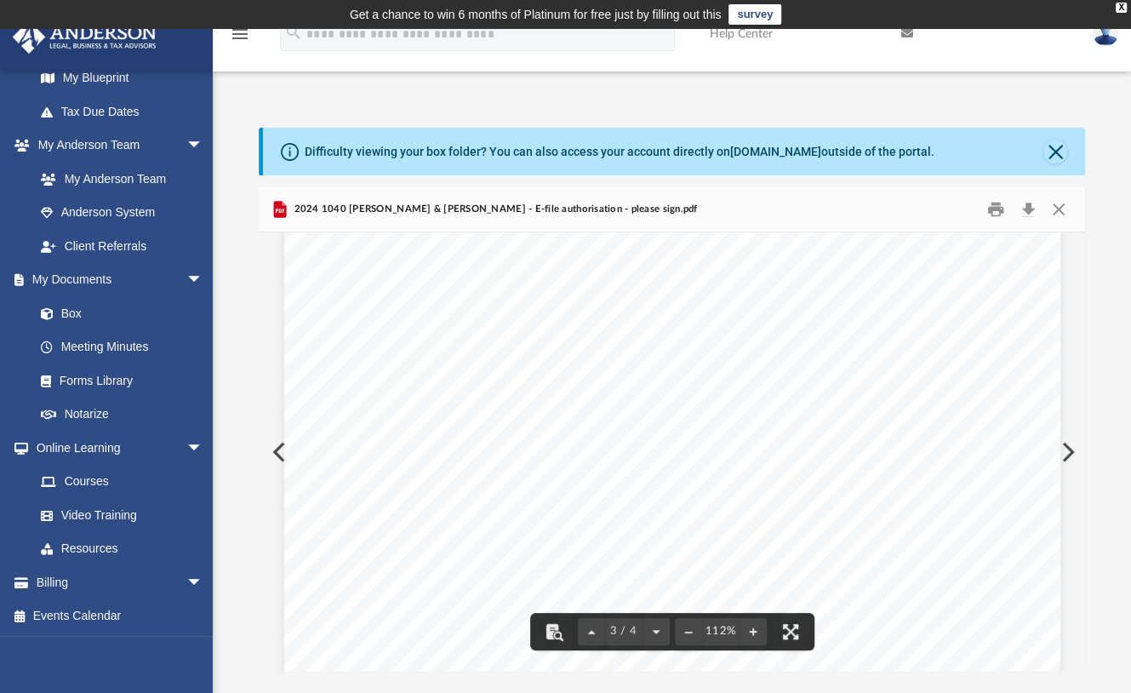
scroll to position [2324, 0]
drag, startPoint x: 1077, startPoint y: 499, endPoint x: 1079, endPoint y: 132, distance: 366.9
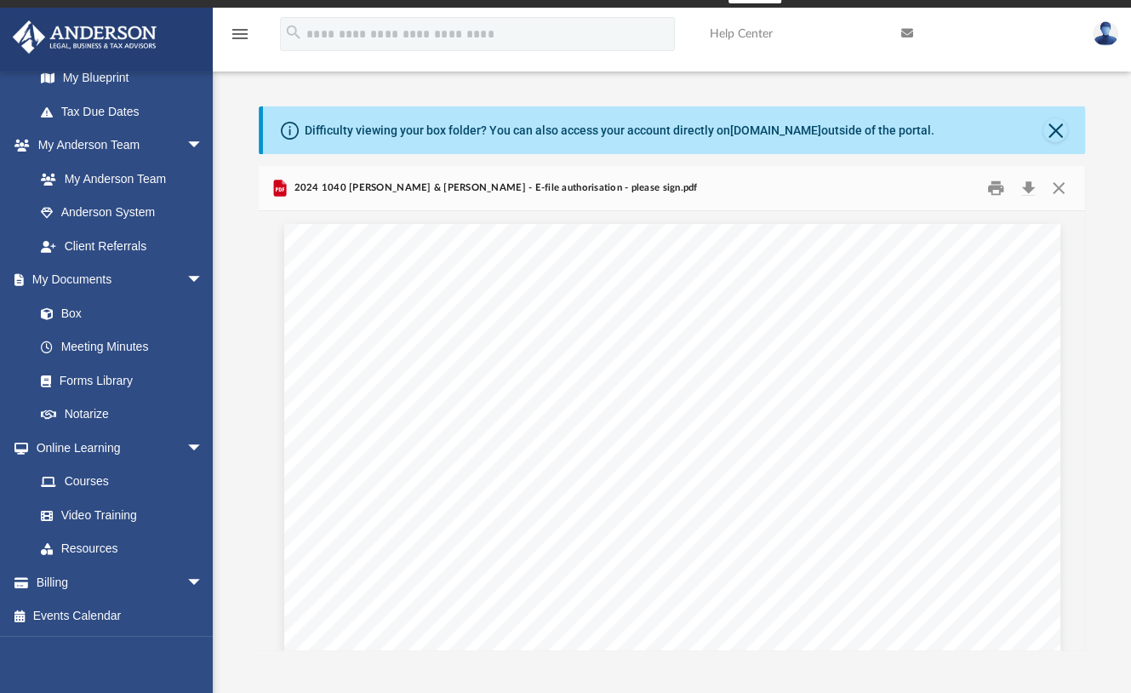
scroll to position [12, 0]
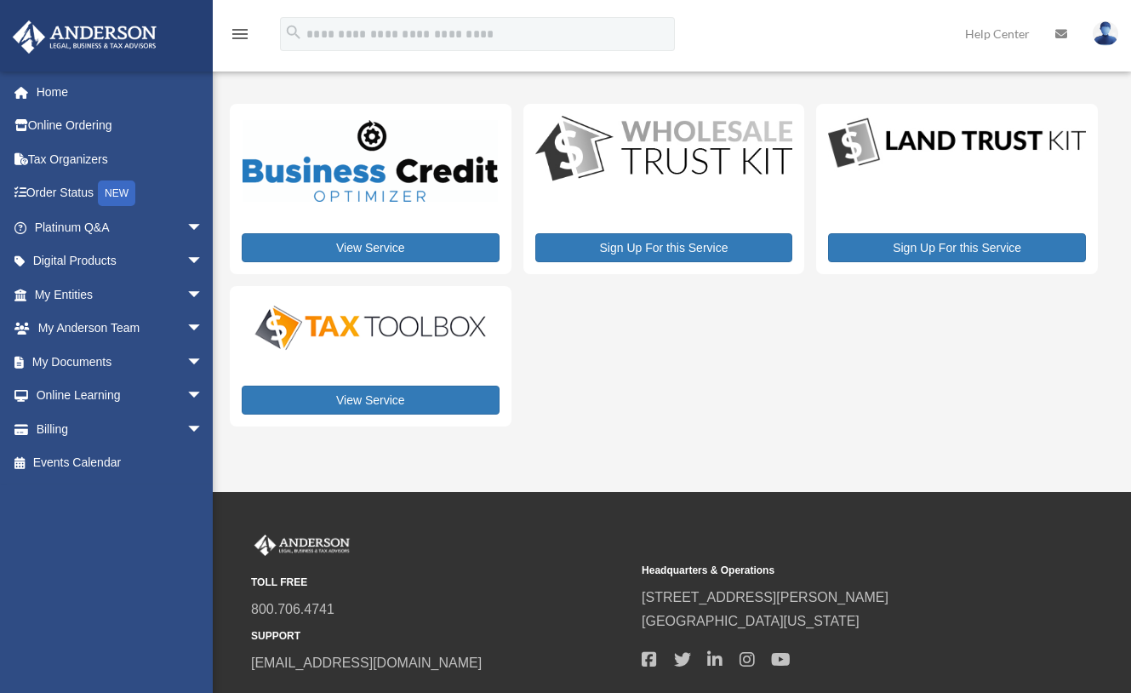
scroll to position [117, 0]
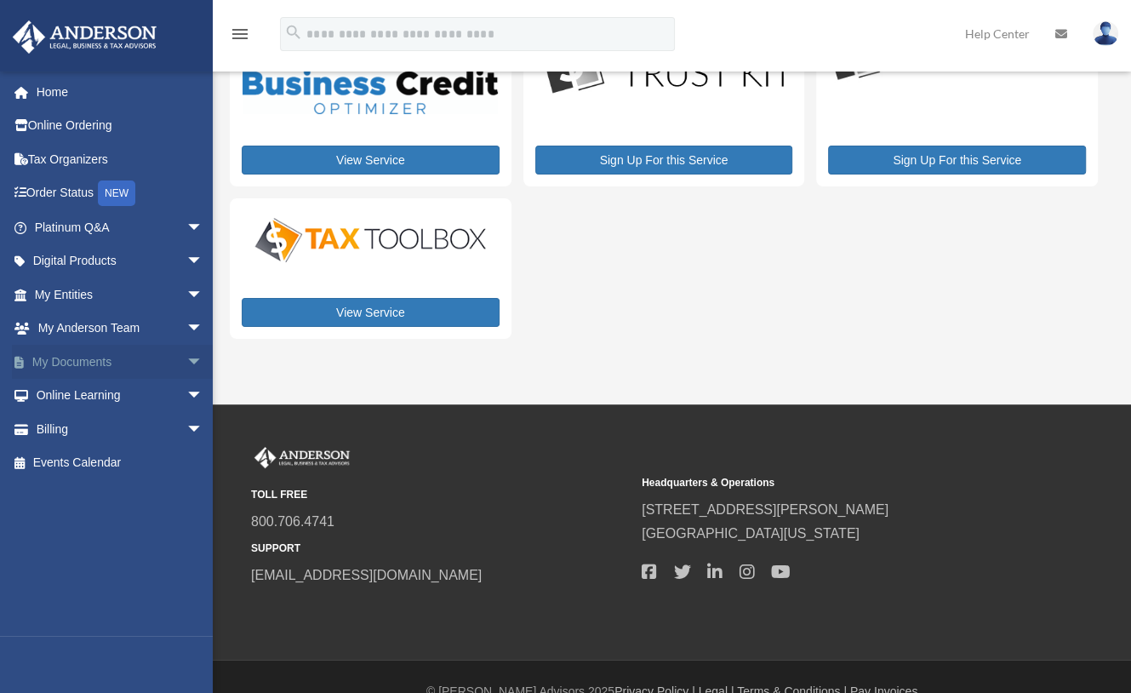
click at [85, 360] on link "My Documents arrow_drop_down" at bounding box center [120, 362] width 217 height 34
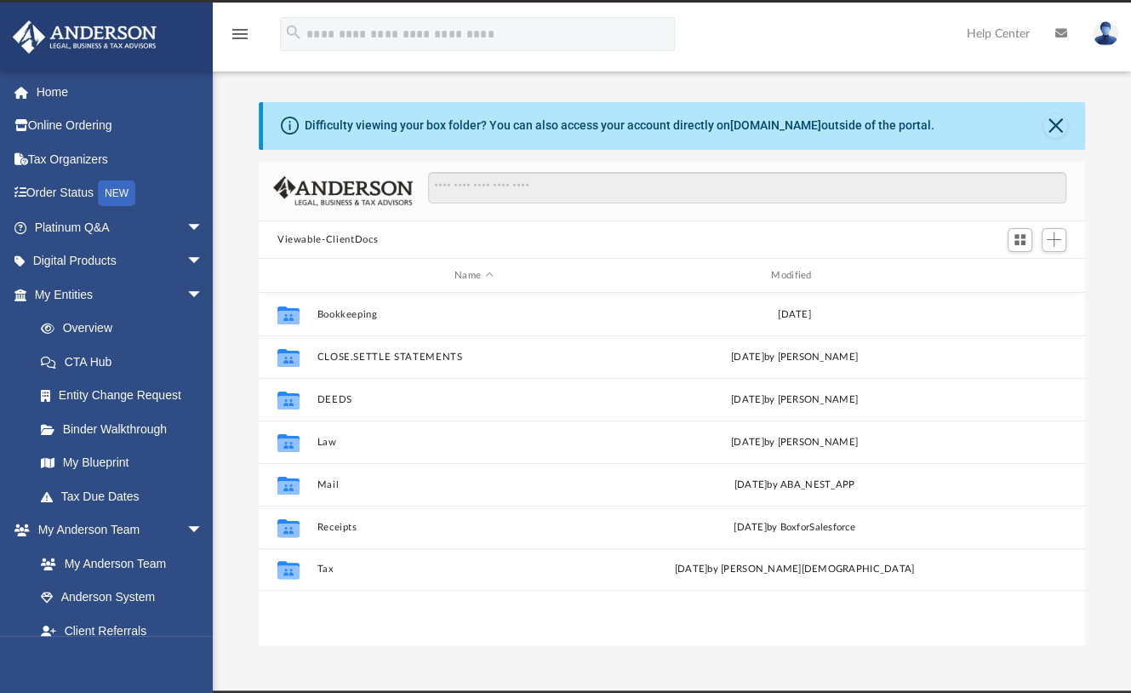
scroll to position [370, 810]
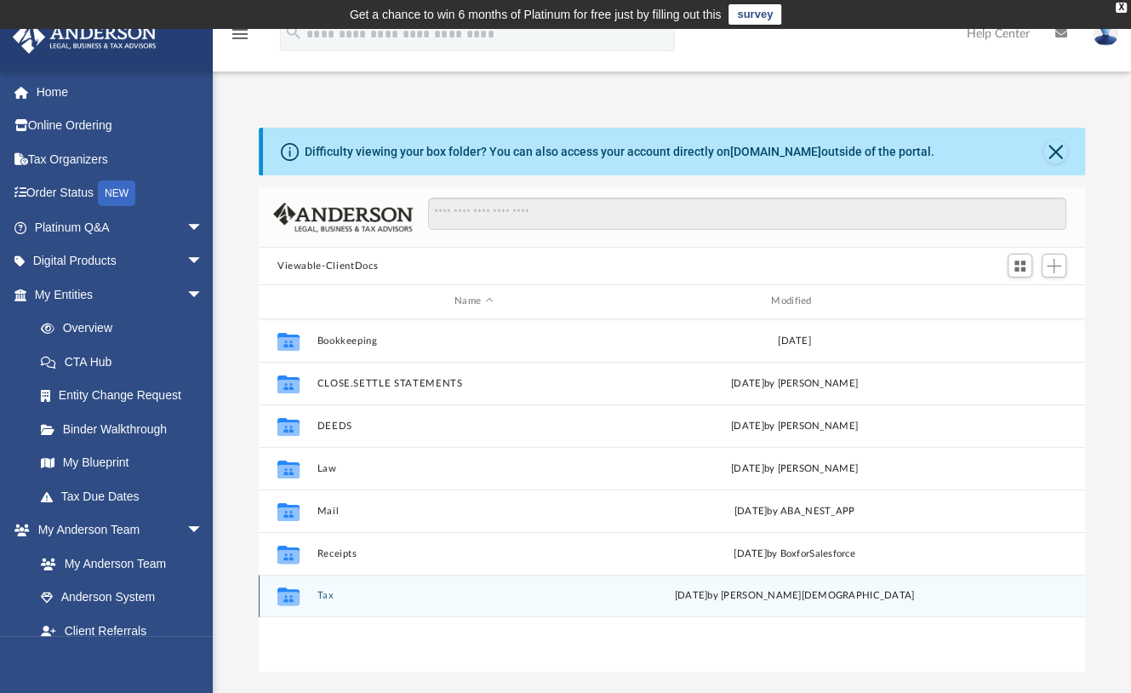
click at [329, 593] on button "Tax" at bounding box center [473, 595] width 313 height 11
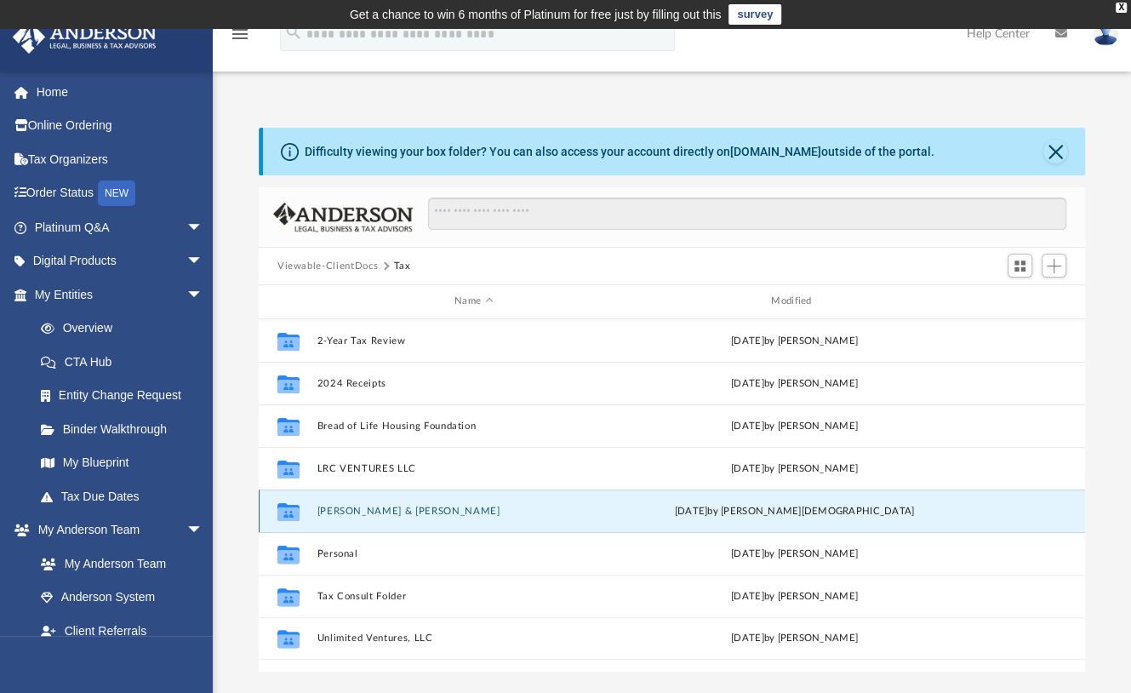
click at [352, 512] on button "[PERSON_NAME] & [PERSON_NAME]" at bounding box center [473, 511] width 313 height 11
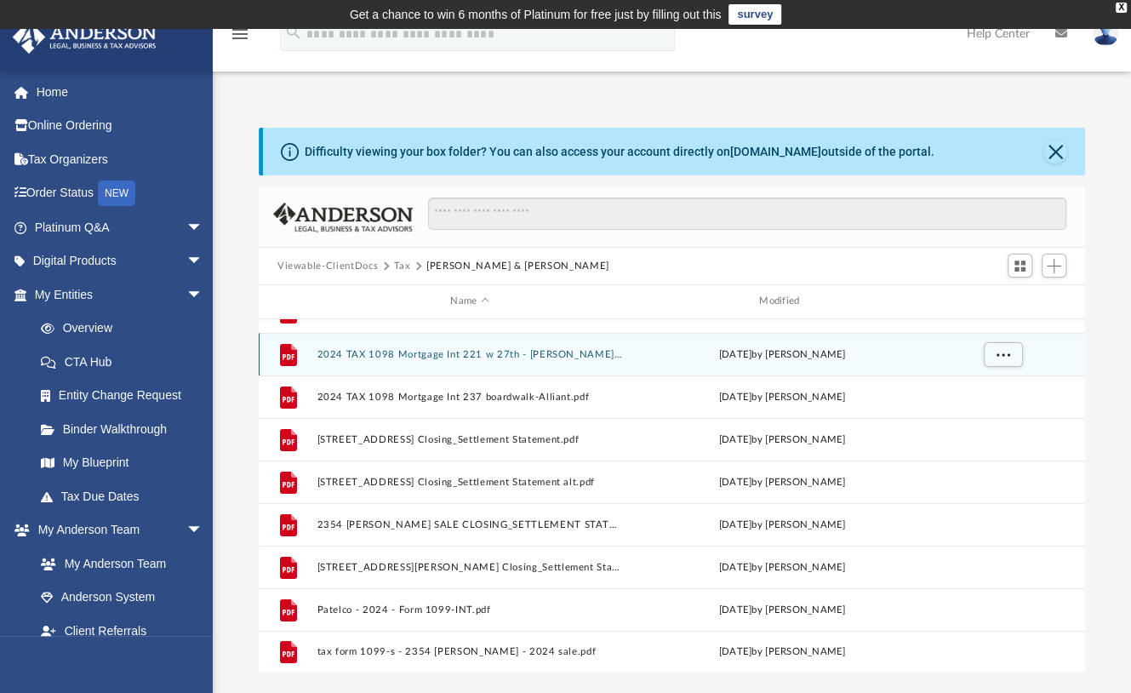
scroll to position [0, 0]
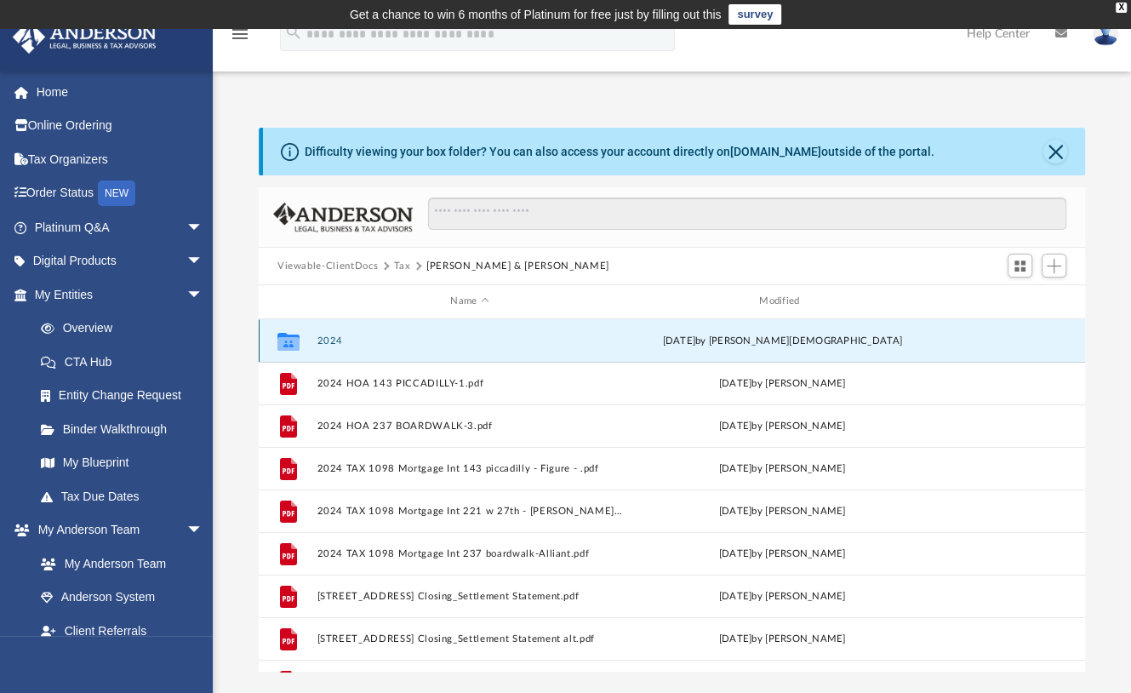
click at [329, 340] on button "2024" at bounding box center [470, 340] width 306 height 11
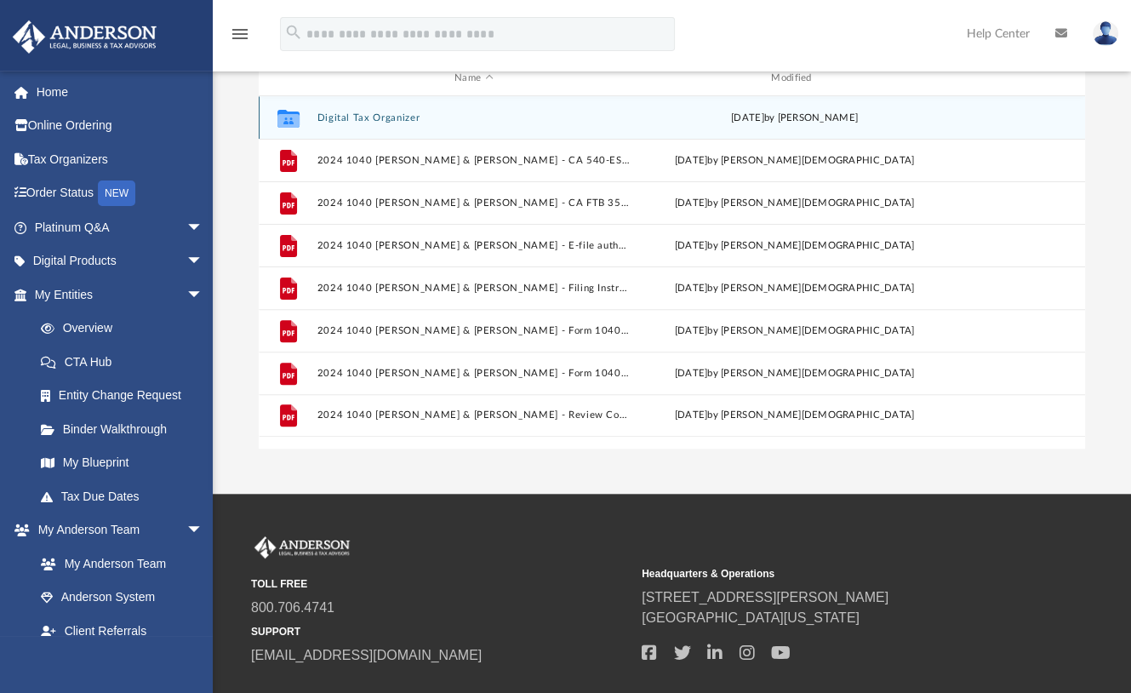
scroll to position [328, 0]
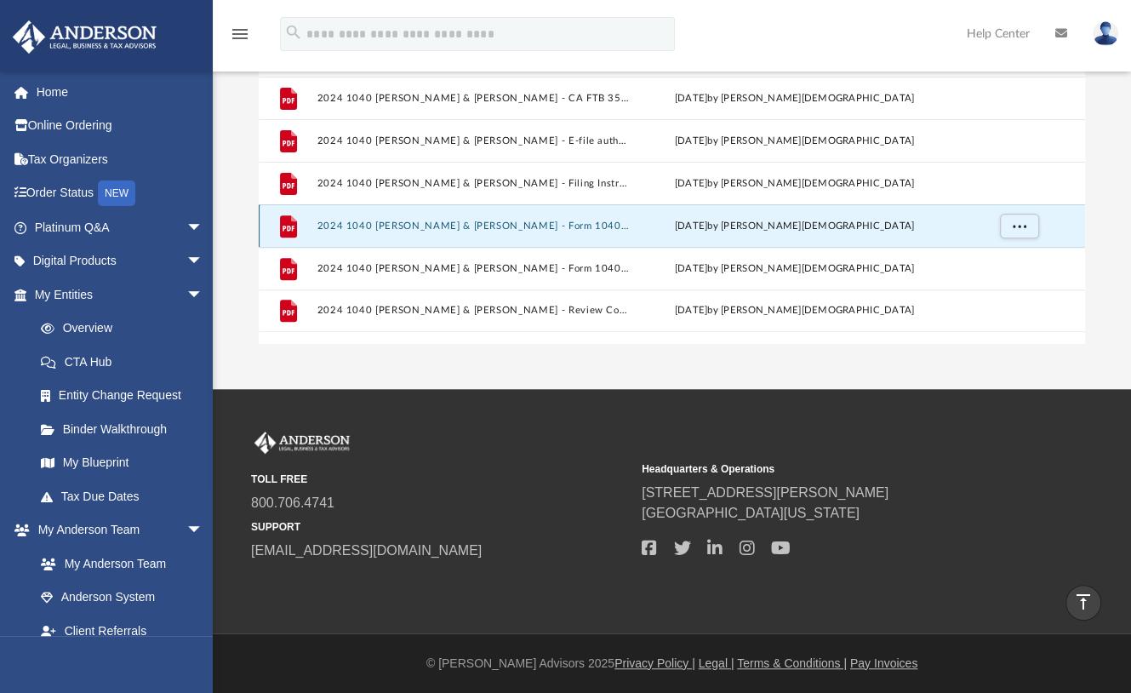
click at [360, 224] on button "2024 1040 [PERSON_NAME] & [PERSON_NAME] - Form 1040-ES Payment Voucher.pdf" at bounding box center [473, 225] width 313 height 11
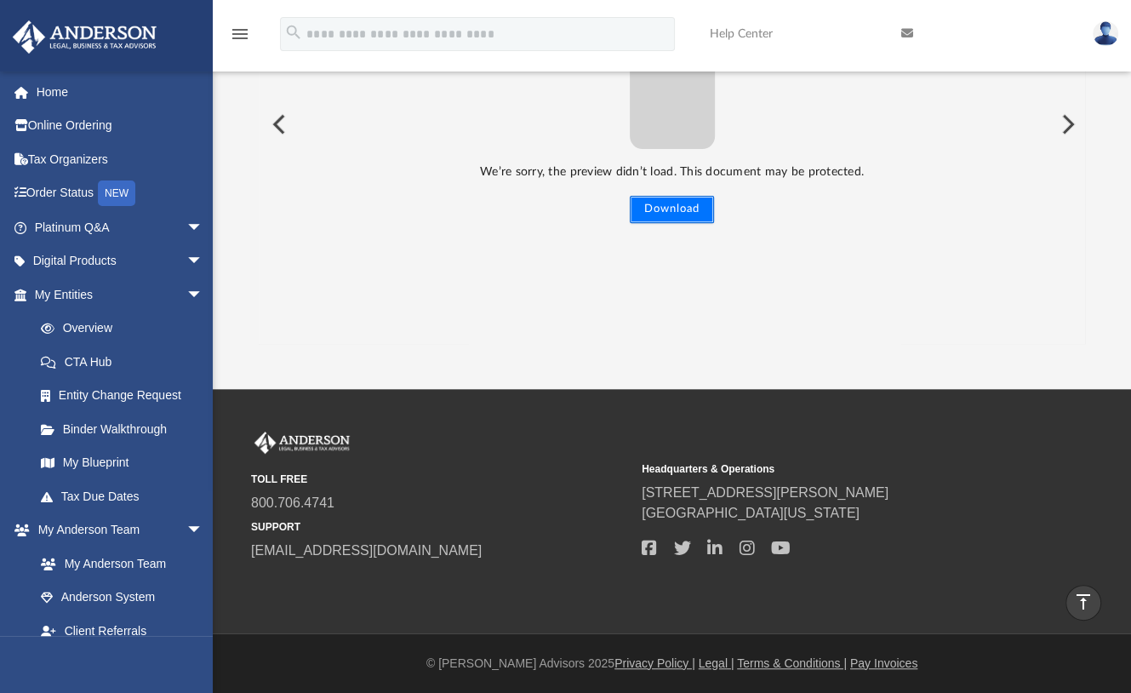
click at [673, 208] on button "Download" at bounding box center [672, 209] width 84 height 27
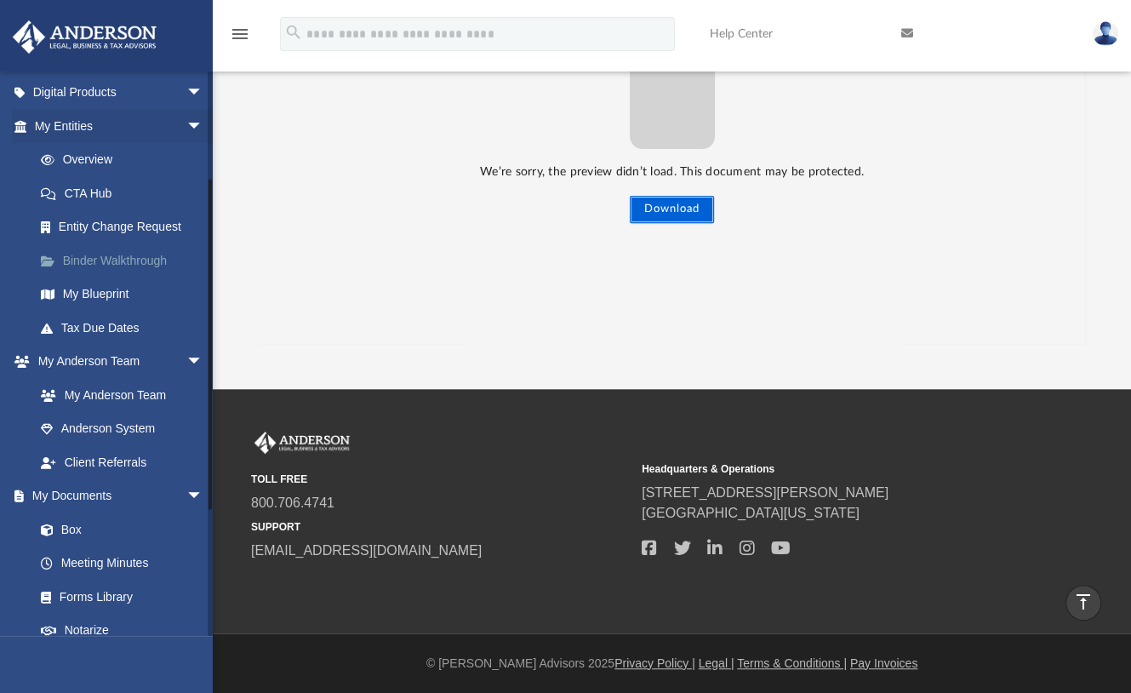
scroll to position [178, 0]
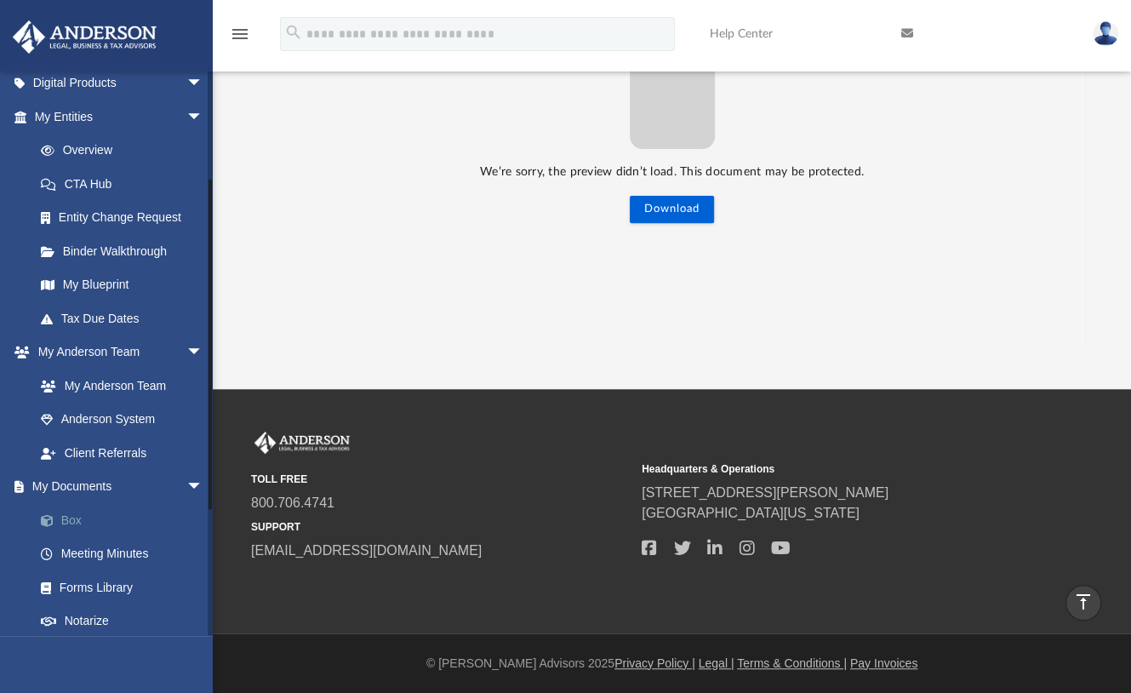
click at [73, 519] on link "Box" at bounding box center [126, 520] width 205 height 34
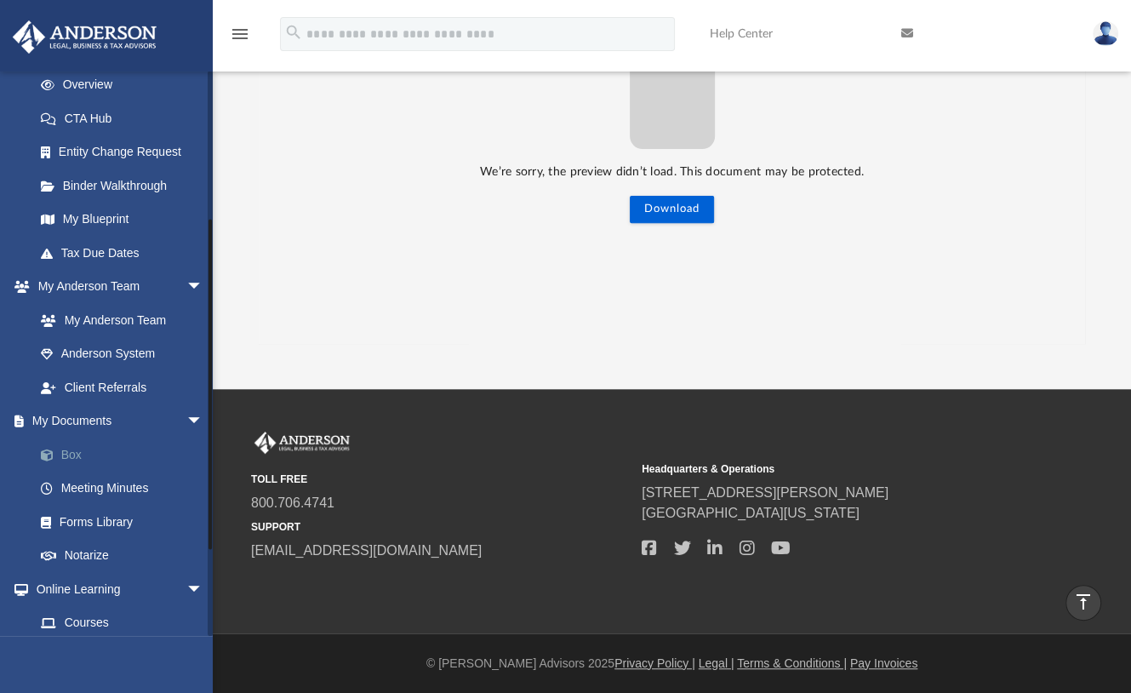
scroll to position [244, 0]
click at [72, 453] on link "Box" at bounding box center [126, 454] width 205 height 34
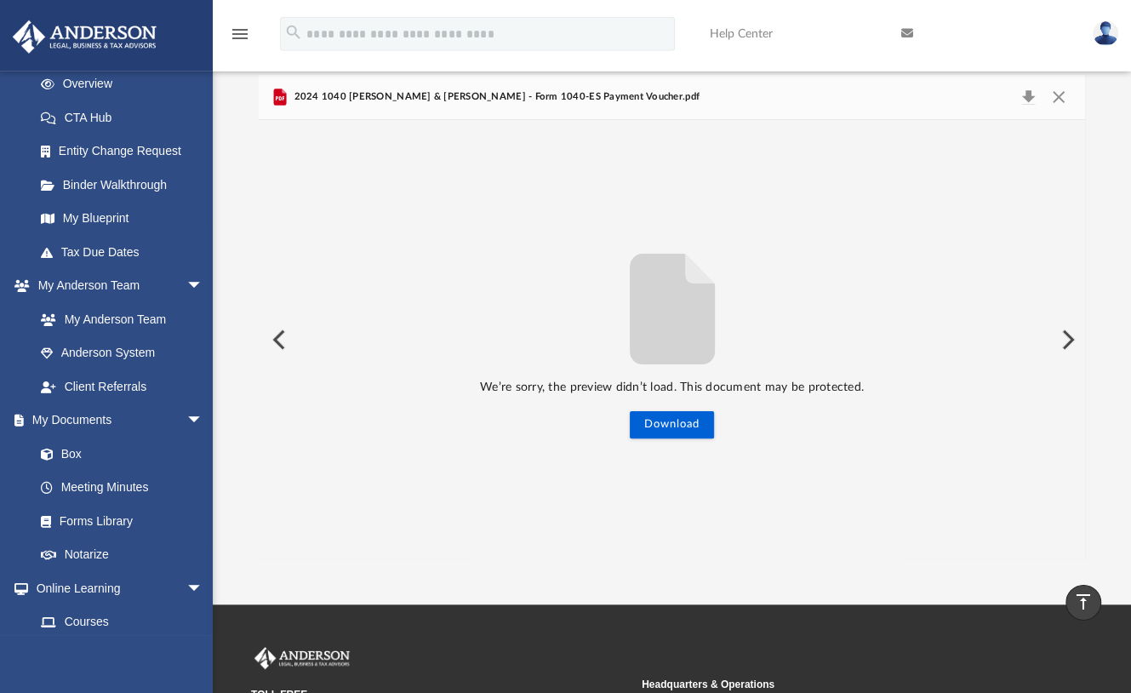
scroll to position [0, 0]
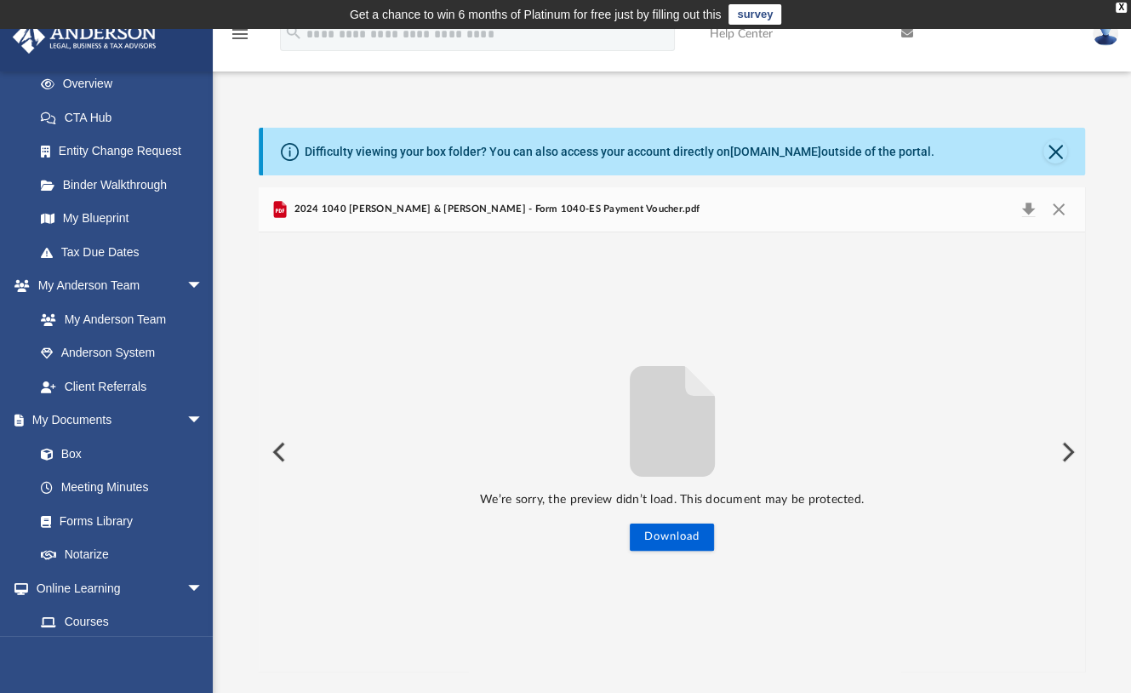
click at [284, 455] on button "Preview" at bounding box center [277, 452] width 37 height 48
click at [276, 449] on button "Preview" at bounding box center [277, 452] width 37 height 48
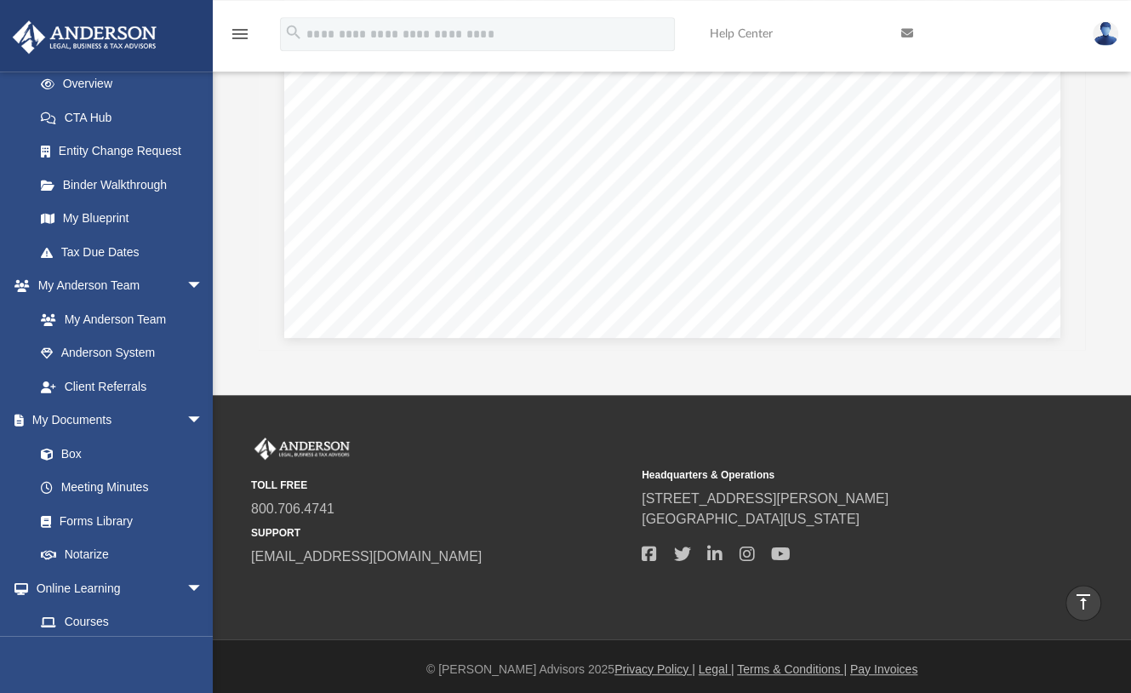
scroll to position [318, 0]
